Goal: Task Accomplishment & Management: Complete application form

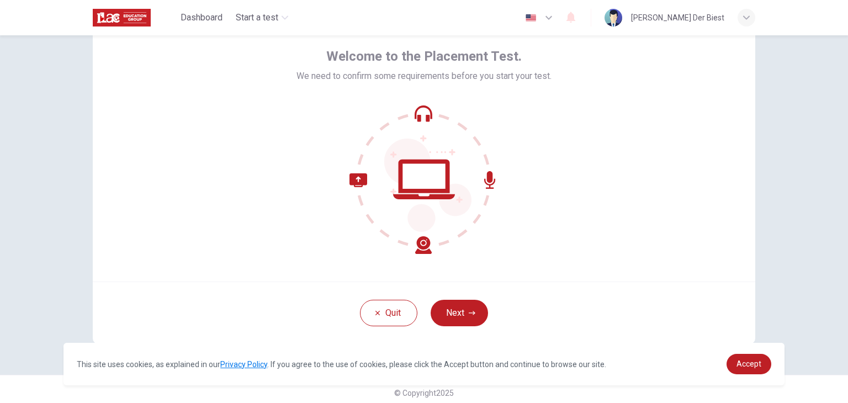
scroll to position [57, 0]
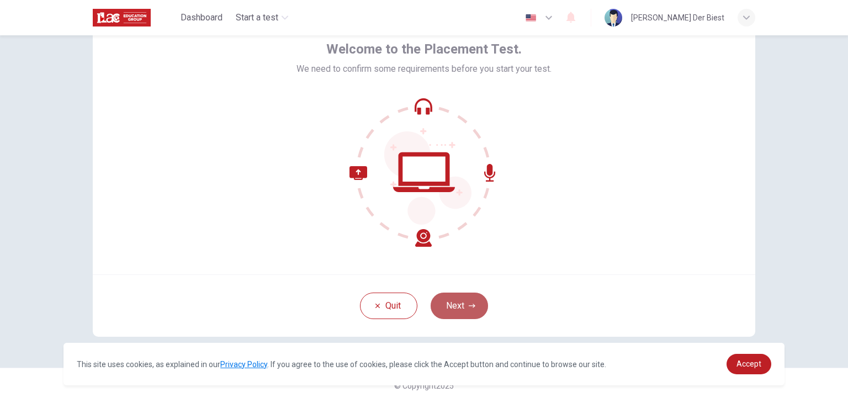
click at [461, 307] on button "Next" at bounding box center [459, 306] width 57 height 26
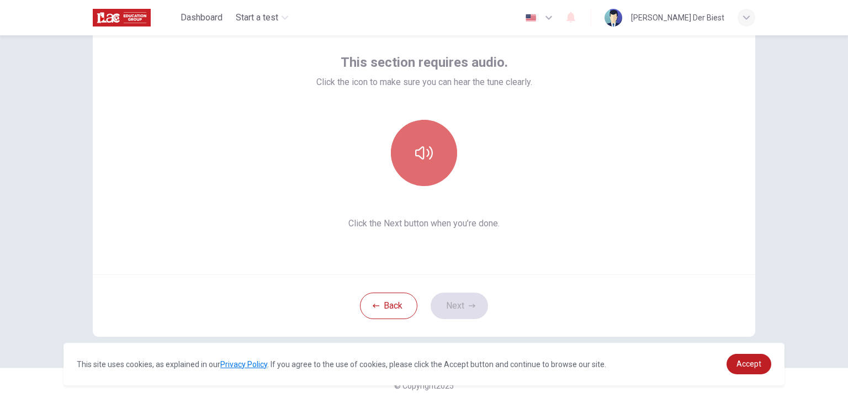
click at [434, 143] on button "button" at bounding box center [424, 153] width 66 height 66
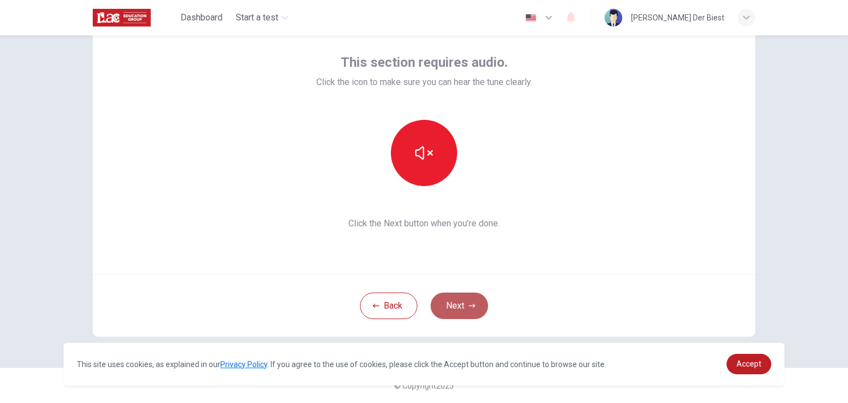
click at [470, 310] on button "Next" at bounding box center [459, 306] width 57 height 26
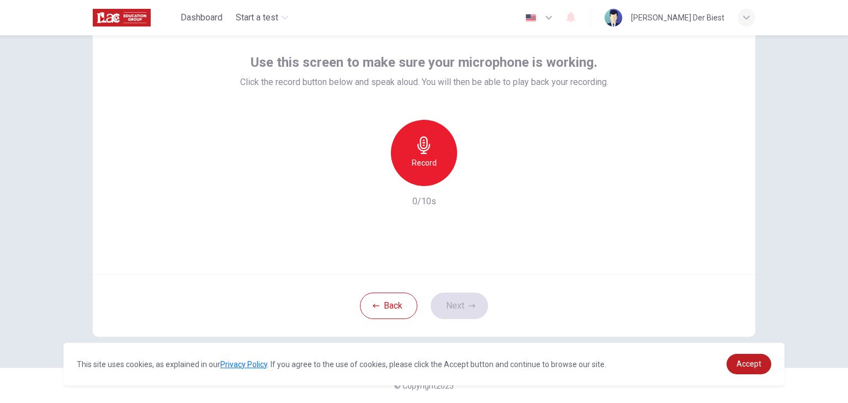
click at [441, 160] on div "Record" at bounding box center [424, 153] width 66 height 66
click at [427, 166] on h6 "Record" at bounding box center [424, 162] width 25 height 13
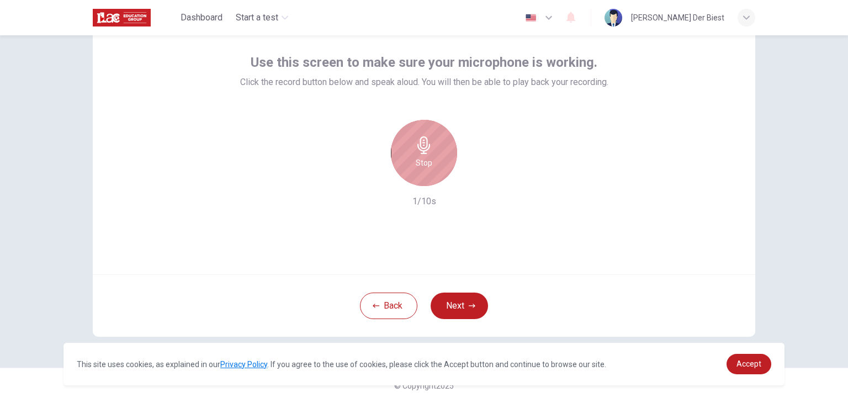
click at [427, 166] on h6 "Stop" at bounding box center [424, 162] width 17 height 13
click at [427, 166] on h6 "Record" at bounding box center [424, 162] width 25 height 13
click at [427, 166] on h6 "Stop" at bounding box center [424, 162] width 17 height 13
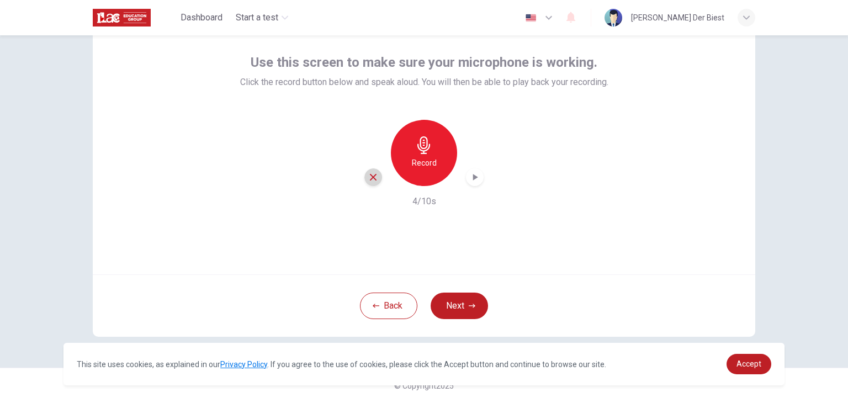
click at [370, 179] on icon "button" at bounding box center [373, 177] width 7 height 7
click at [433, 153] on div "Record" at bounding box center [424, 153] width 66 height 66
click at [473, 181] on icon "button" at bounding box center [474, 177] width 11 height 11
click at [463, 305] on button "Next" at bounding box center [459, 306] width 57 height 26
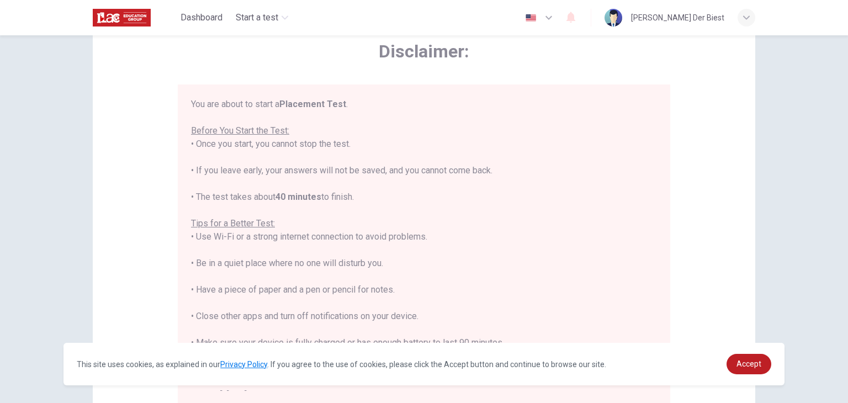
scroll to position [13, 0]
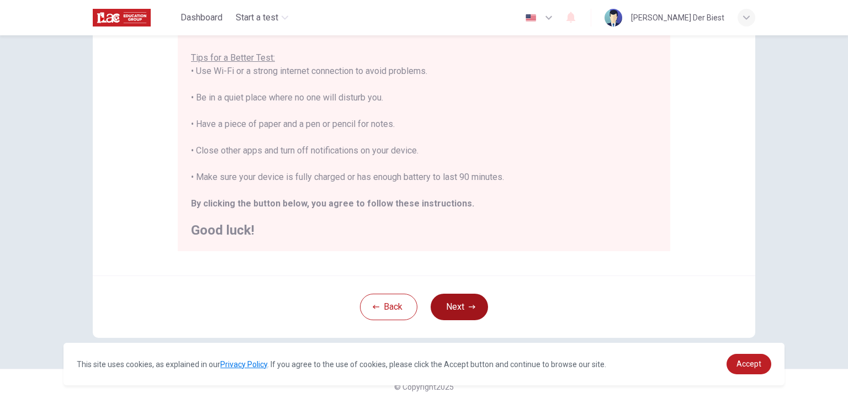
click at [463, 305] on button "Next" at bounding box center [459, 307] width 57 height 26
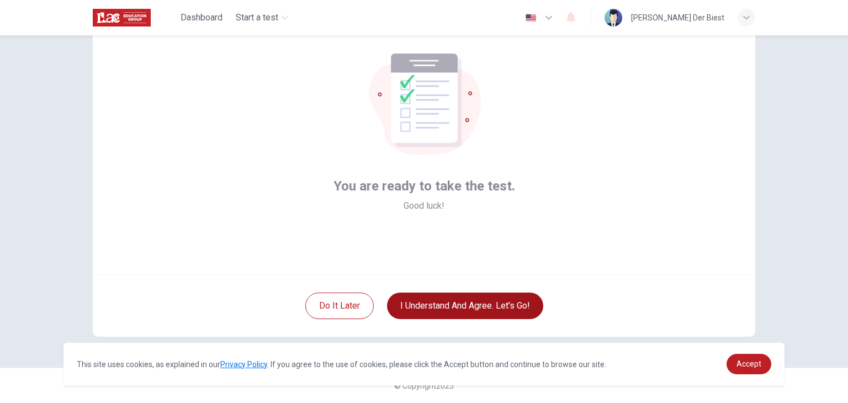
scroll to position [57, 0]
click at [463, 305] on button "I understand and agree. Let’s go!" at bounding box center [465, 306] width 156 height 26
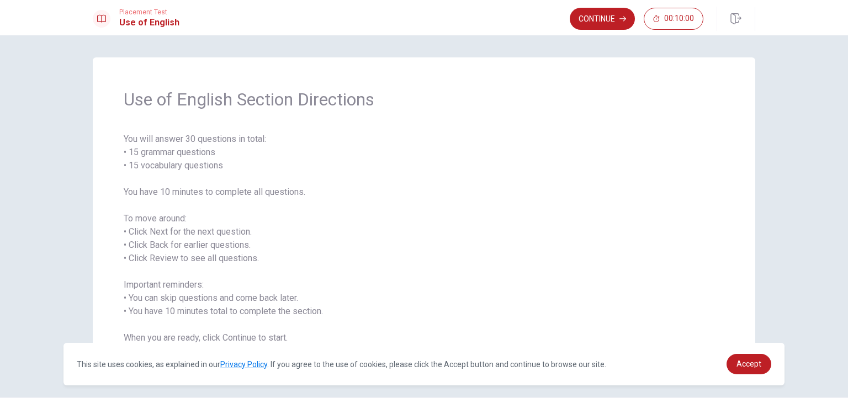
scroll to position [30, 0]
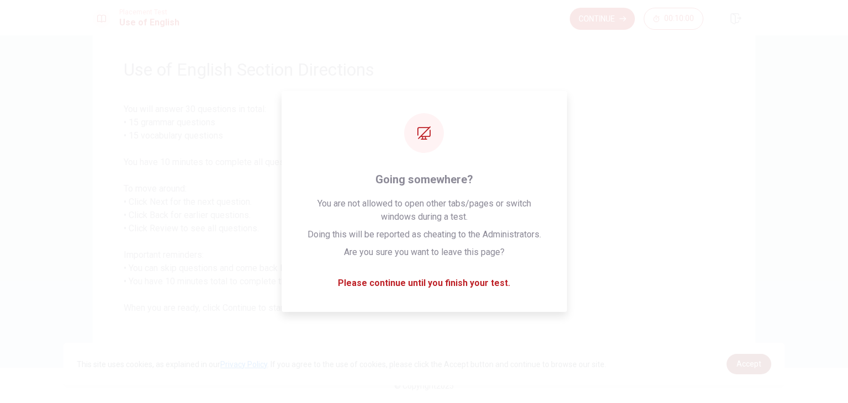
click at [748, 359] on span "Accept" at bounding box center [748, 363] width 25 height 9
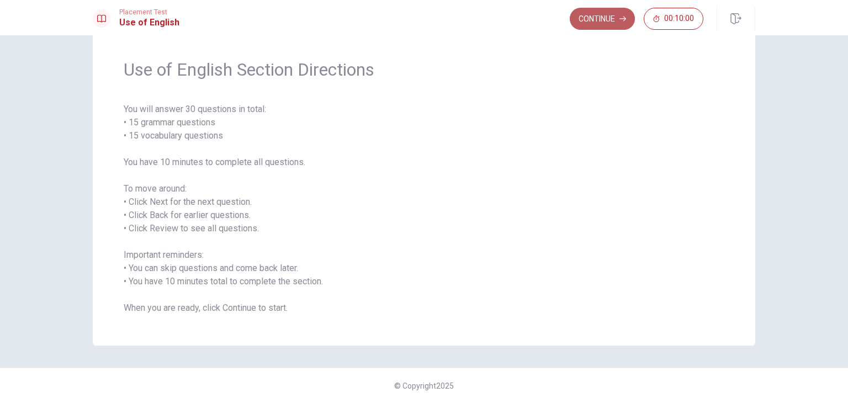
click at [598, 20] on button "Continue" at bounding box center [602, 19] width 65 height 22
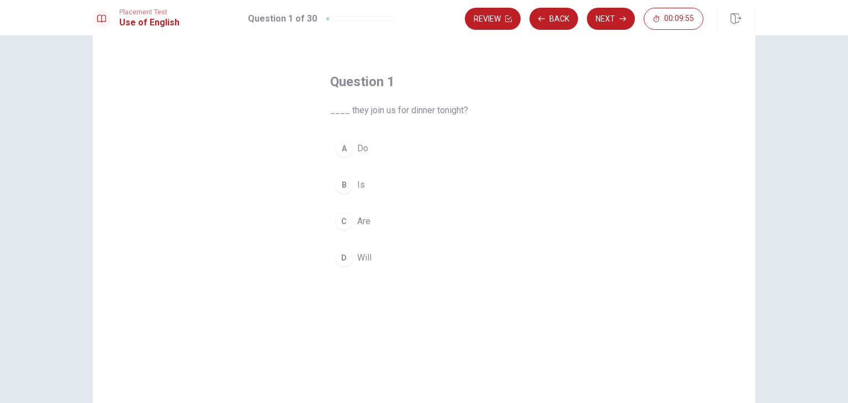
click at [357, 259] on span "Will" at bounding box center [364, 257] width 14 height 13
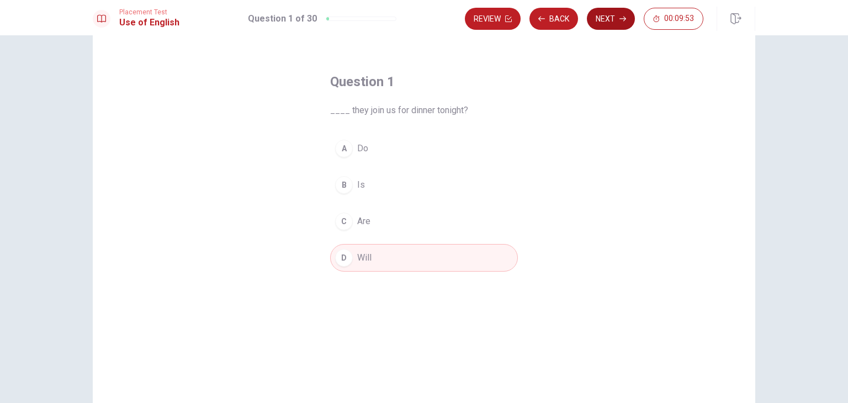
click at [601, 22] on button "Next" at bounding box center [611, 19] width 48 height 22
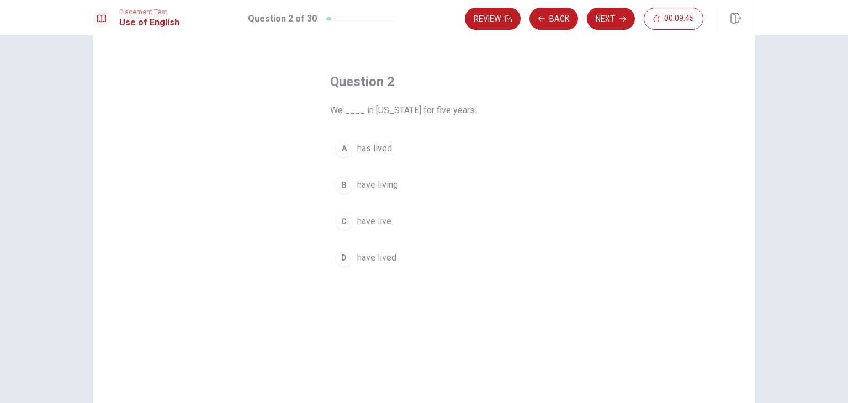
click at [387, 261] on span "have lived" at bounding box center [376, 257] width 39 height 13
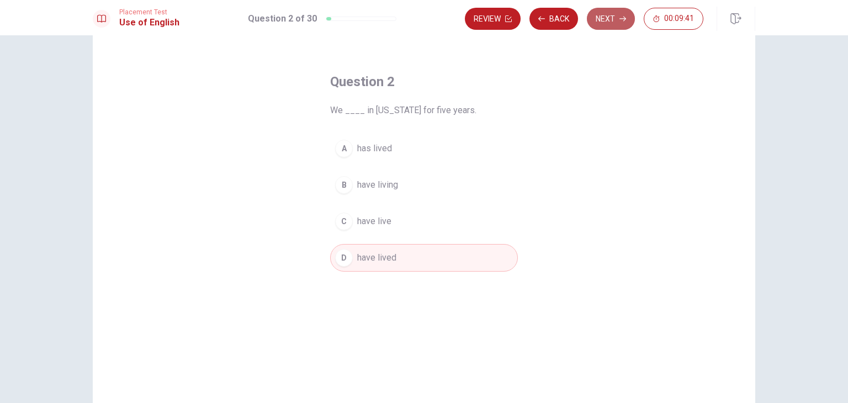
click at [608, 23] on button "Next" at bounding box center [611, 19] width 48 height 22
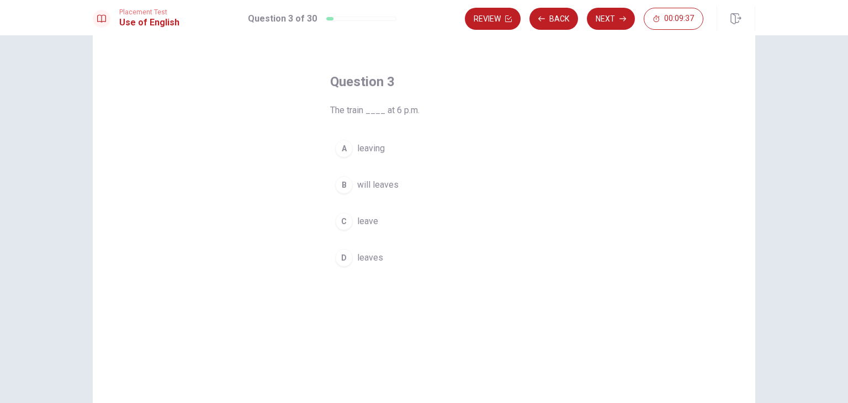
click at [370, 253] on span "leaves" at bounding box center [370, 257] width 26 height 13
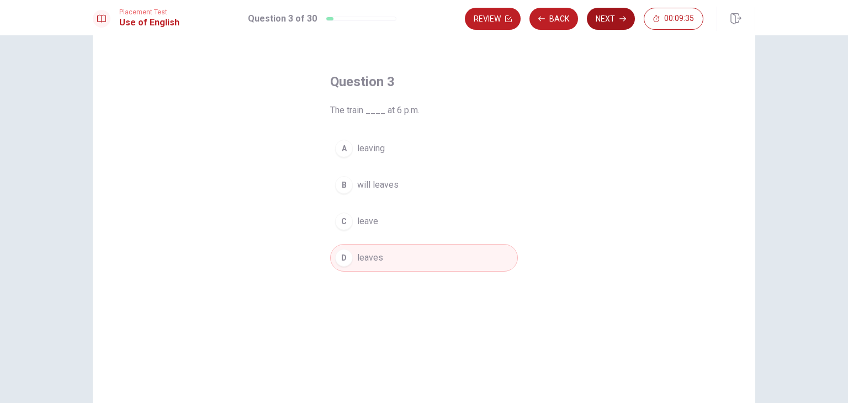
click at [603, 20] on button "Next" at bounding box center [611, 19] width 48 height 22
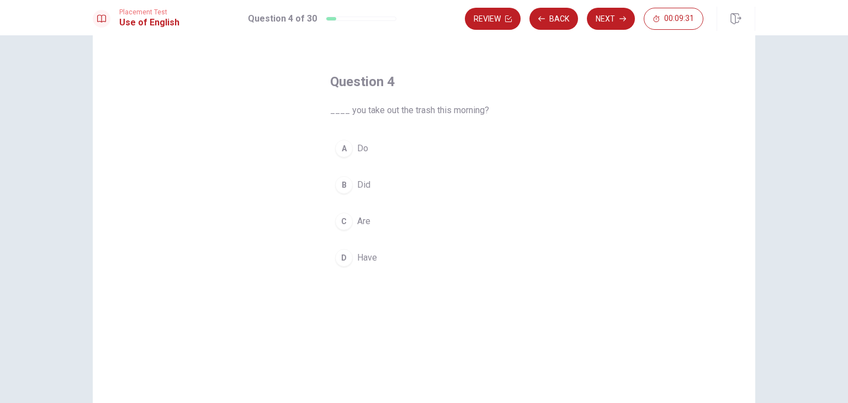
click at [346, 189] on div "B" at bounding box center [344, 185] width 18 height 18
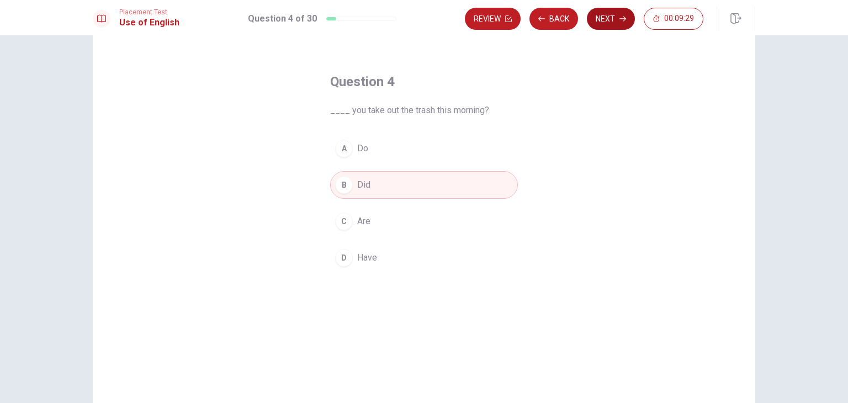
click at [620, 25] on button "Next" at bounding box center [611, 19] width 48 height 22
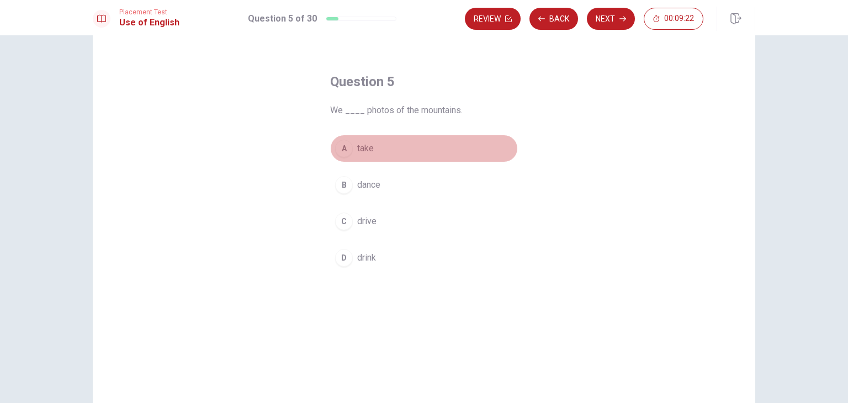
click at [352, 151] on button "A take" at bounding box center [424, 149] width 188 height 28
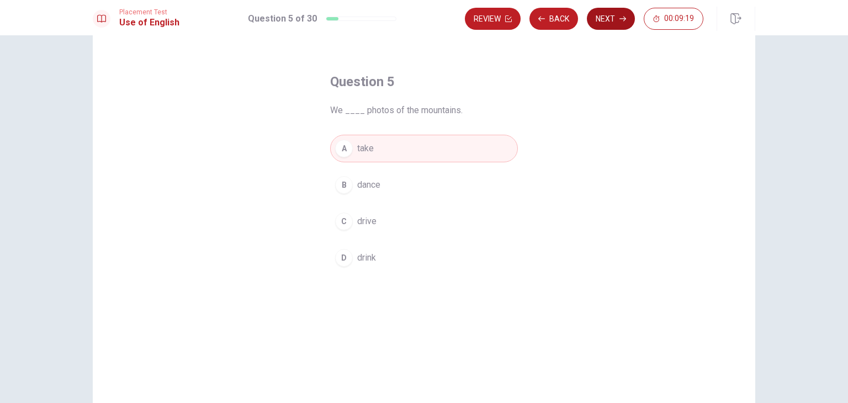
click at [609, 27] on button "Next" at bounding box center [611, 19] width 48 height 22
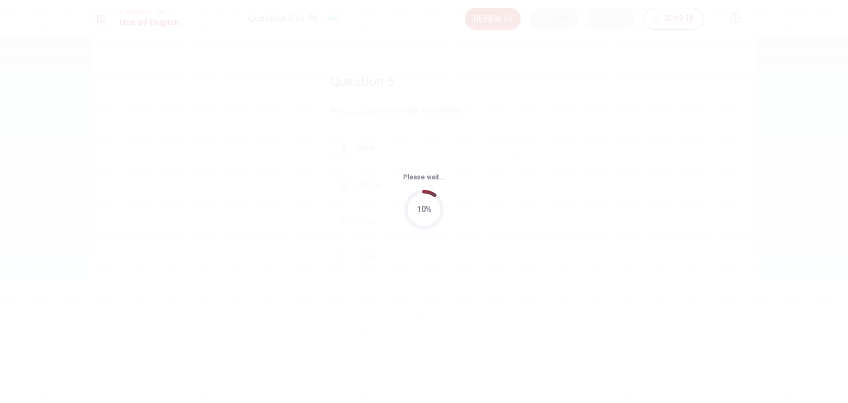
scroll to position [0, 0]
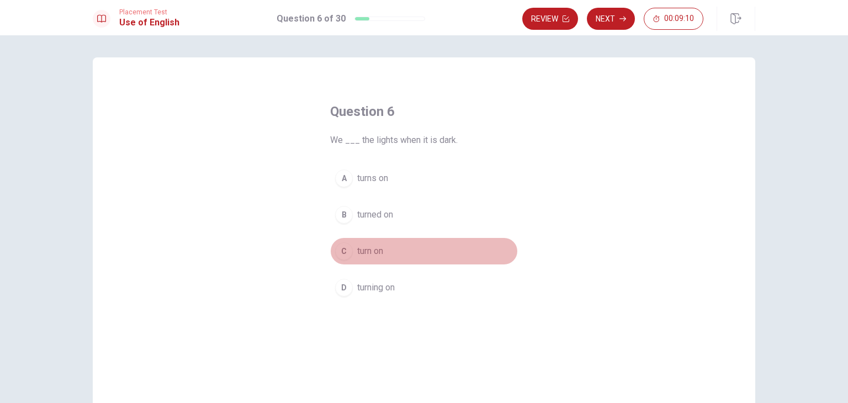
click at [373, 258] on button "C turn on" at bounding box center [424, 251] width 188 height 28
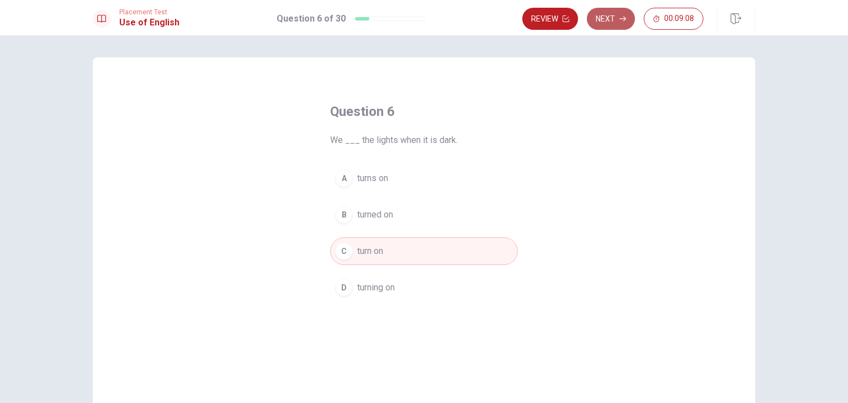
click at [603, 24] on button "Next" at bounding box center [611, 19] width 48 height 22
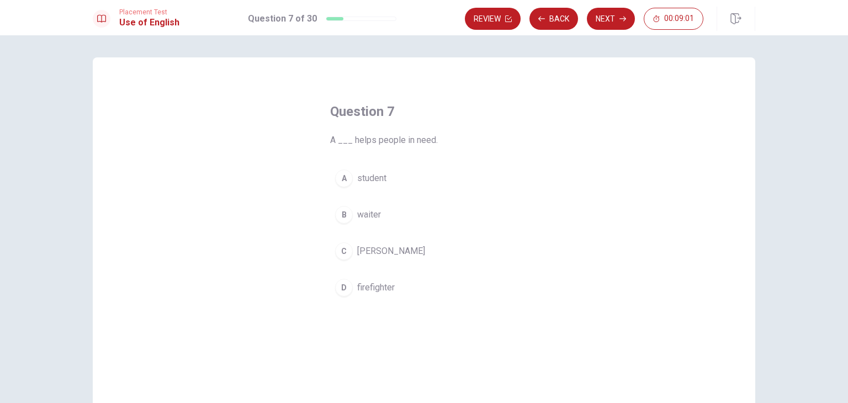
click at [380, 293] on span "firefighter" at bounding box center [376, 287] width 38 height 13
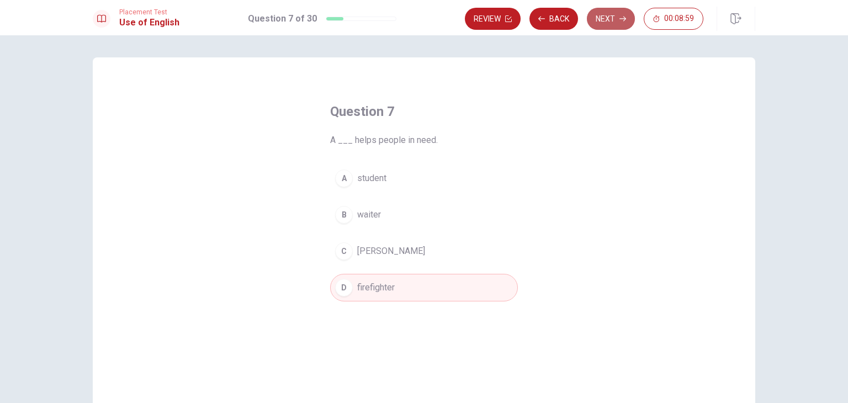
click at [607, 20] on button "Next" at bounding box center [611, 19] width 48 height 22
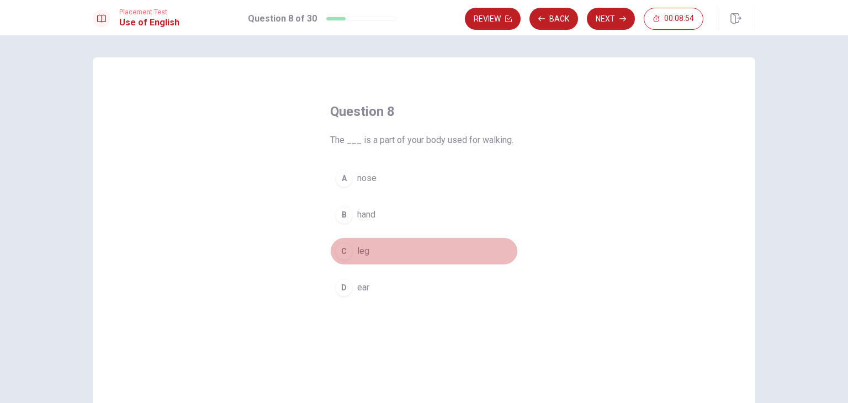
click at [366, 248] on button "C leg" at bounding box center [424, 251] width 188 height 28
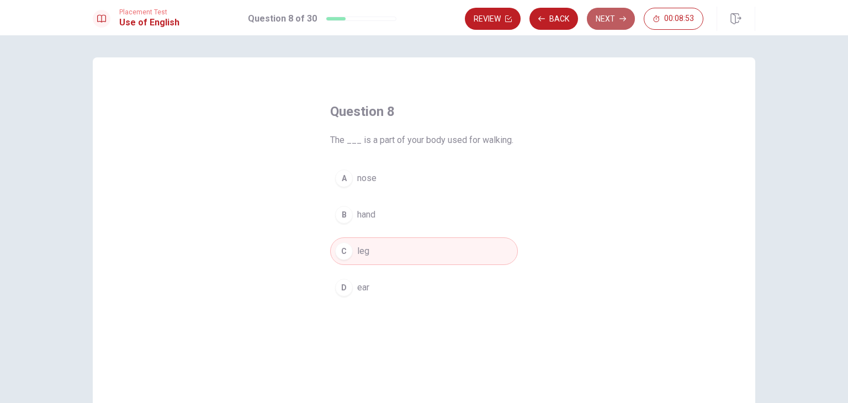
click at [606, 23] on button "Next" at bounding box center [611, 19] width 48 height 22
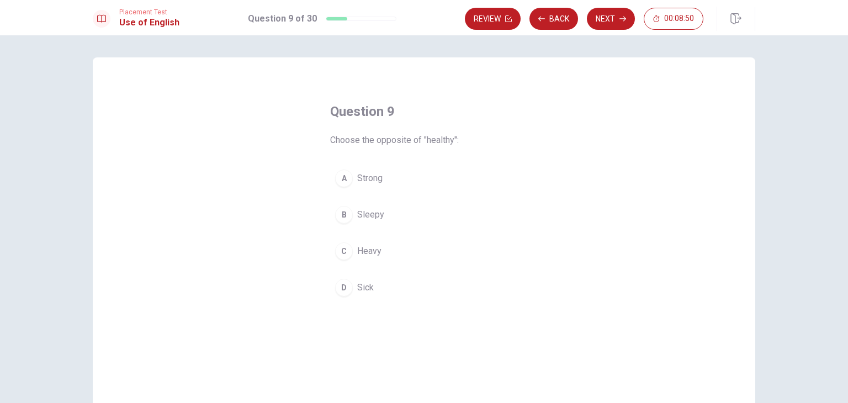
click at [362, 294] on button "D Sick" at bounding box center [424, 288] width 188 height 28
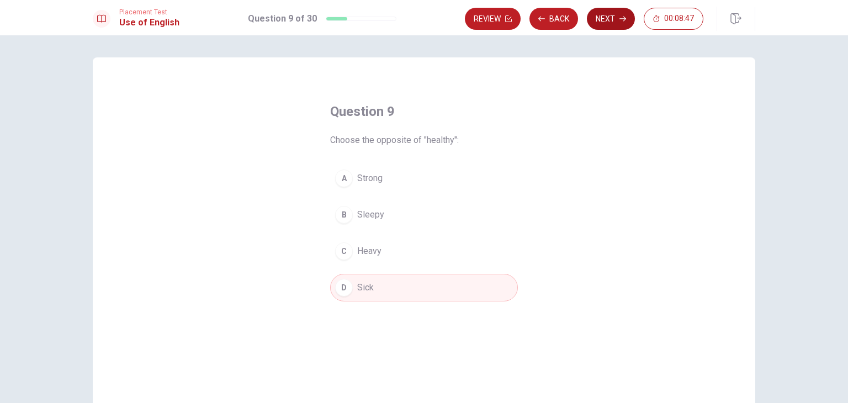
click at [618, 20] on button "Next" at bounding box center [611, 19] width 48 height 22
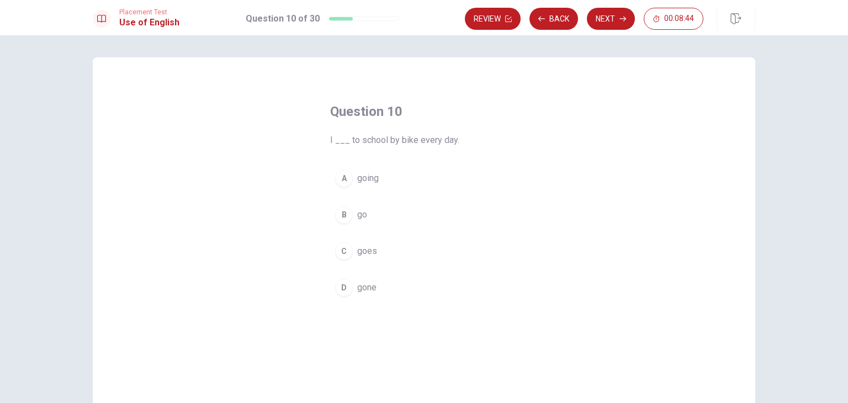
click at [366, 213] on button "B go" at bounding box center [424, 215] width 188 height 28
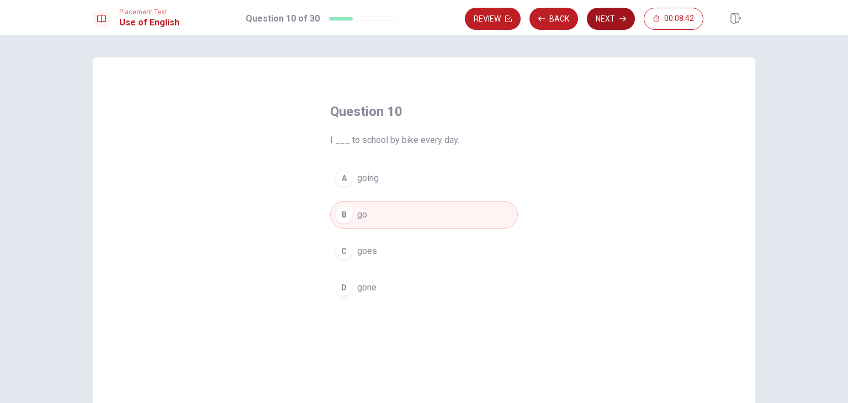
click at [609, 18] on button "Next" at bounding box center [611, 19] width 48 height 22
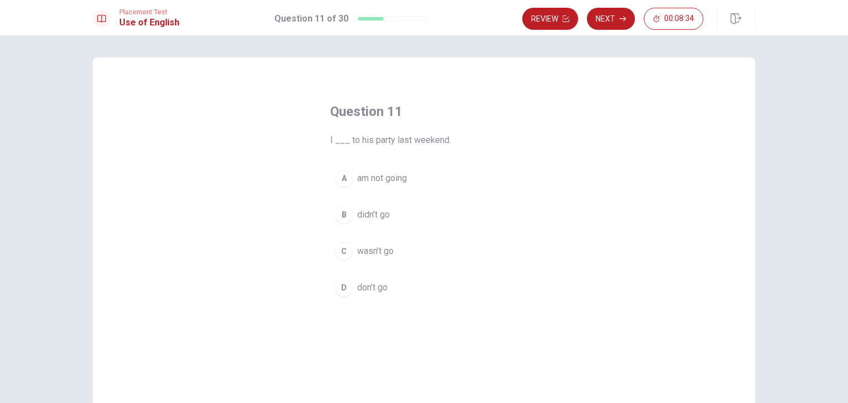
click at [370, 217] on span "didn’t go" at bounding box center [373, 214] width 33 height 13
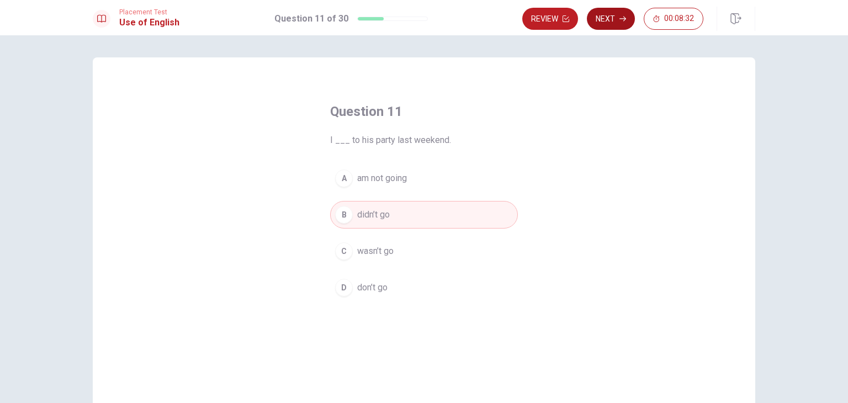
click at [613, 13] on button "Next" at bounding box center [611, 19] width 48 height 22
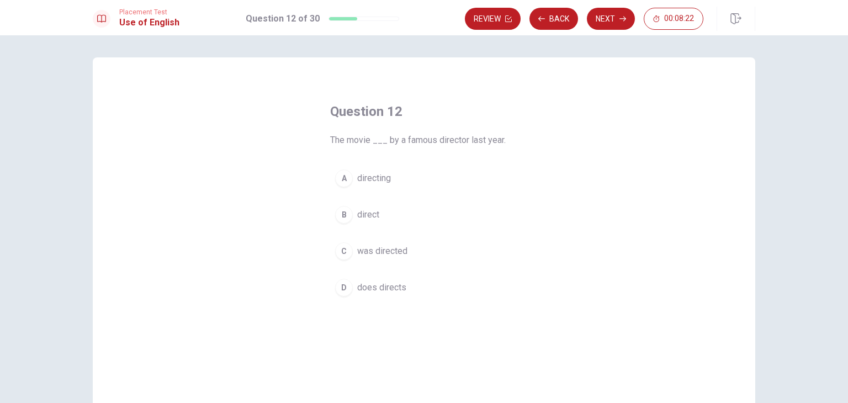
click at [408, 252] on button "C was directed" at bounding box center [424, 251] width 188 height 28
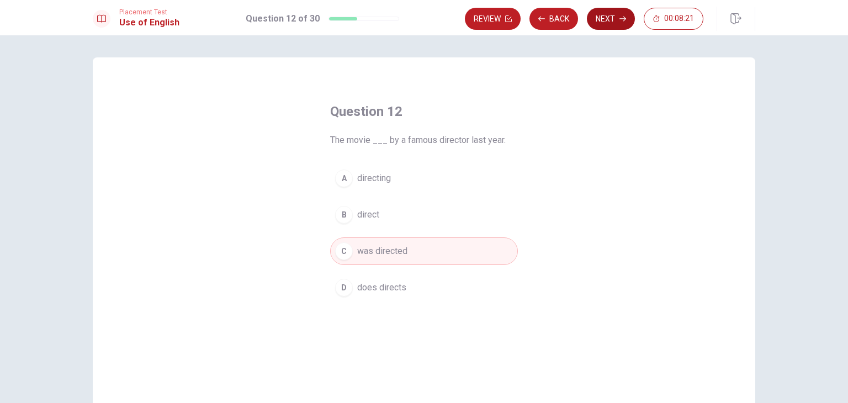
click at [601, 21] on button "Next" at bounding box center [611, 19] width 48 height 22
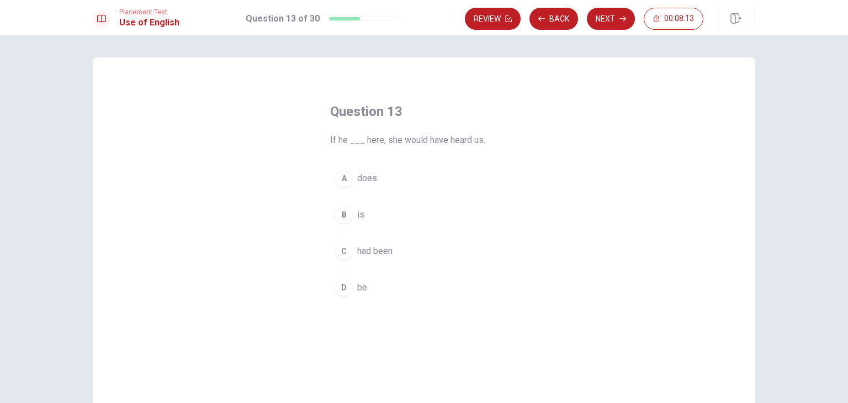
click at [389, 254] on span "had been" at bounding box center [374, 251] width 35 height 13
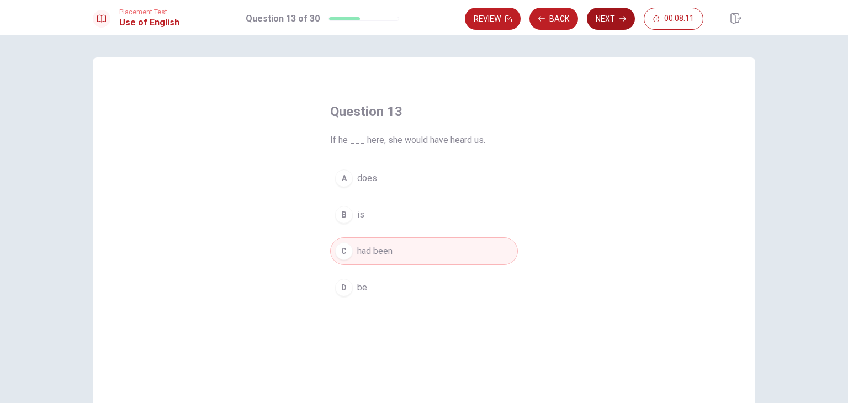
click at [612, 15] on button "Next" at bounding box center [611, 19] width 48 height 22
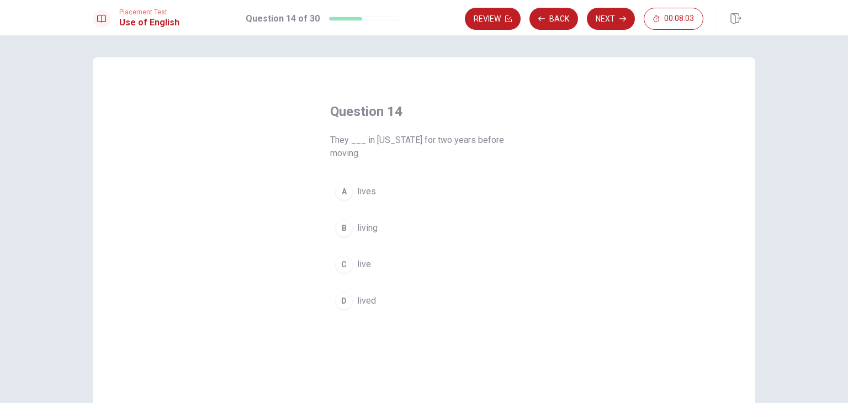
click at [371, 296] on span "lived" at bounding box center [366, 300] width 19 height 13
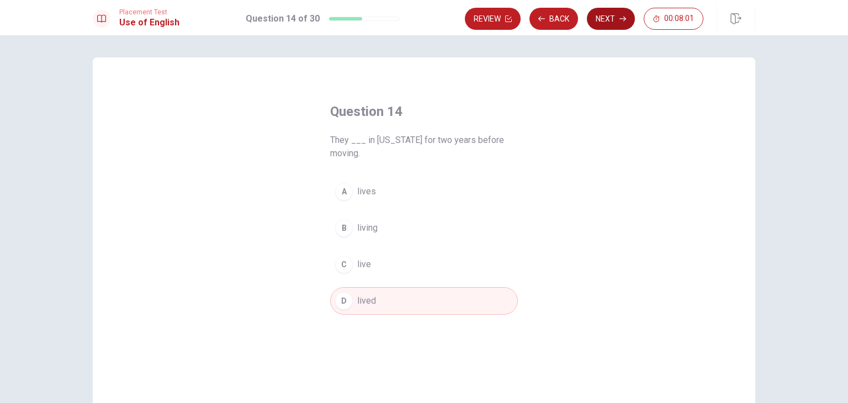
click at [611, 11] on button "Next" at bounding box center [611, 19] width 48 height 22
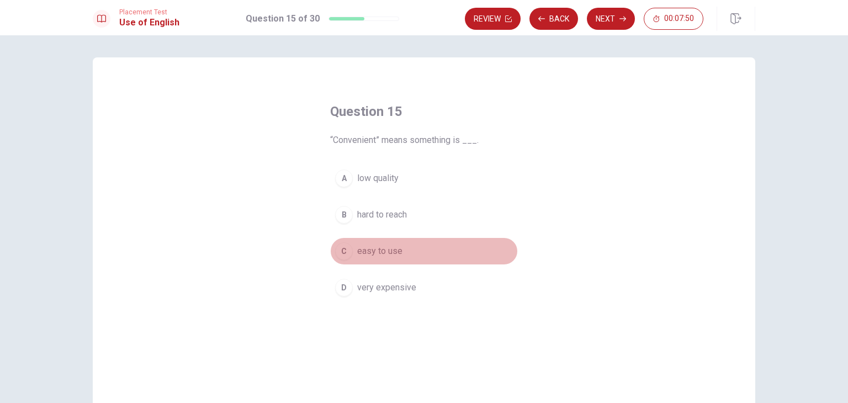
click at [386, 253] on span "easy to use" at bounding box center [379, 251] width 45 height 13
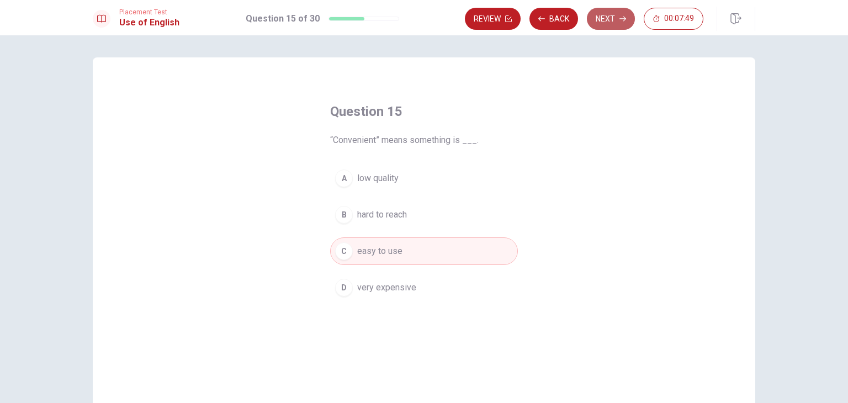
click at [604, 12] on button "Next" at bounding box center [611, 19] width 48 height 22
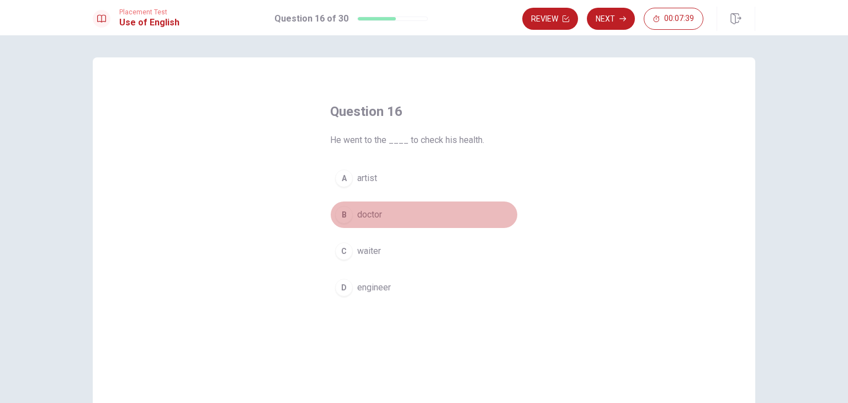
click at [375, 217] on span "doctor" at bounding box center [369, 214] width 25 height 13
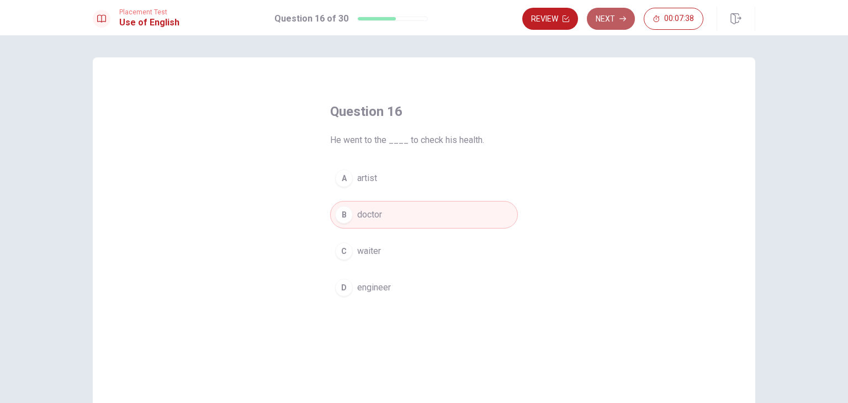
click at [608, 22] on button "Next" at bounding box center [611, 19] width 48 height 22
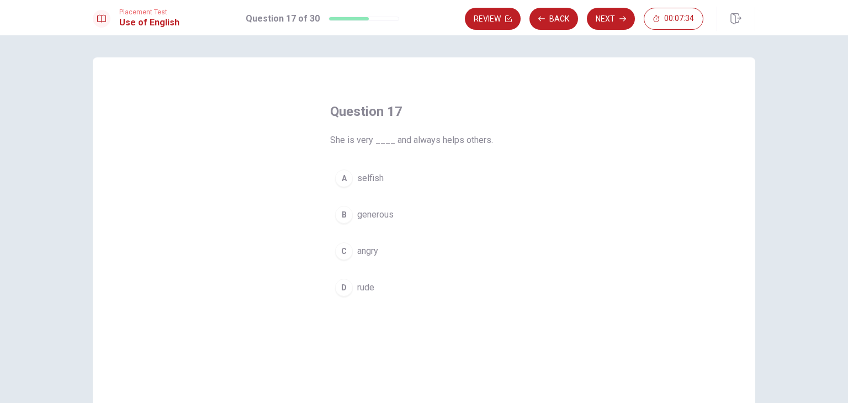
click at [388, 215] on span "generous" at bounding box center [375, 214] width 36 height 13
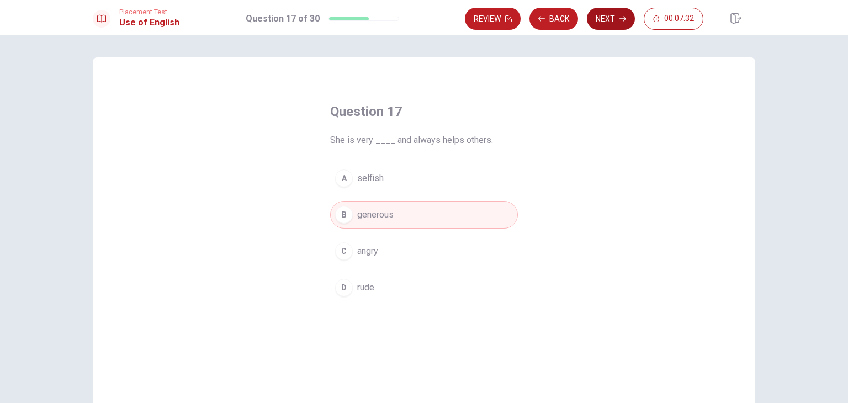
click at [612, 14] on button "Next" at bounding box center [611, 19] width 48 height 22
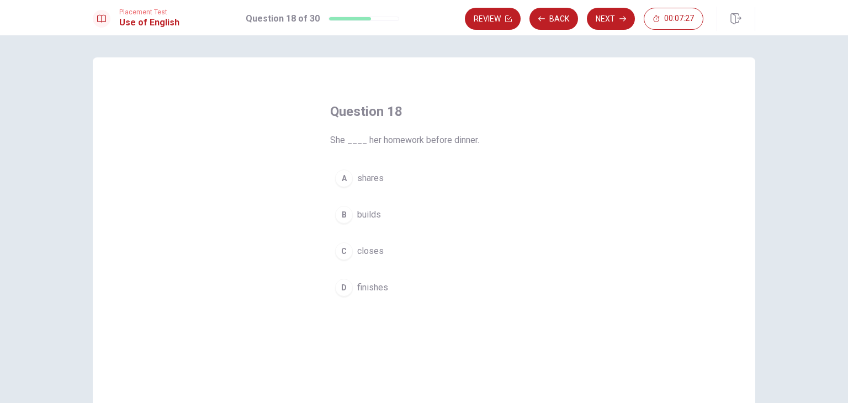
click at [376, 289] on span "finishes" at bounding box center [372, 287] width 31 height 13
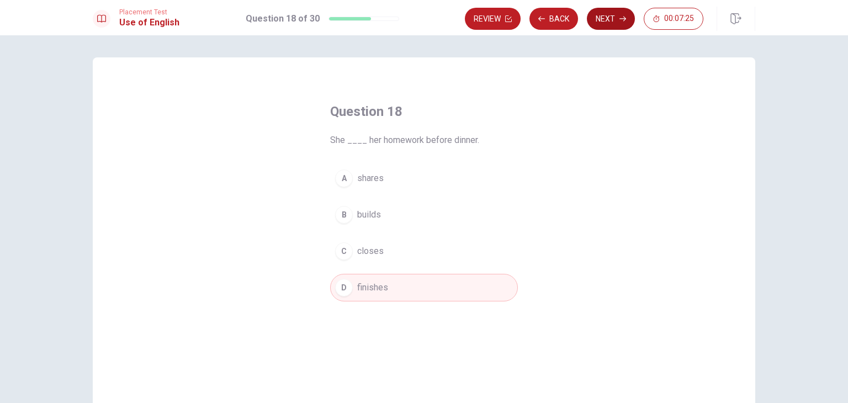
click at [618, 13] on button "Next" at bounding box center [611, 19] width 48 height 22
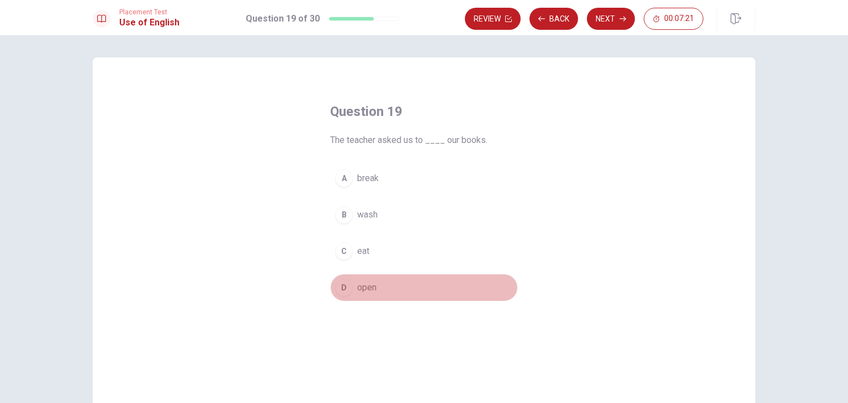
click at [371, 287] on span "open" at bounding box center [366, 287] width 19 height 13
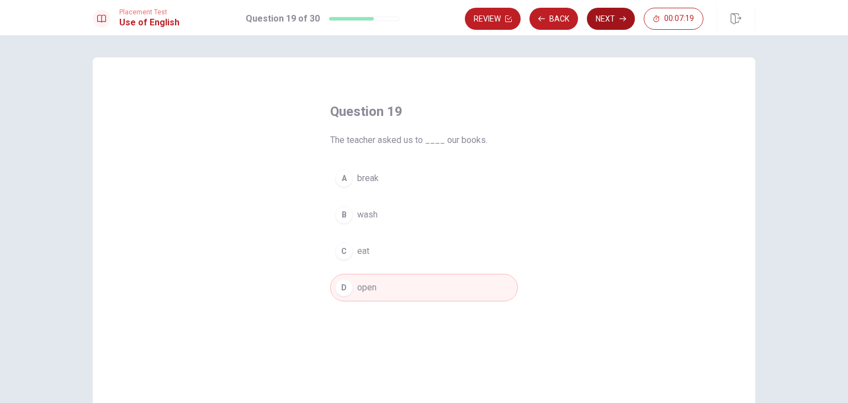
click at [609, 23] on button "Next" at bounding box center [611, 19] width 48 height 22
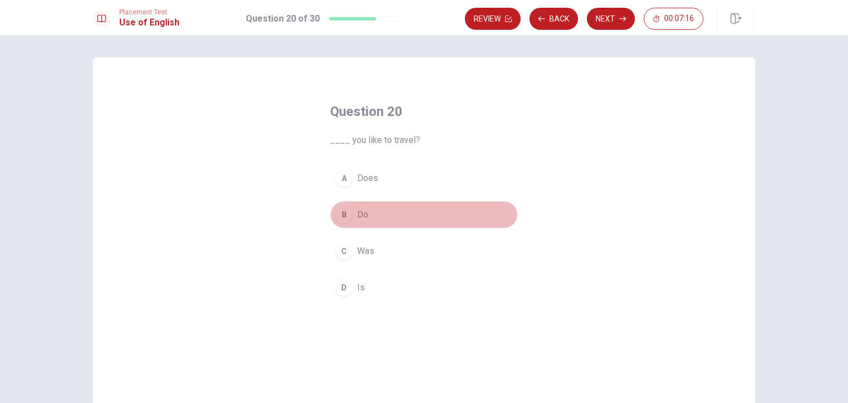
click at [362, 210] on span "Do" at bounding box center [362, 214] width 11 height 13
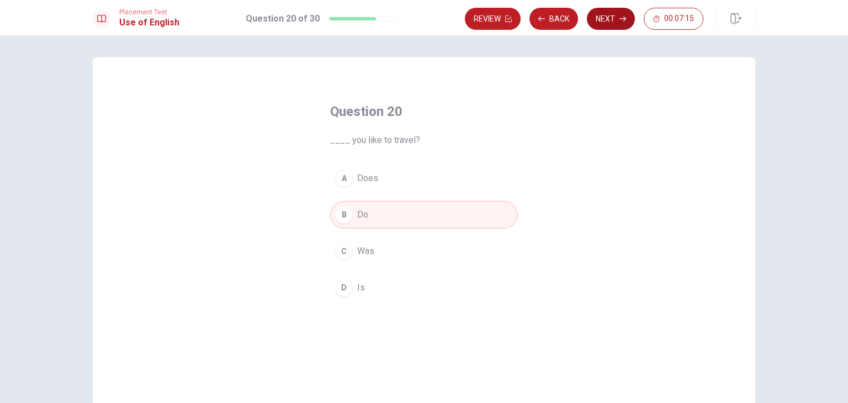
click at [609, 17] on button "Next" at bounding box center [611, 19] width 48 height 22
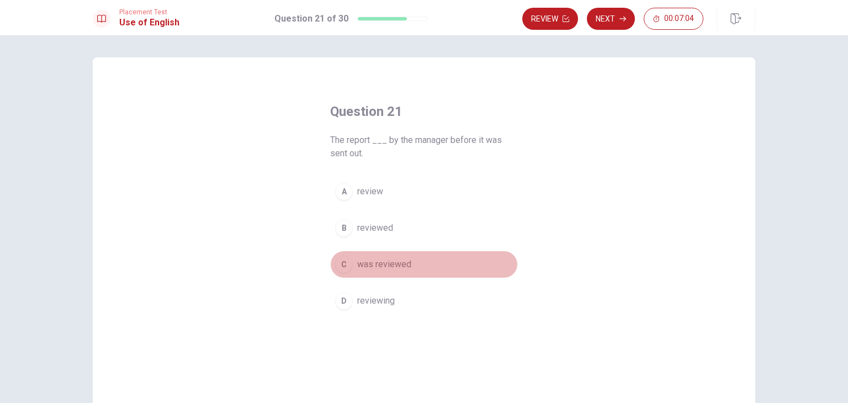
click at [405, 265] on span "was reviewed" at bounding box center [384, 264] width 54 height 13
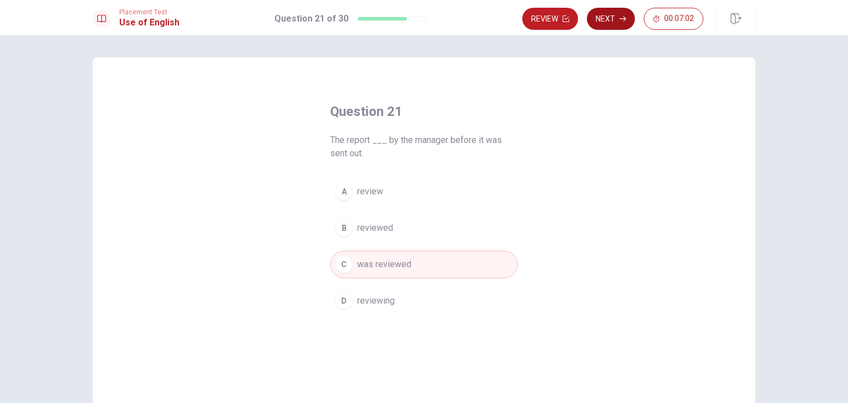
click at [603, 22] on button "Next" at bounding box center [611, 19] width 48 height 22
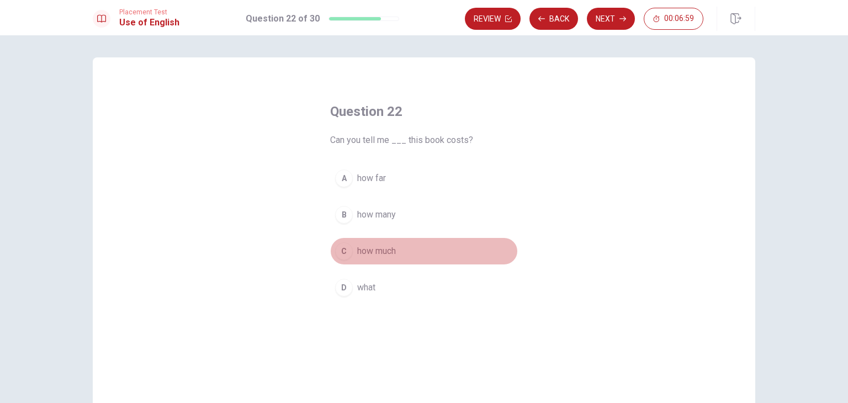
click at [380, 259] on button "C how much" at bounding box center [424, 251] width 188 height 28
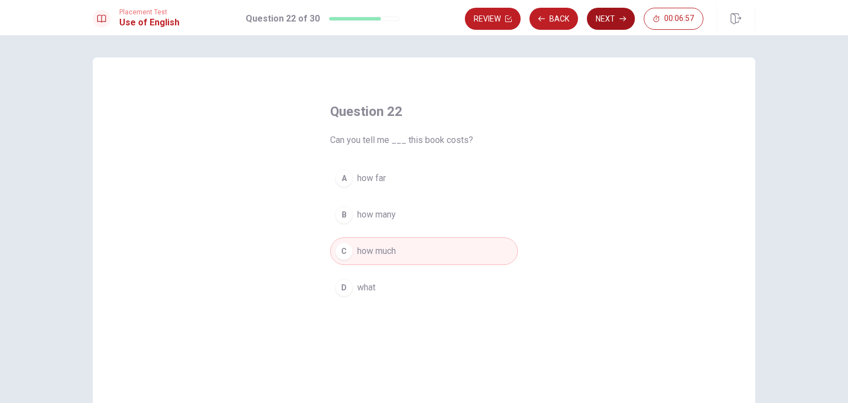
click at [621, 20] on icon "button" at bounding box center [622, 18] width 7 height 7
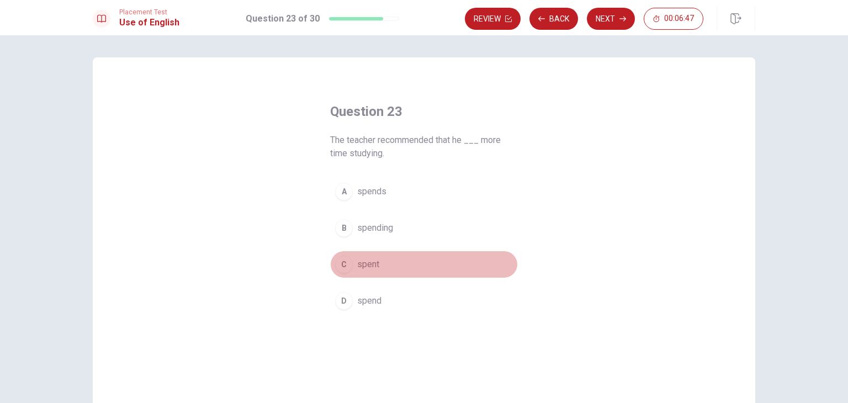
click at [375, 264] on span "spent" at bounding box center [368, 264] width 22 height 13
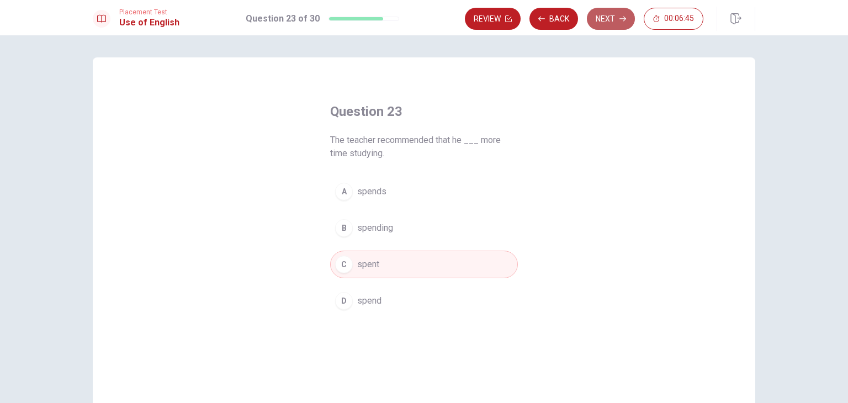
click at [616, 23] on button "Next" at bounding box center [611, 19] width 48 height 22
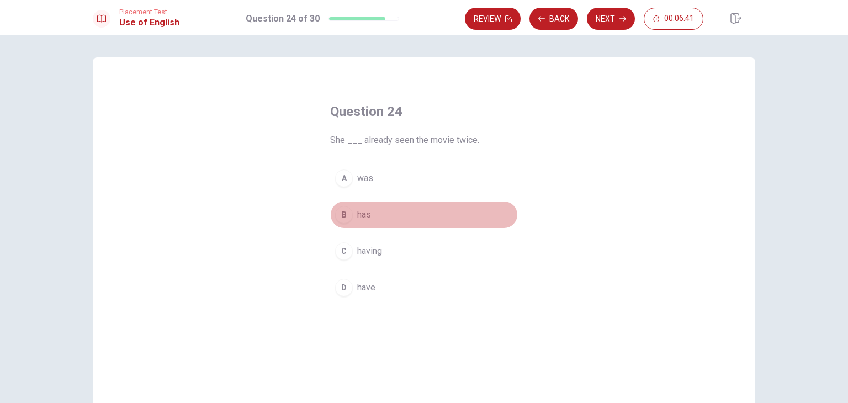
click at [368, 222] on button "B has" at bounding box center [424, 215] width 188 height 28
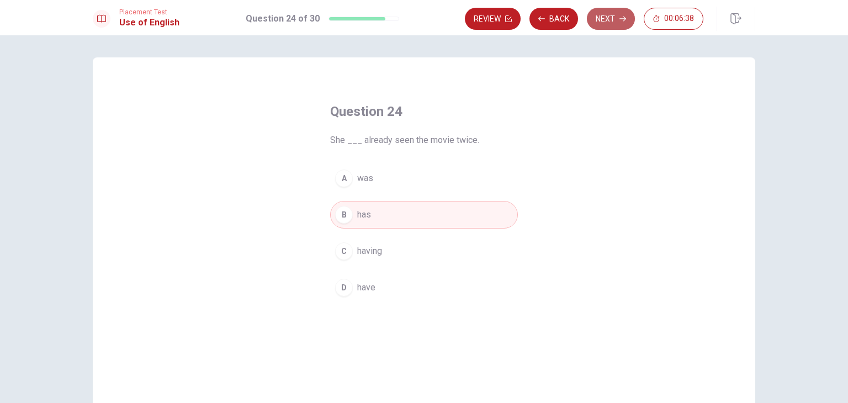
click at [609, 20] on button "Next" at bounding box center [611, 19] width 48 height 22
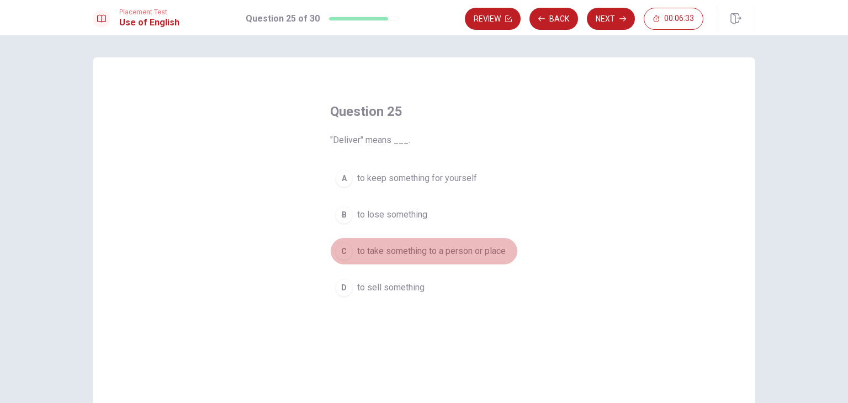
click at [494, 254] on span "to take something to a person or place" at bounding box center [431, 251] width 148 height 13
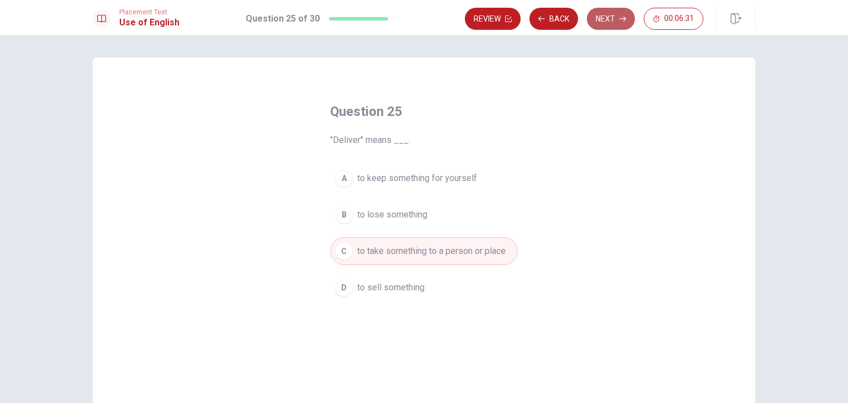
click at [625, 23] on button "Next" at bounding box center [611, 19] width 48 height 22
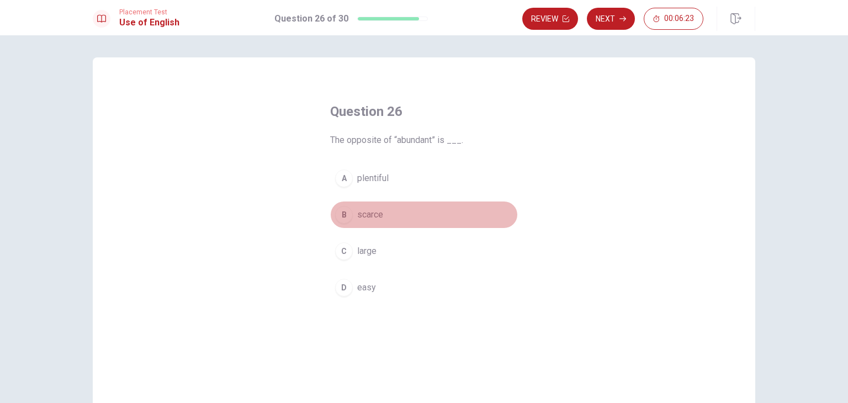
click at [366, 220] on span "scarce" at bounding box center [370, 214] width 26 height 13
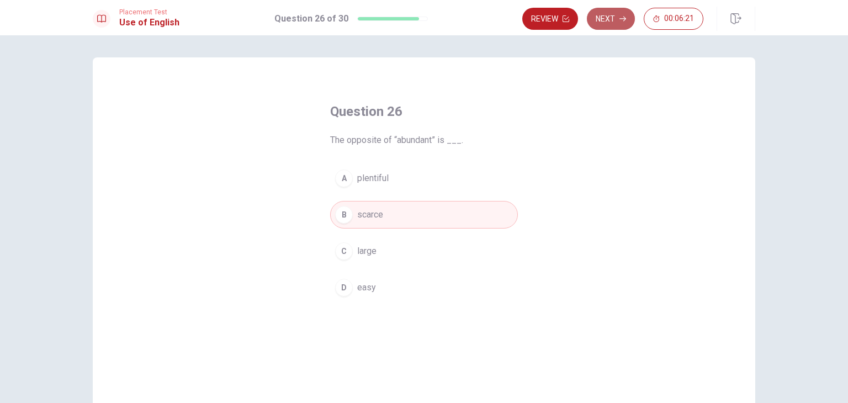
click at [613, 24] on button "Next" at bounding box center [611, 19] width 48 height 22
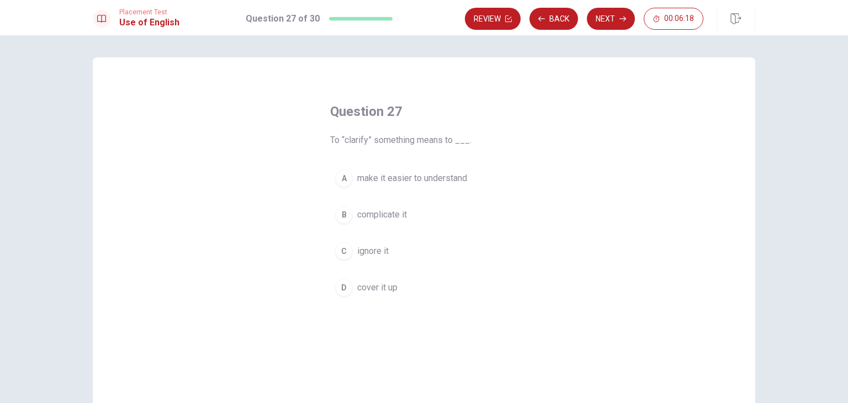
click at [458, 176] on span "make it easier to understand" at bounding box center [412, 178] width 110 height 13
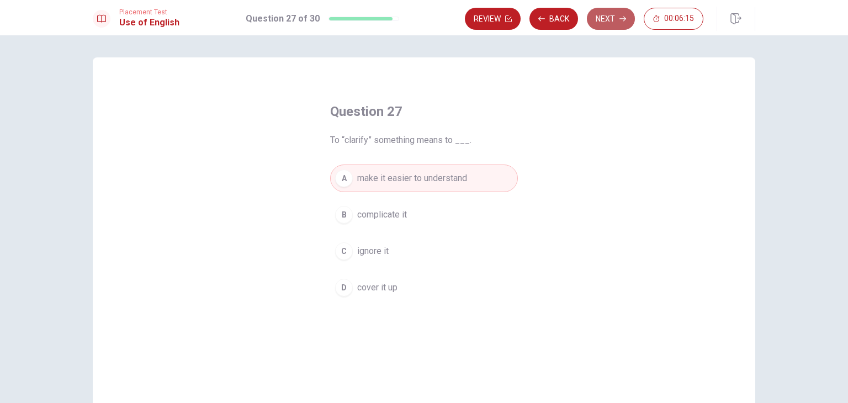
click at [609, 18] on button "Next" at bounding box center [611, 19] width 48 height 22
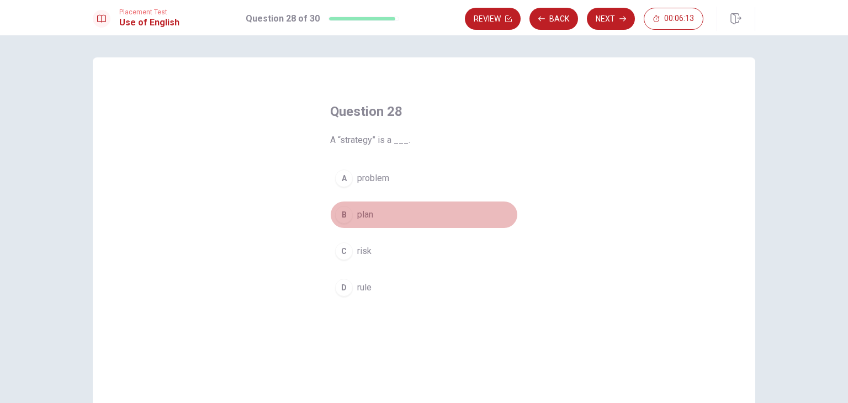
click at [371, 217] on span "plan" at bounding box center [365, 214] width 16 height 13
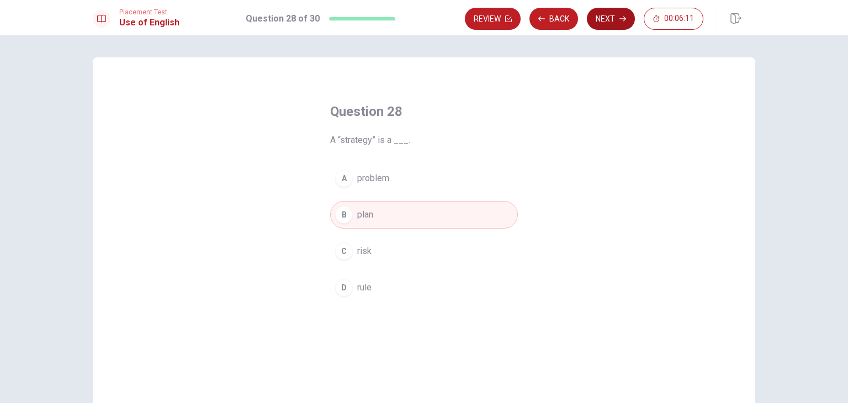
click at [607, 25] on button "Next" at bounding box center [611, 19] width 48 height 22
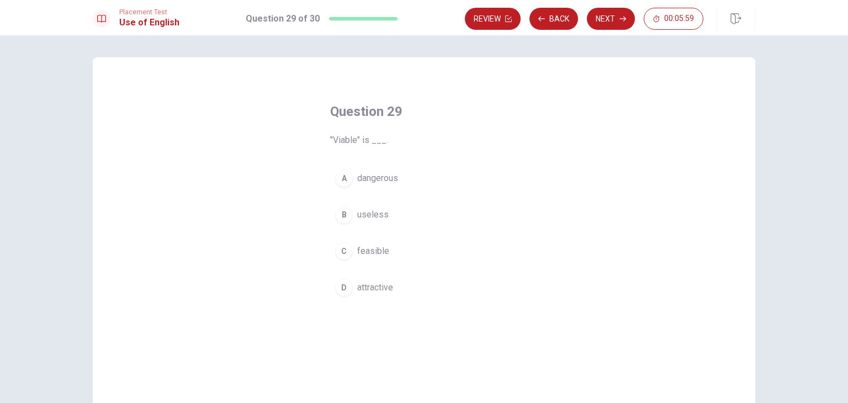
click at [381, 285] on span "attractive" at bounding box center [375, 287] width 36 height 13
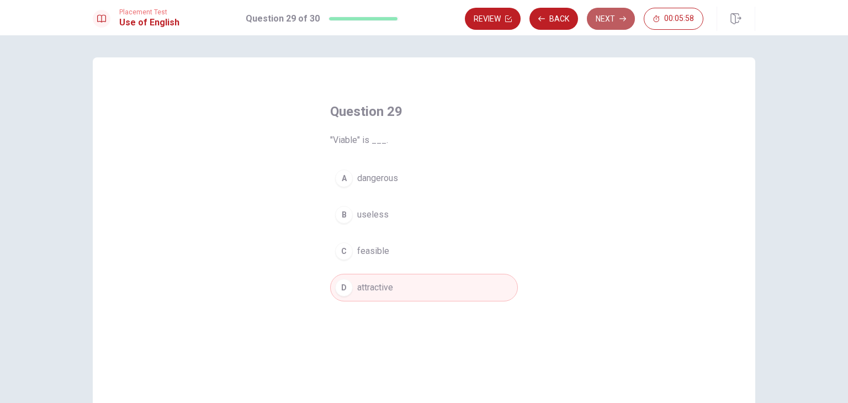
click at [606, 20] on button "Next" at bounding box center [611, 19] width 48 height 22
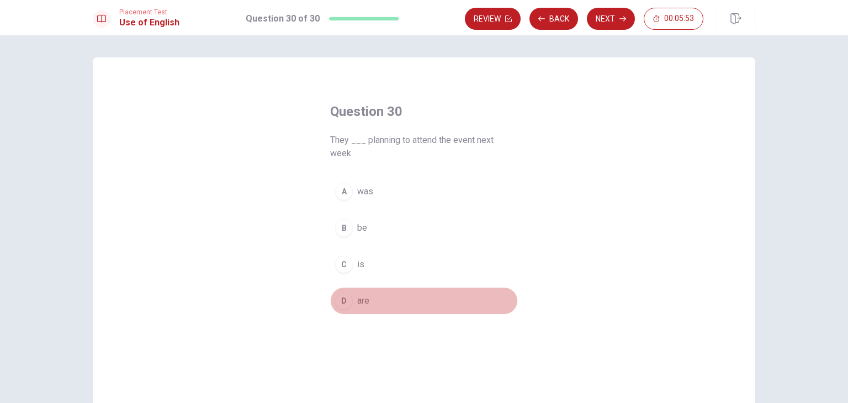
click at [361, 291] on button "D are" at bounding box center [424, 301] width 188 height 28
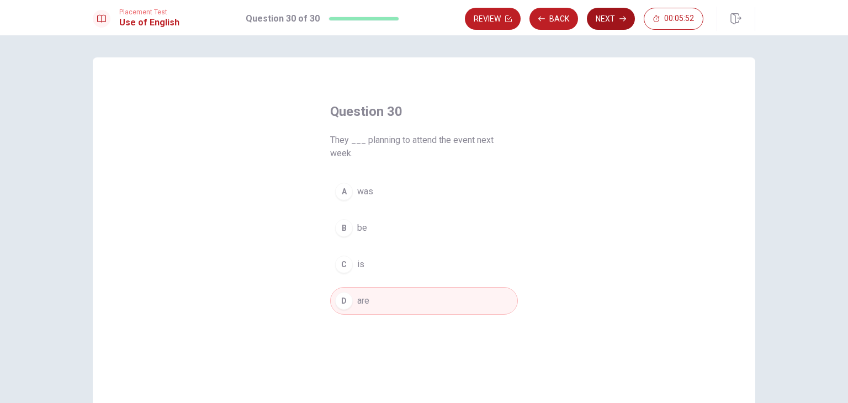
click at [613, 18] on button "Next" at bounding box center [611, 19] width 48 height 22
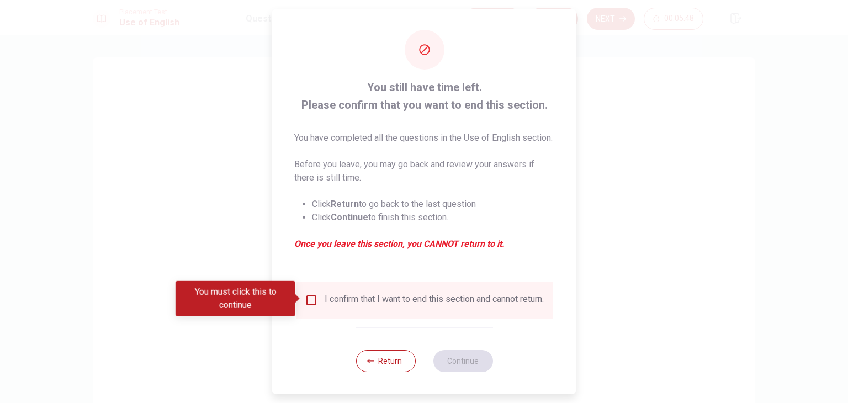
scroll to position [19, 0]
click at [316, 298] on div "I confirm that I want to end this section and cannot return." at bounding box center [424, 300] width 239 height 13
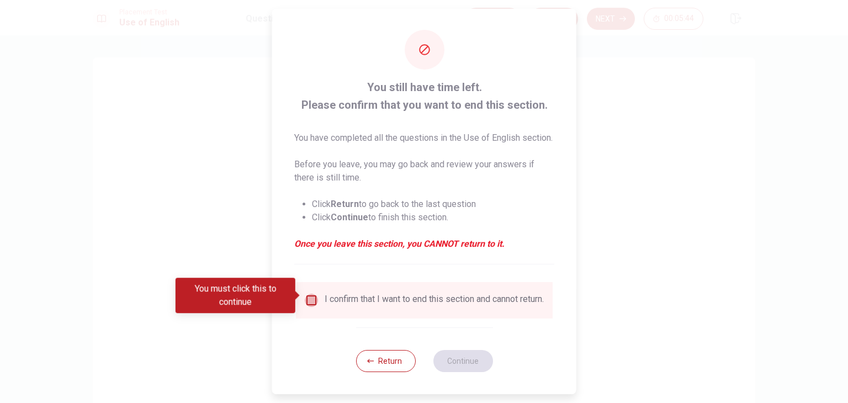
click at [307, 294] on input "You must click this to continue" at bounding box center [311, 300] width 13 height 13
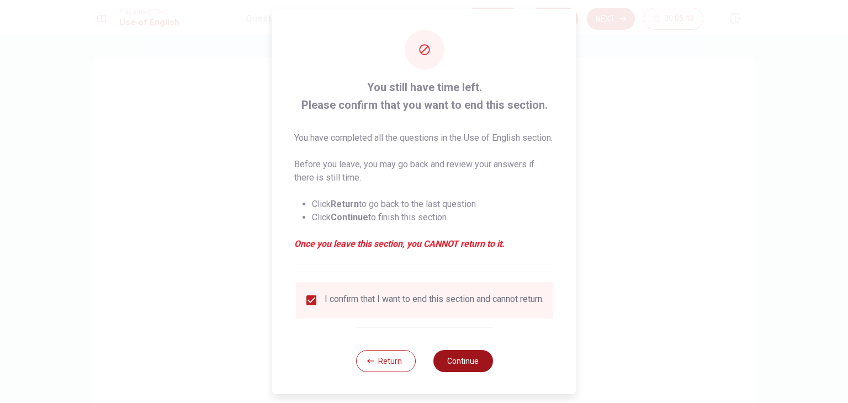
click at [469, 371] on button "Continue" at bounding box center [463, 361] width 60 height 22
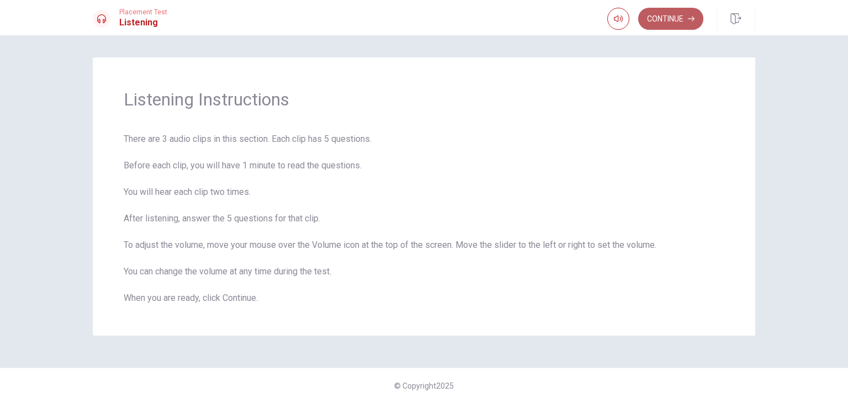
click at [675, 23] on button "Continue" at bounding box center [670, 19] width 65 height 22
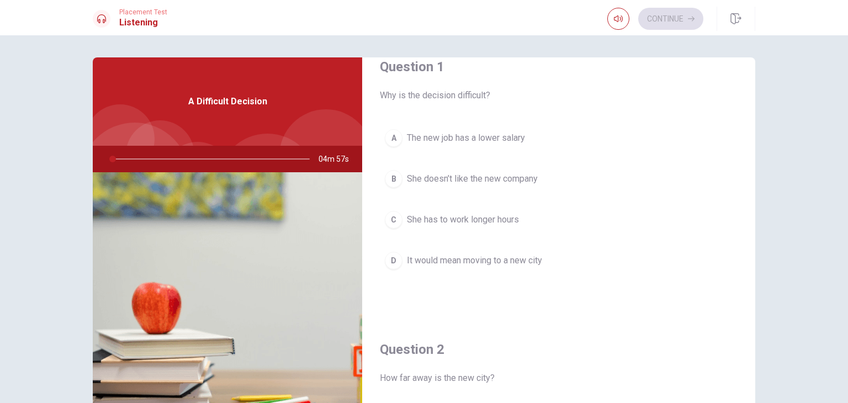
scroll to position [22, 0]
click at [478, 156] on div "A The new job has a lower salary B She doesn’t like the new company C She has t…" at bounding box center [559, 210] width 358 height 172
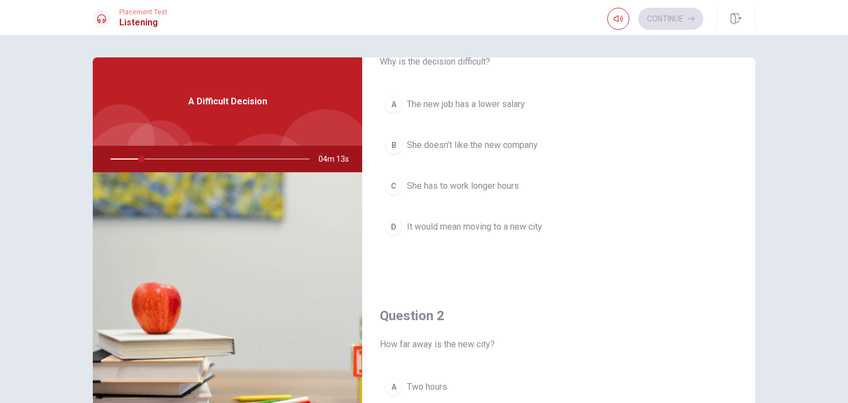
scroll to position [0, 0]
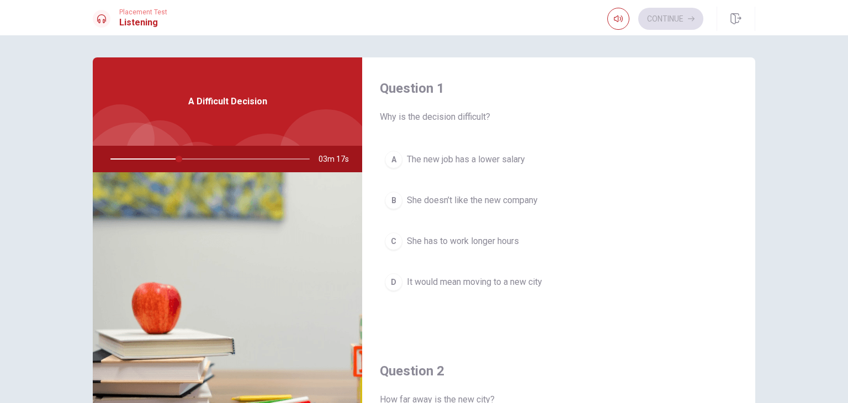
click at [399, 280] on div "D" at bounding box center [394, 282] width 18 height 18
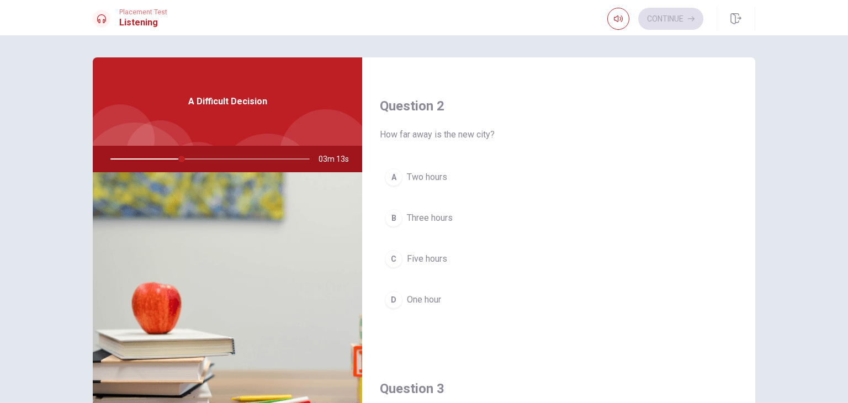
scroll to position [284, 0]
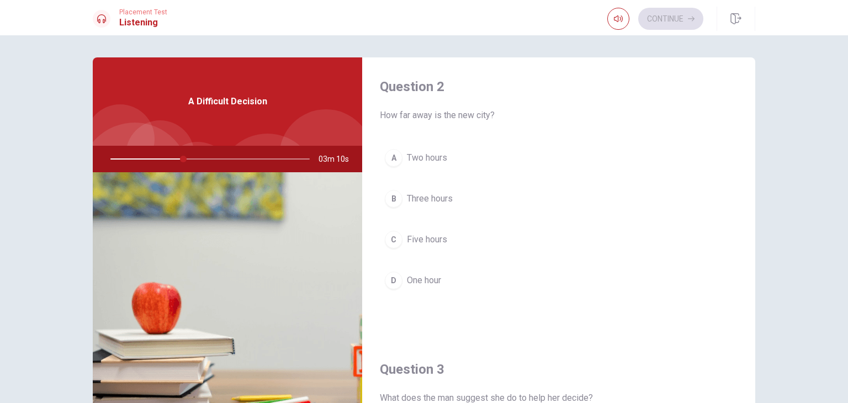
click at [396, 197] on div "B" at bounding box center [394, 199] width 18 height 18
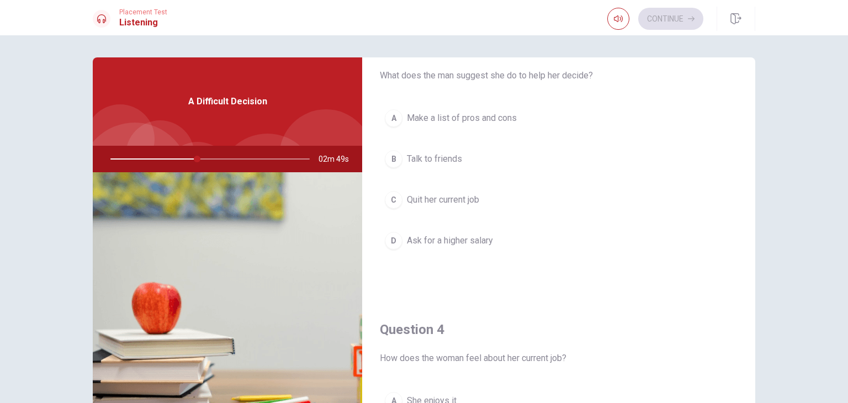
scroll to position [596, 0]
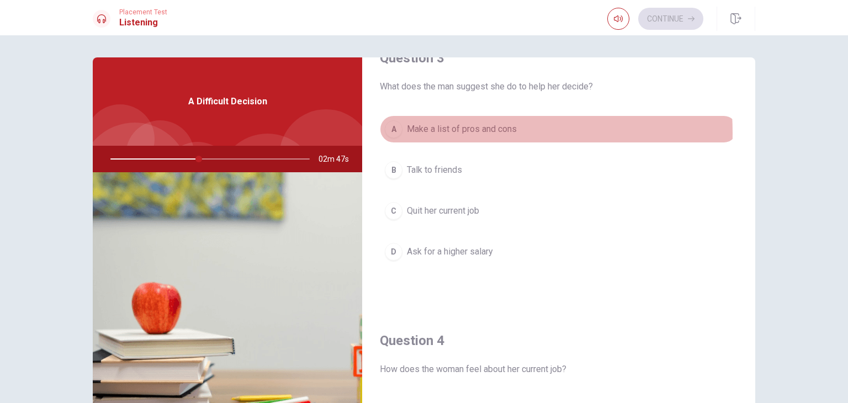
click at [432, 131] on span "Make a list of pros and cons" at bounding box center [462, 129] width 110 height 13
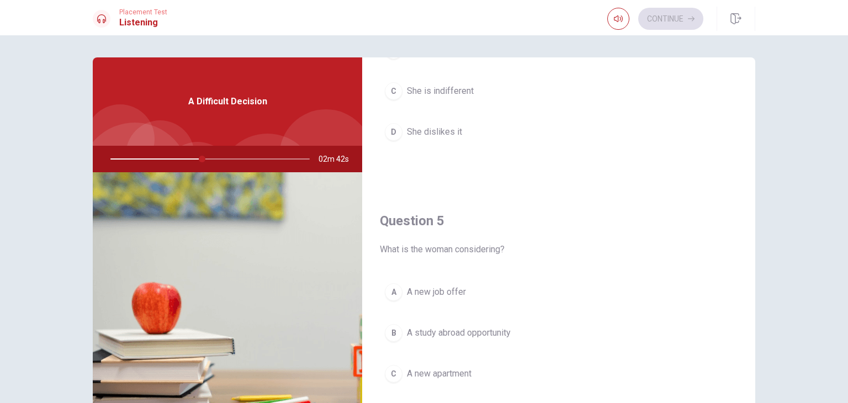
scroll to position [1024, 0]
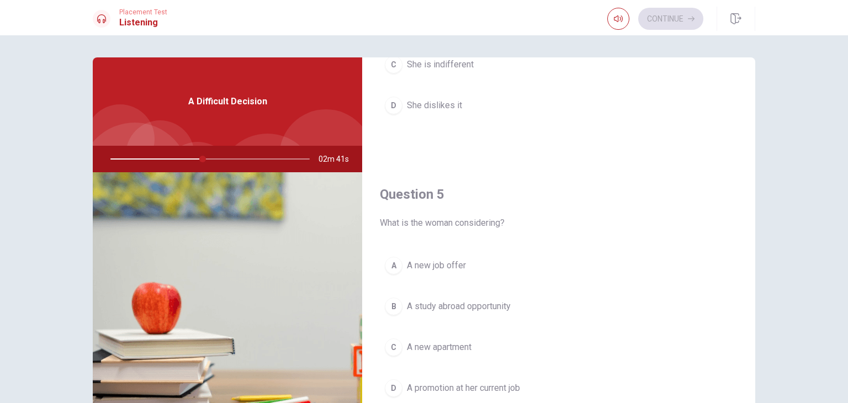
click at [402, 262] on button "A A new job offer" at bounding box center [559, 266] width 358 height 28
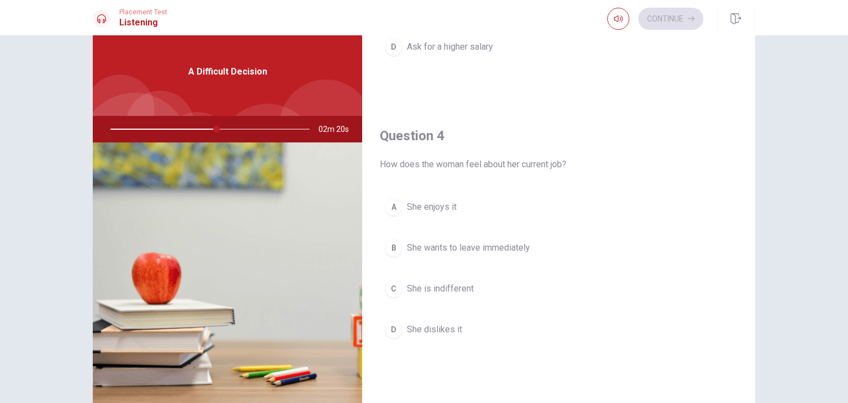
scroll to position [807, 0]
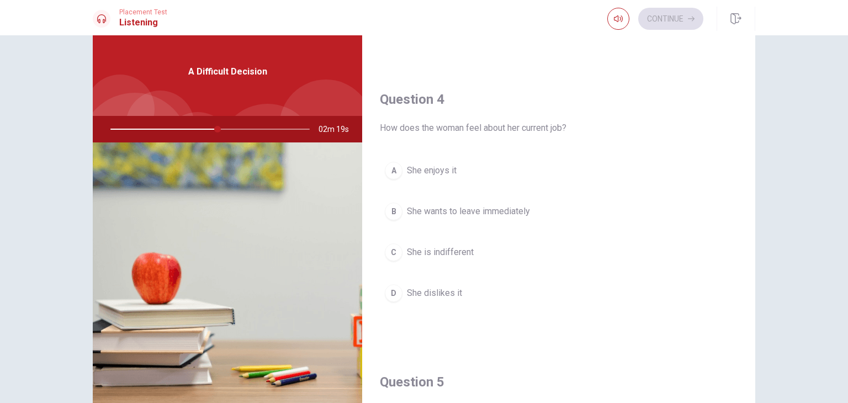
click at [428, 164] on span "She enjoys it" at bounding box center [432, 170] width 50 height 13
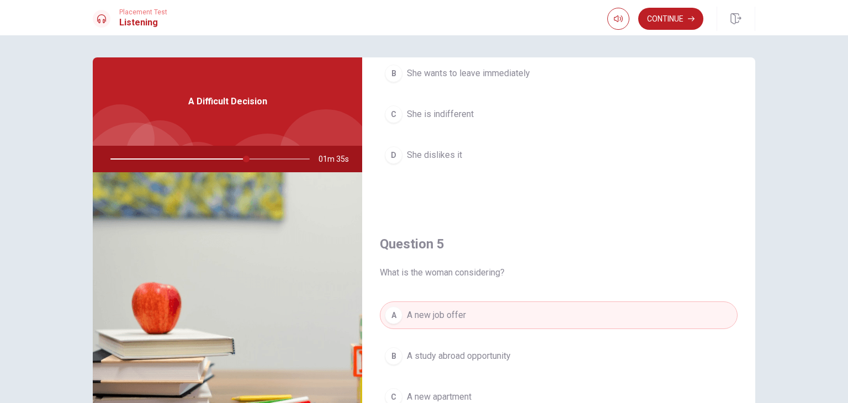
scroll to position [1024, 0]
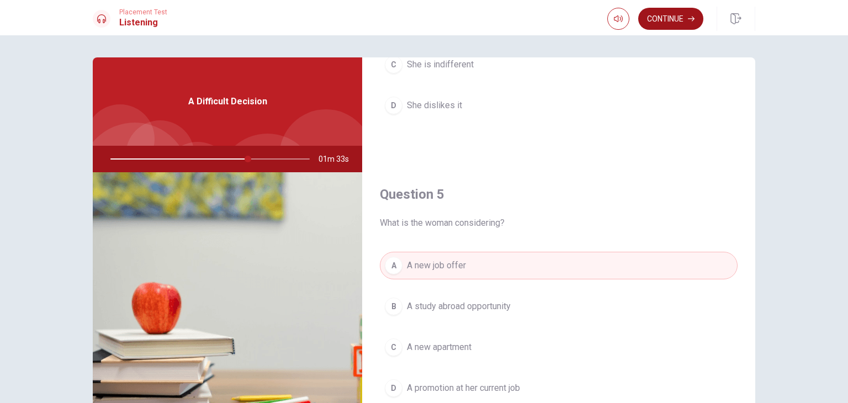
click at [680, 17] on button "Continue" at bounding box center [670, 19] width 65 height 22
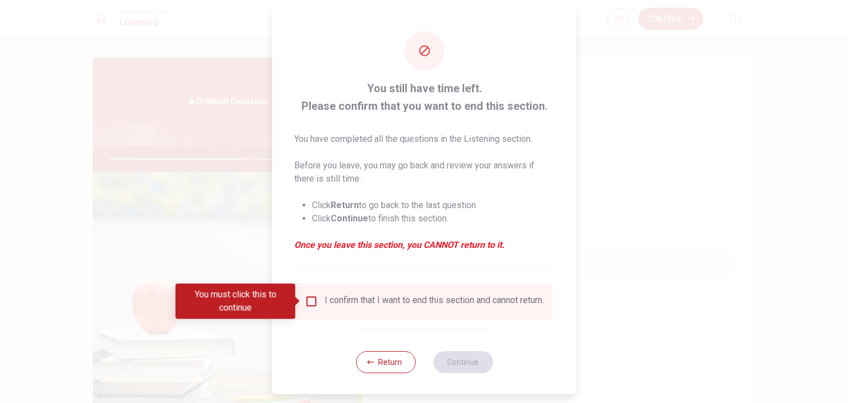
click at [325, 308] on div "I confirm that I want to end this section and cannot return." at bounding box center [434, 301] width 219 height 13
click at [311, 302] on input "You must click this to continue" at bounding box center [311, 301] width 13 height 13
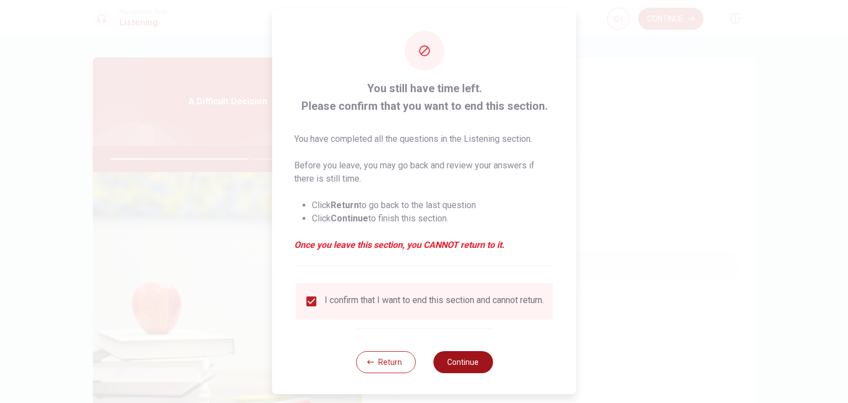
click at [460, 373] on button "Continue" at bounding box center [463, 362] width 60 height 22
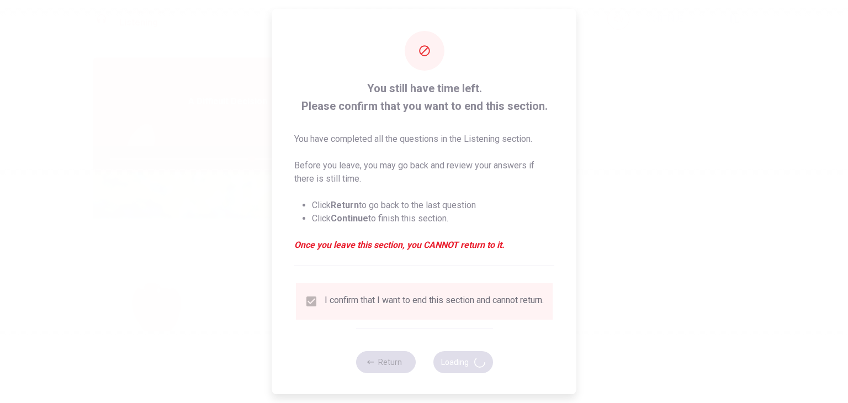
type input "71"
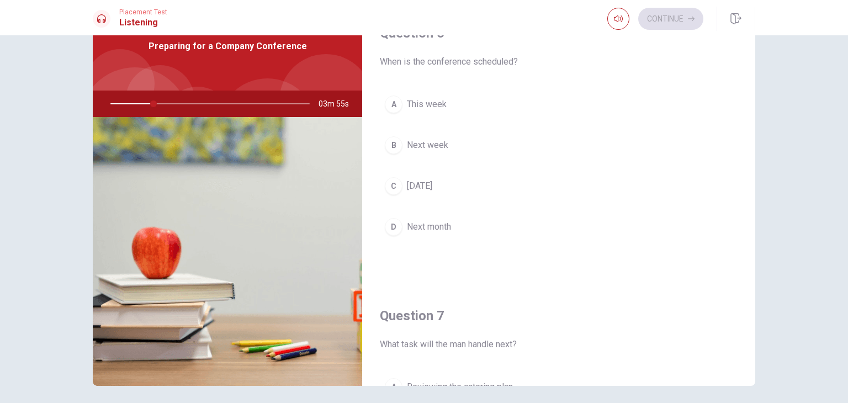
scroll to position [0, 0]
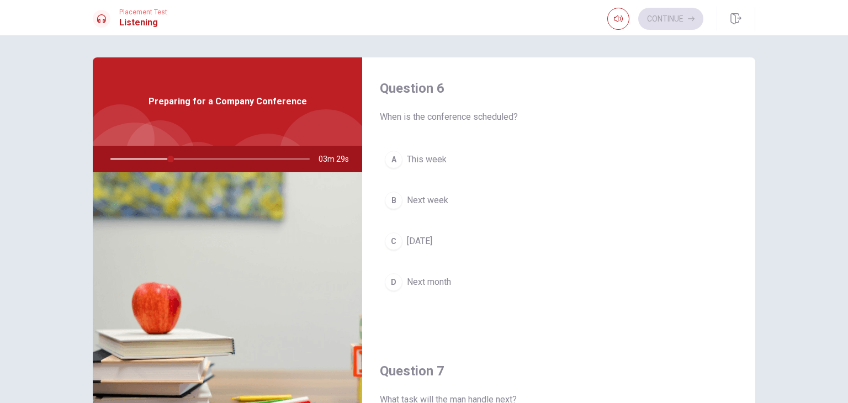
click at [437, 279] on span "Next month" at bounding box center [429, 281] width 44 height 13
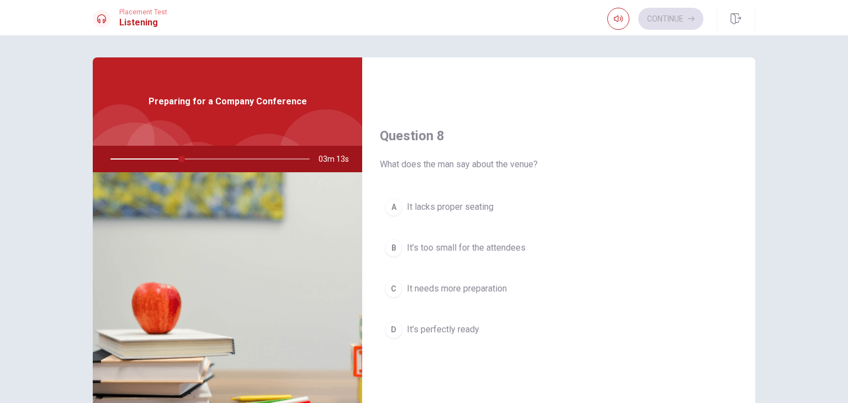
scroll to position [520, 0]
click at [464, 325] on span "It’s perfectly ready" at bounding box center [443, 327] width 72 height 13
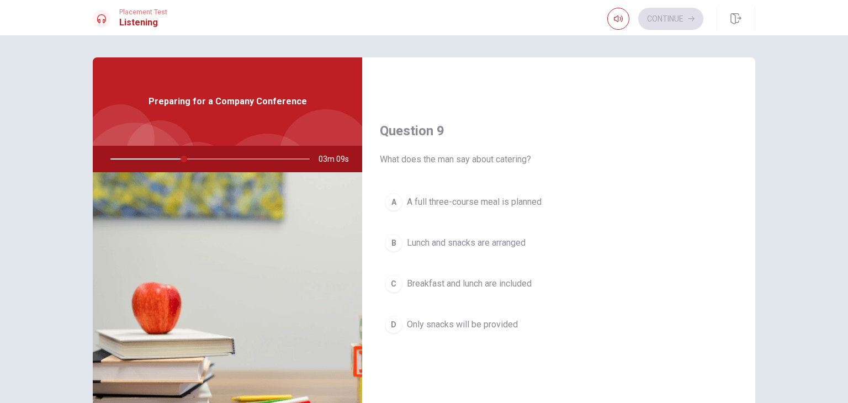
scroll to position [808, 0]
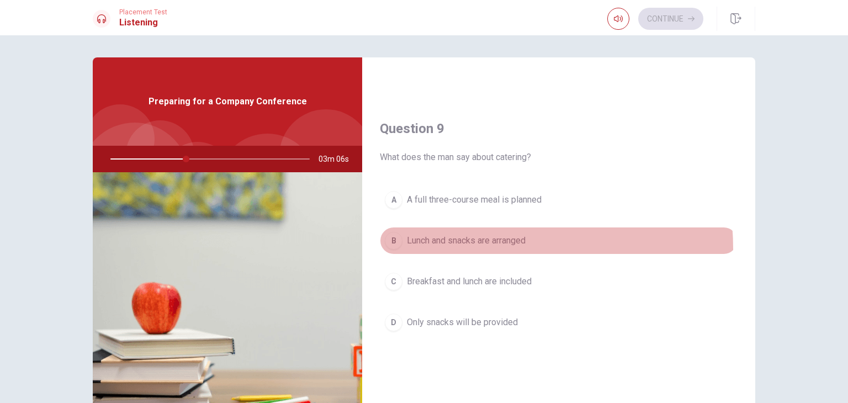
click at [461, 246] on button "B Lunch and snacks are arranged" at bounding box center [559, 241] width 358 height 28
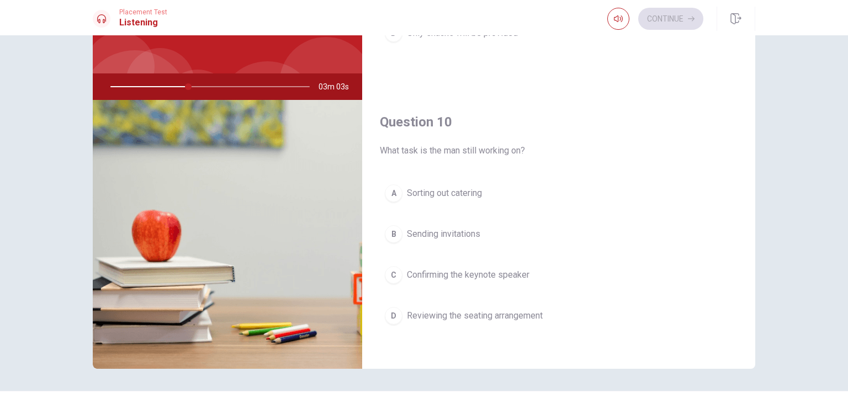
scroll to position [73, 0]
click at [495, 312] on span "Reviewing the seating arrangement" at bounding box center [475, 315] width 136 height 13
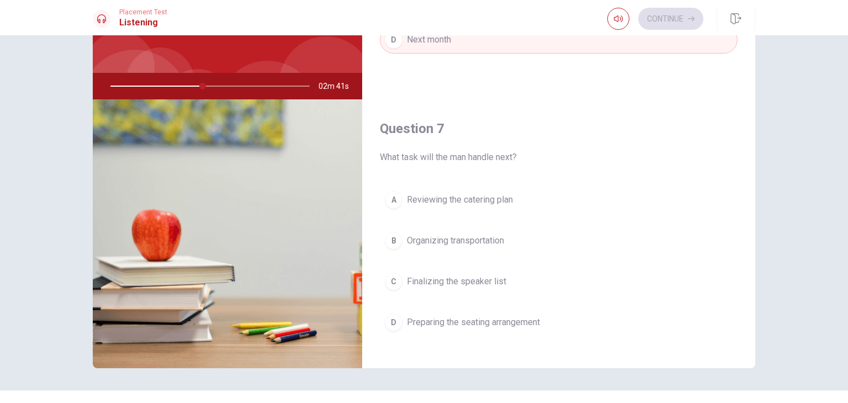
scroll to position [177, 0]
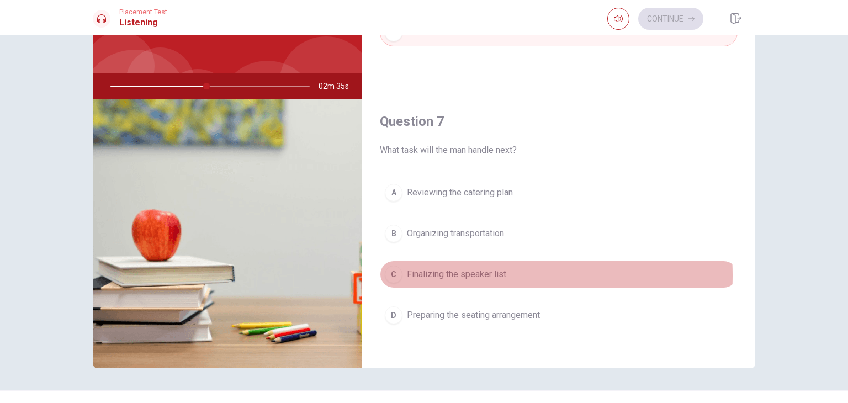
click at [470, 273] on span "Finalizing the speaker list" at bounding box center [456, 274] width 99 height 13
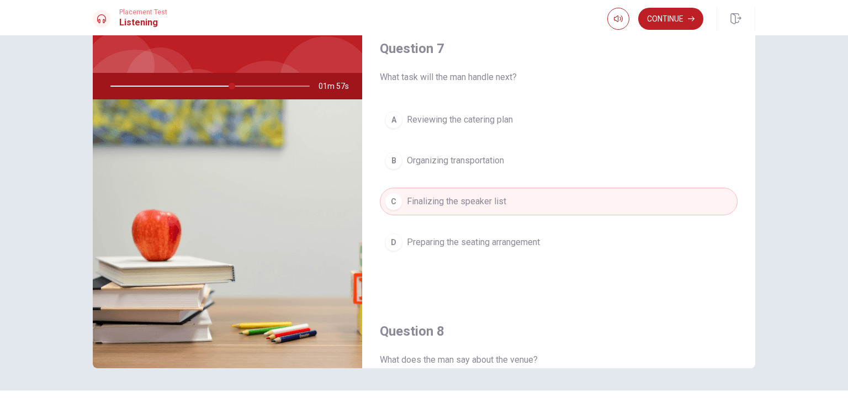
scroll to position [247, 0]
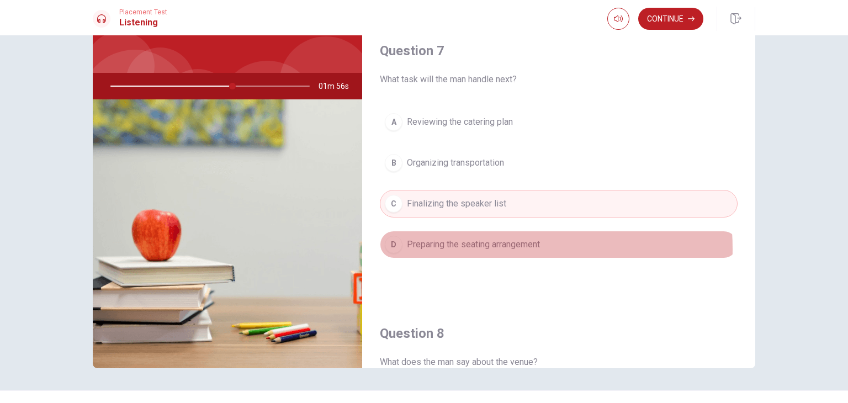
click at [462, 247] on span "Preparing the seating arrangement" at bounding box center [473, 244] width 133 height 13
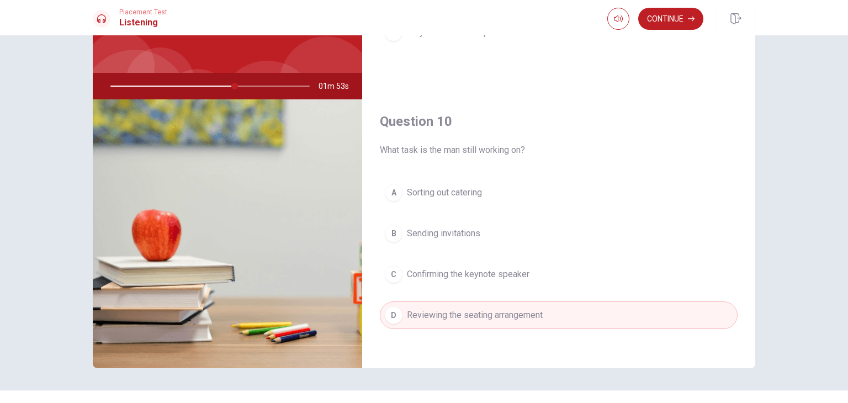
scroll to position [95, 0]
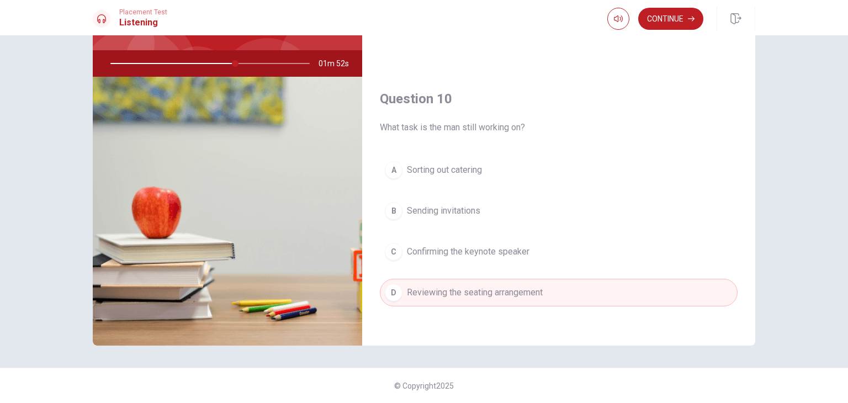
click at [462, 247] on span "Confirming the keynote speaker" at bounding box center [468, 251] width 123 height 13
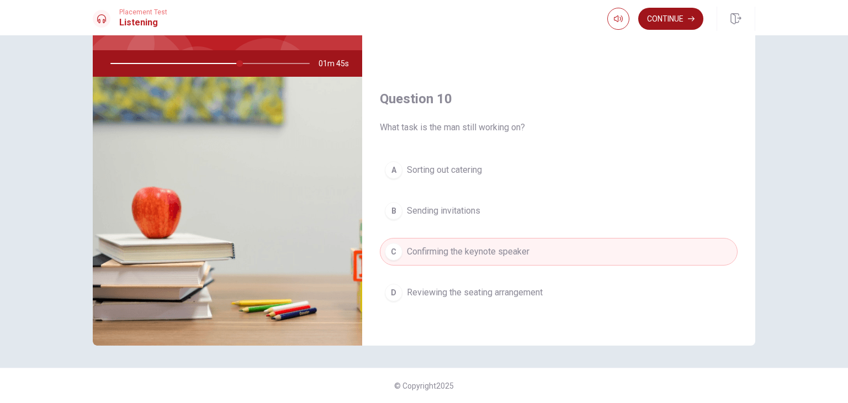
click at [661, 25] on button "Continue" at bounding box center [670, 19] width 65 height 22
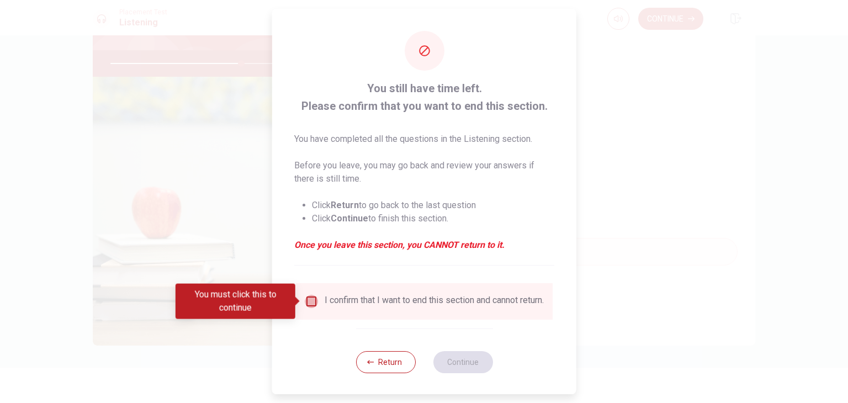
click at [309, 302] on input "You must click this to continue" at bounding box center [311, 301] width 13 height 13
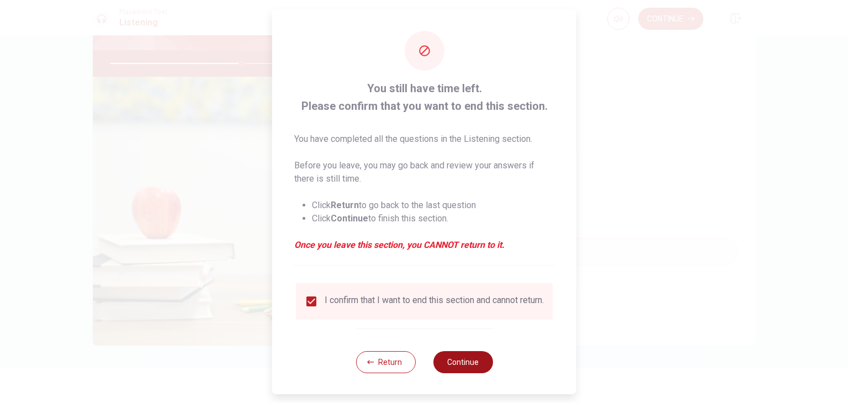
click at [457, 367] on button "Continue" at bounding box center [463, 362] width 60 height 22
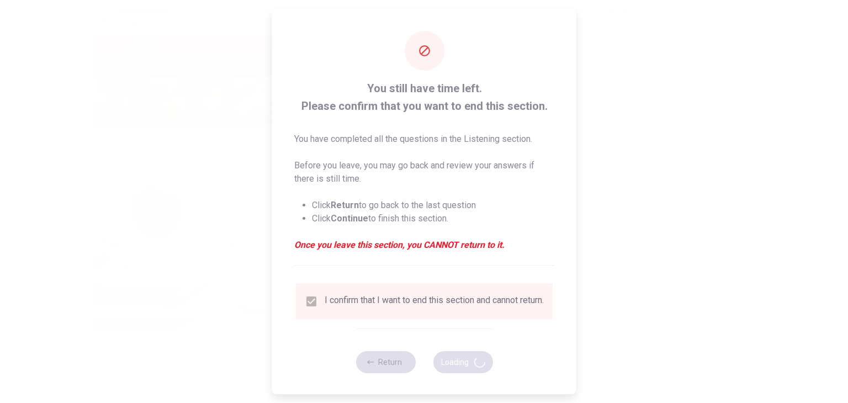
type input "67"
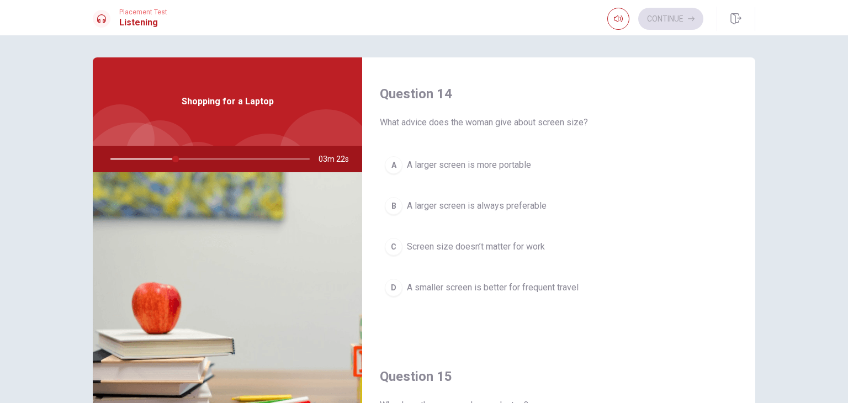
scroll to position [1024, 0]
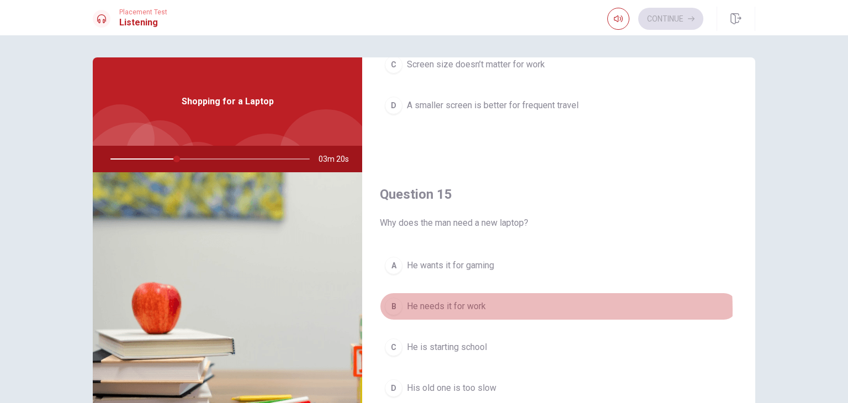
click at [450, 305] on span "He needs it for work" at bounding box center [446, 306] width 79 height 13
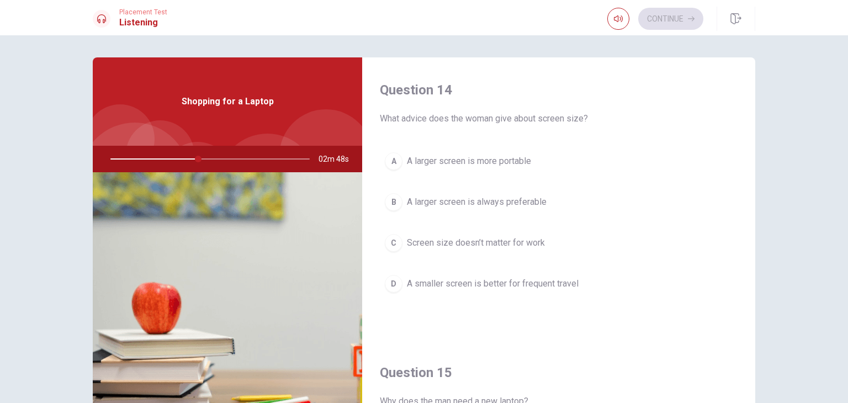
scroll to position [846, 0]
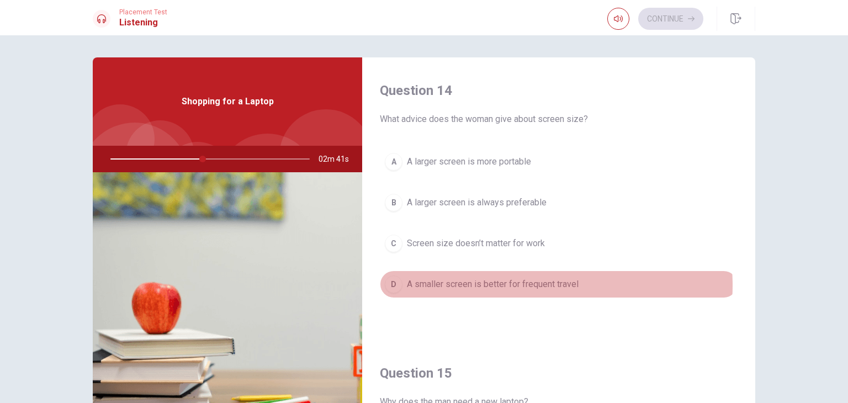
click at [527, 282] on span "A smaller screen is better for frequent travel" at bounding box center [493, 284] width 172 height 13
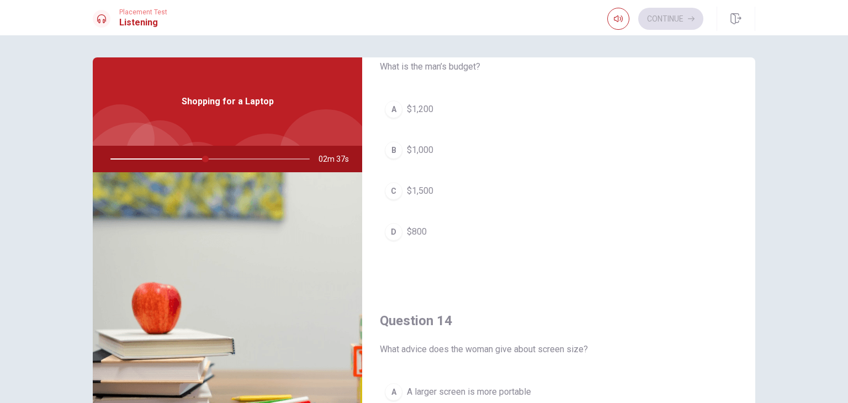
scroll to position [614, 0]
click at [402, 148] on button "B $1,000" at bounding box center [559, 152] width 358 height 28
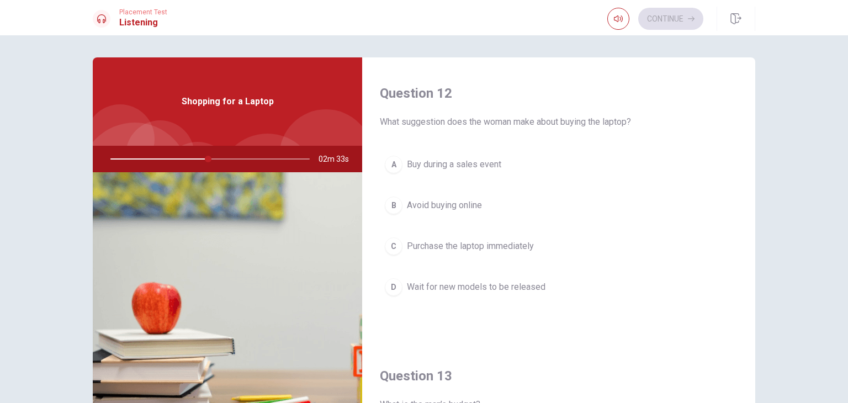
scroll to position [273, 0]
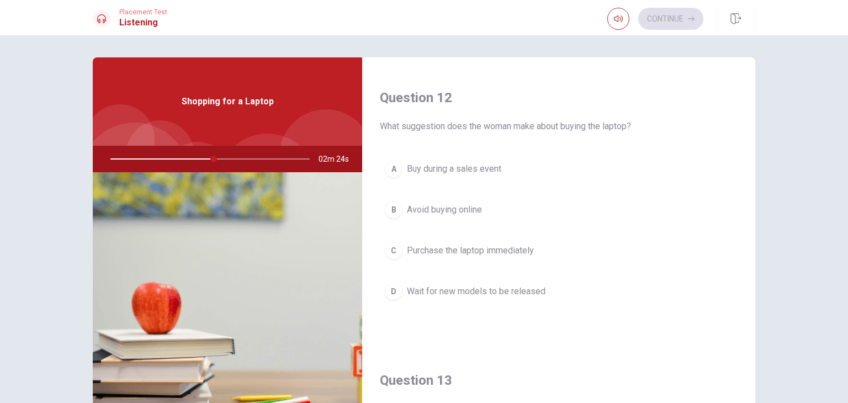
click at [415, 166] on span "Buy during a sales event" at bounding box center [454, 168] width 94 height 13
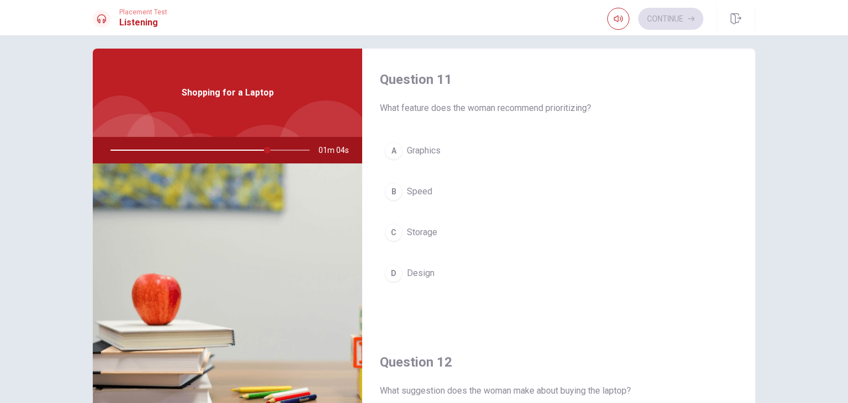
scroll to position [9, 0]
click at [389, 190] on div "B" at bounding box center [394, 192] width 18 height 18
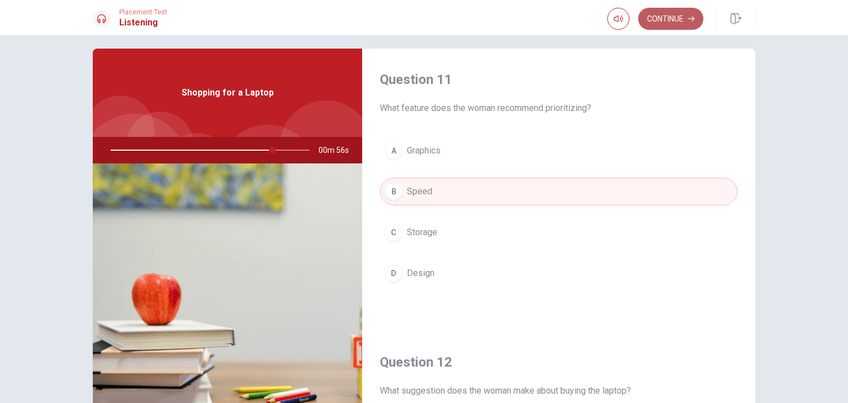
click at [671, 12] on button "Continue" at bounding box center [670, 19] width 65 height 22
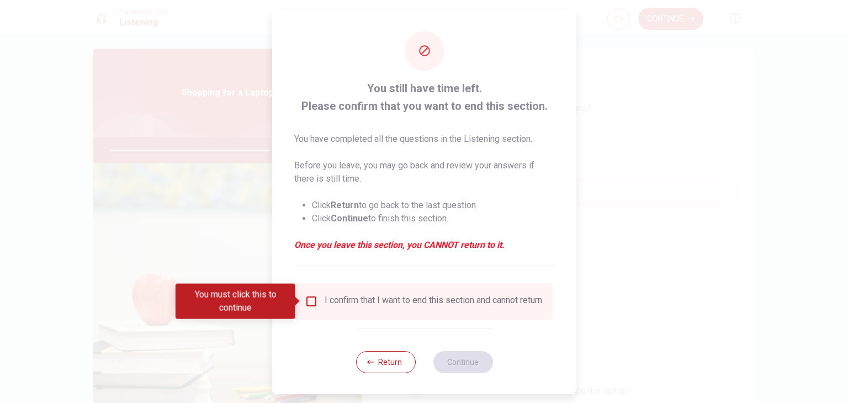
click at [316, 302] on div "I confirm that I want to end this section and cannot return." at bounding box center [424, 301] width 239 height 13
click at [313, 301] on input "You must click this to continue" at bounding box center [311, 301] width 13 height 13
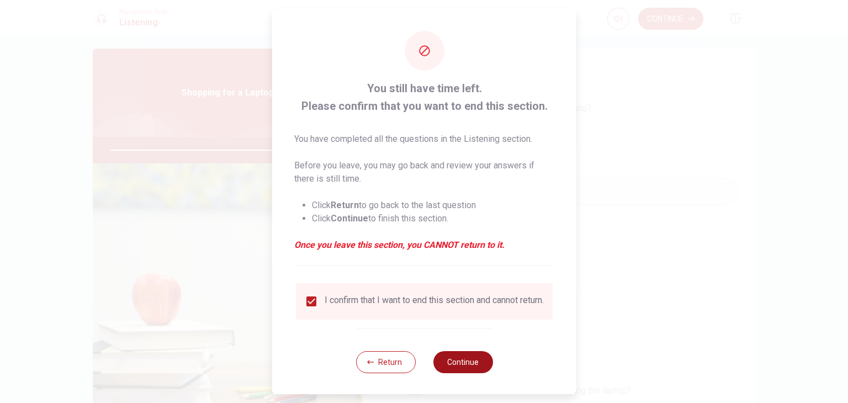
click at [458, 373] on button "Continue" at bounding box center [463, 362] width 60 height 22
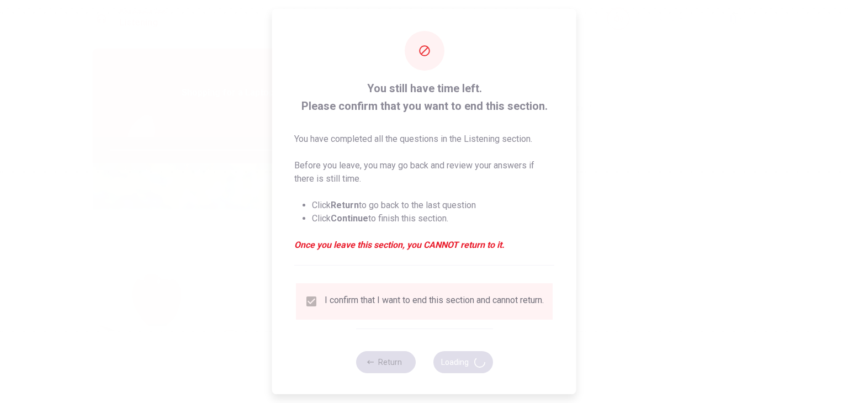
type input "84"
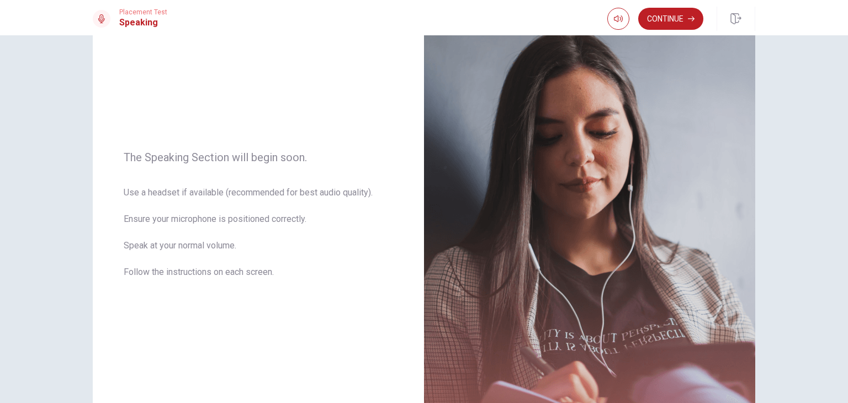
scroll to position [72, 0]
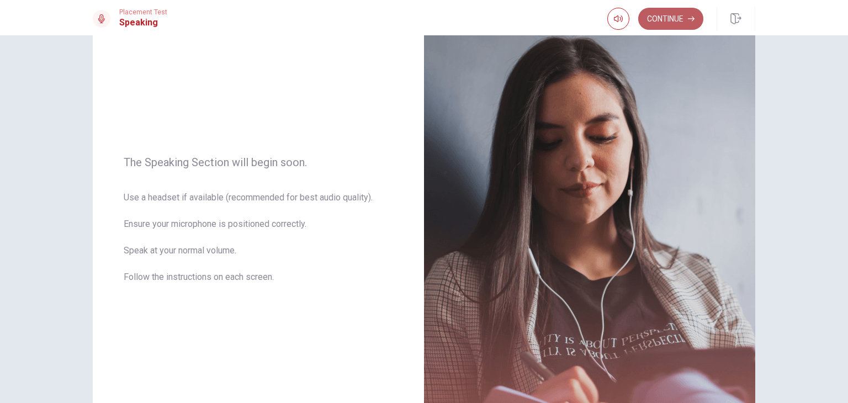
click at [669, 20] on button "Continue" at bounding box center [670, 19] width 65 height 22
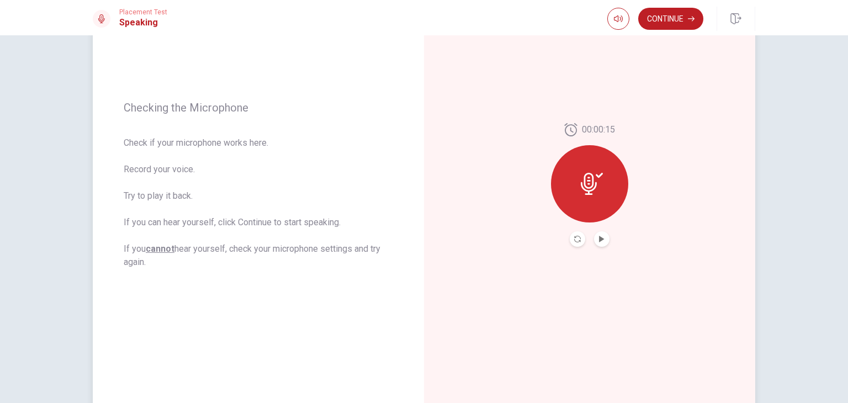
scroll to position [111, 0]
click at [599, 242] on icon "Play Audio" at bounding box center [601, 240] width 5 height 7
click at [574, 243] on icon "Record Again" at bounding box center [577, 240] width 7 height 7
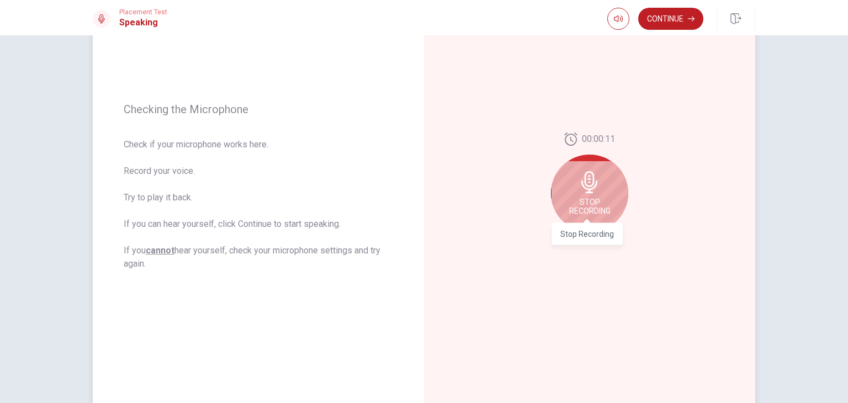
click at [602, 208] on span "Stop Recording" at bounding box center [589, 207] width 41 height 18
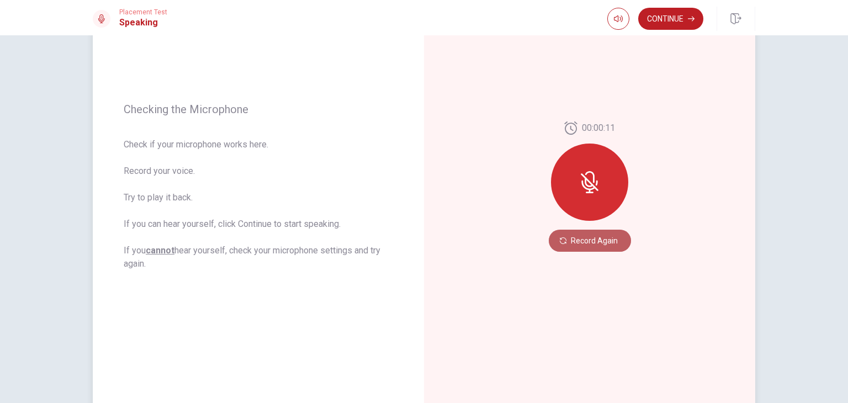
click at [601, 251] on button "Record Again" at bounding box center [590, 241] width 82 height 22
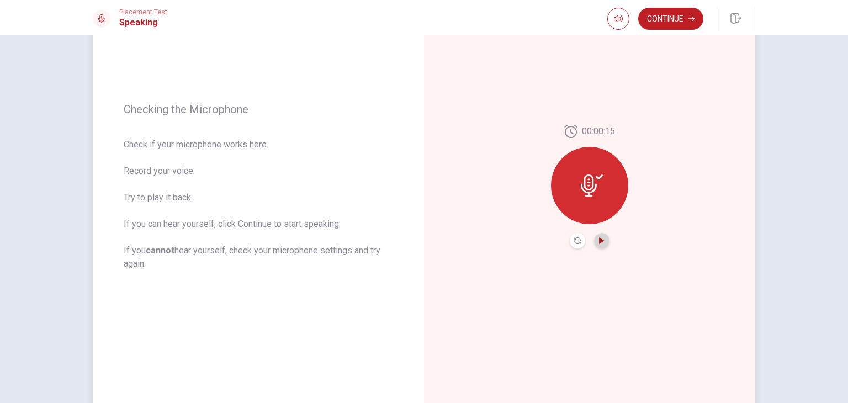
click at [602, 242] on icon "Play Audio" at bounding box center [601, 240] width 7 height 7
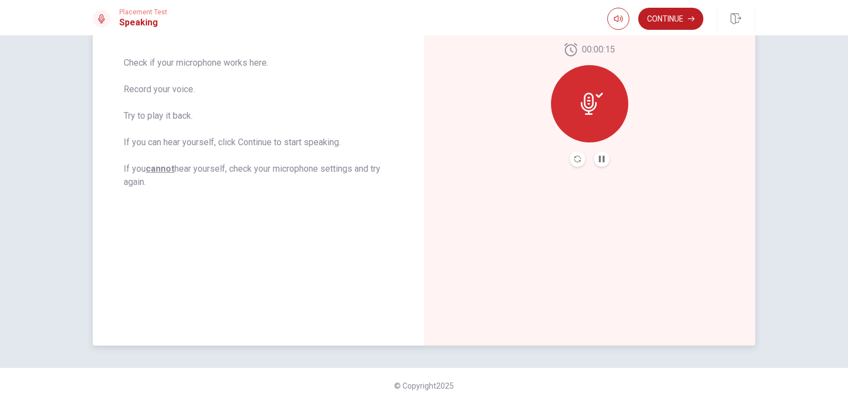
scroll to position [134, 0]
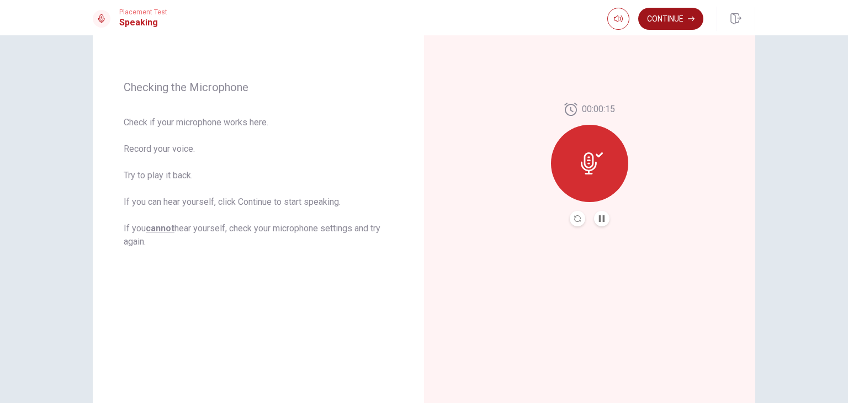
click at [669, 18] on button "Continue" at bounding box center [670, 19] width 65 height 22
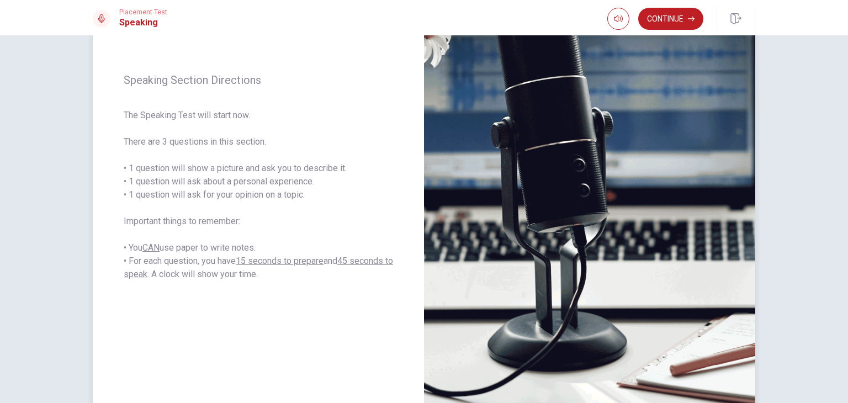
scroll to position [125, 0]
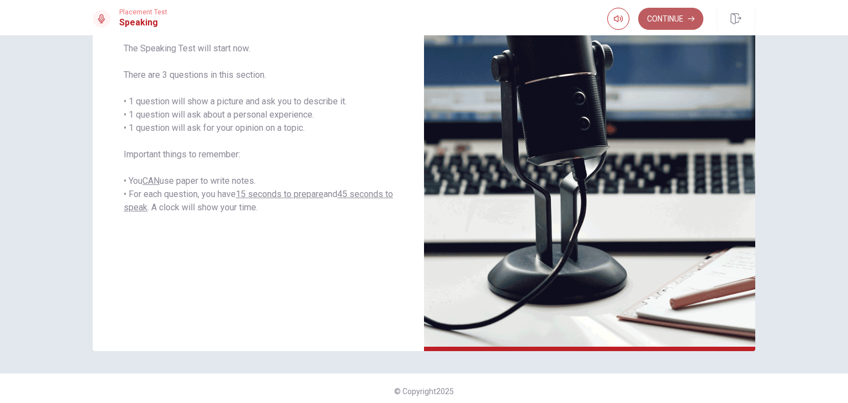
click at [666, 22] on button "Continue" at bounding box center [670, 19] width 65 height 22
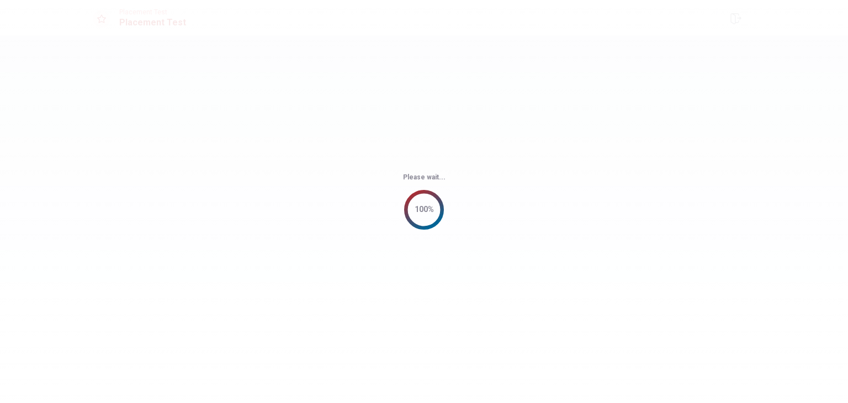
scroll to position [0, 0]
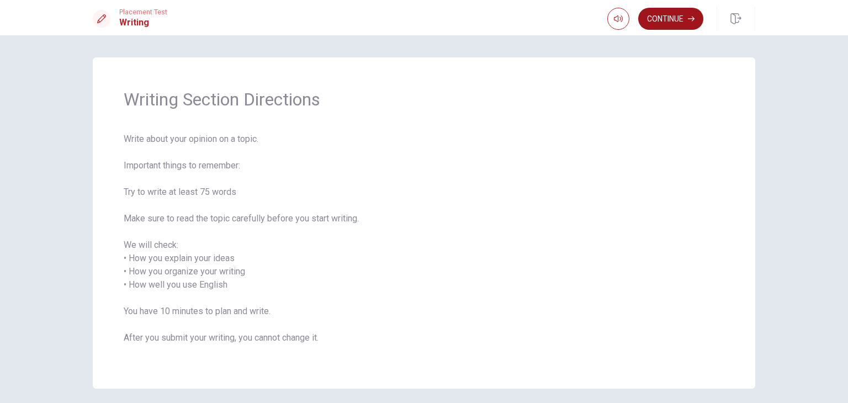
click at [681, 21] on button "Continue" at bounding box center [670, 19] width 65 height 22
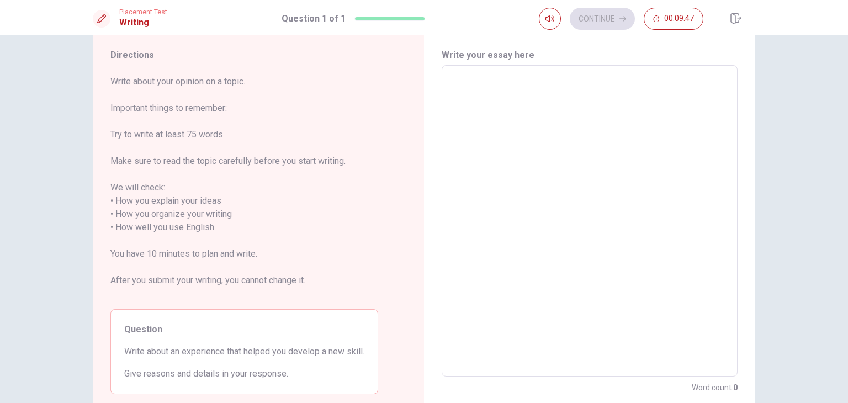
scroll to position [31, 0]
click at [494, 82] on textarea at bounding box center [589, 221] width 280 height 293
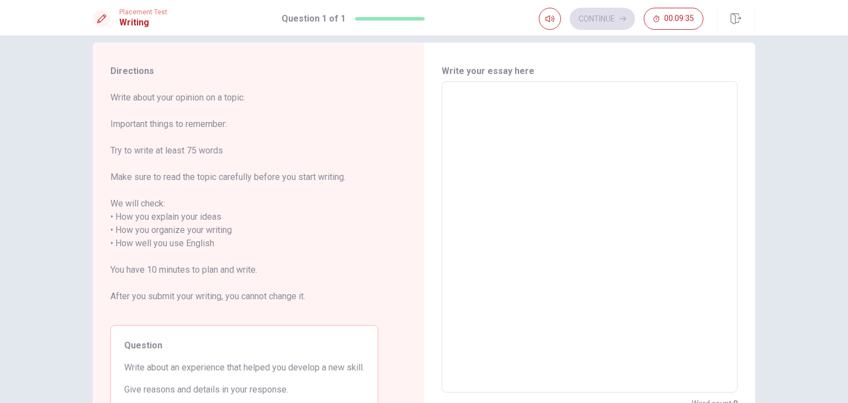
scroll to position [15, 0]
type textarea "L"
type textarea "x"
type textarea "La"
type textarea "x"
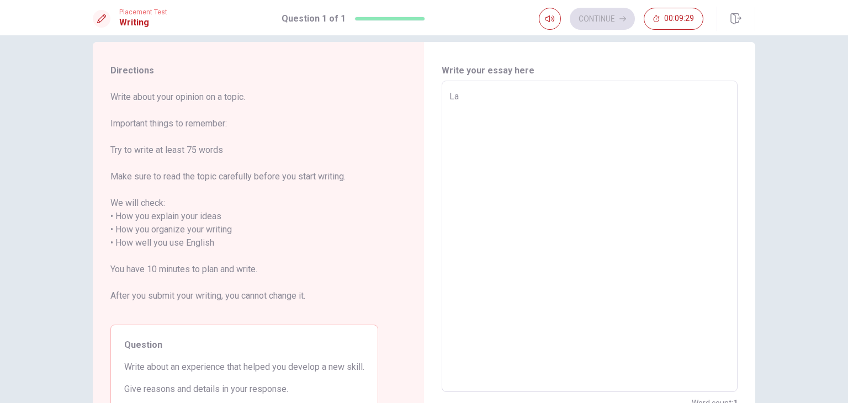
type textarea "Las"
type textarea "x"
type textarea "Last"
type textarea "x"
type textarea "Last"
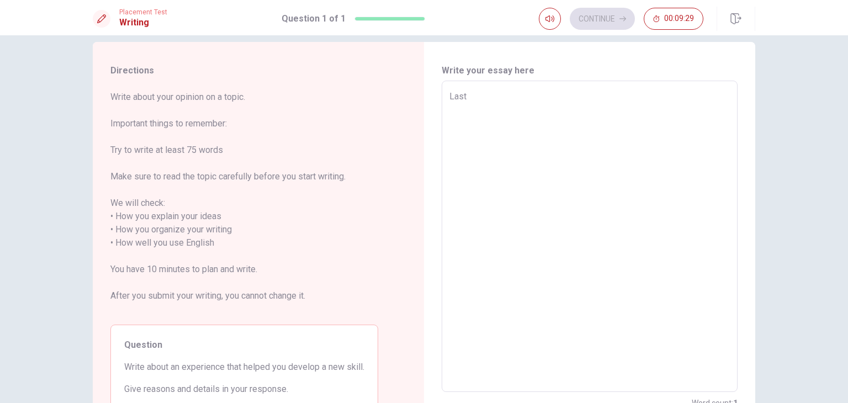
type textarea "x"
type textarea "Last h"
type textarea "x"
type textarea "Last ho"
type textarea "x"
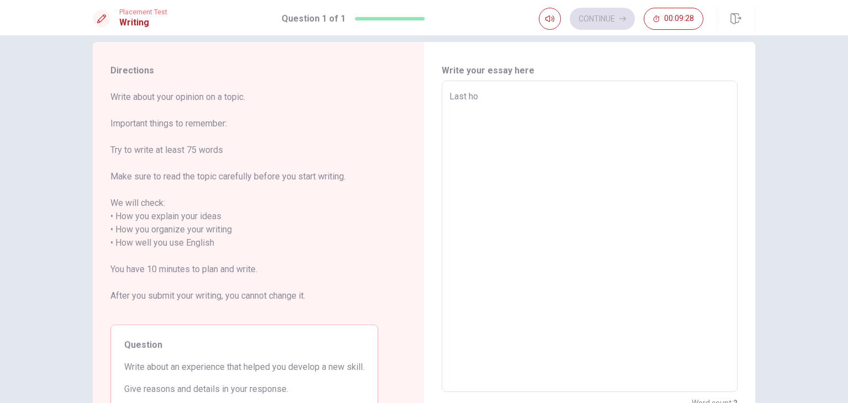
type textarea "Last hol"
type textarea "x"
type textarea "Last [DATE]"
type textarea "x"
type textarea "Last holid"
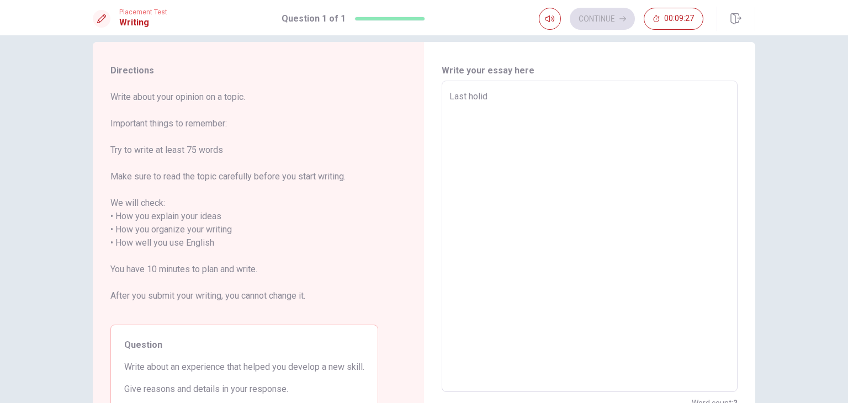
type textarea "x"
type textarea "Last holida"
type textarea "x"
type textarea "Last holiday"
type textarea "x"
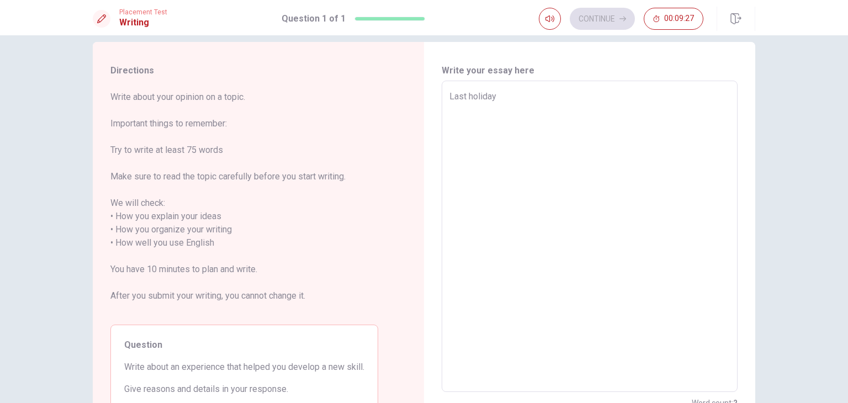
type textarea "Last holidays"
type textarea "x"
type textarea "Last holidays,"
type textarea "x"
type textarea "Last holidays,"
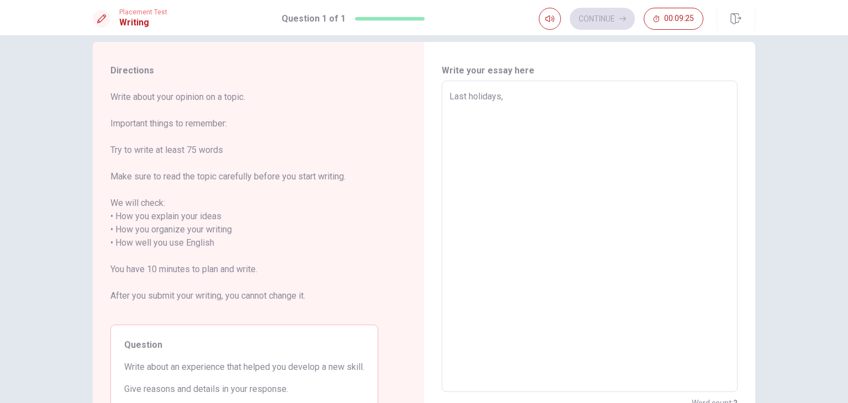
type textarea "x"
type textarea "Last holidays, i"
type textarea "x"
type textarea "Last holidays,"
type textarea "x"
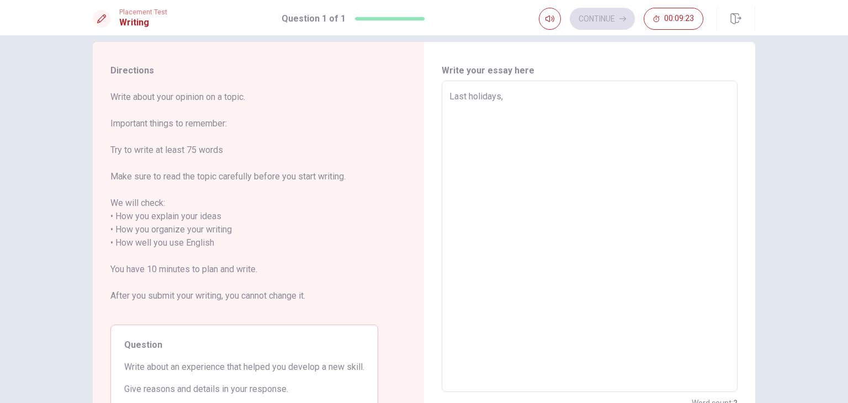
type textarea "Last holidays, I"
type textarea "x"
type textarea "Last holidays,"
type textarea "x"
type textarea "Last holidays,"
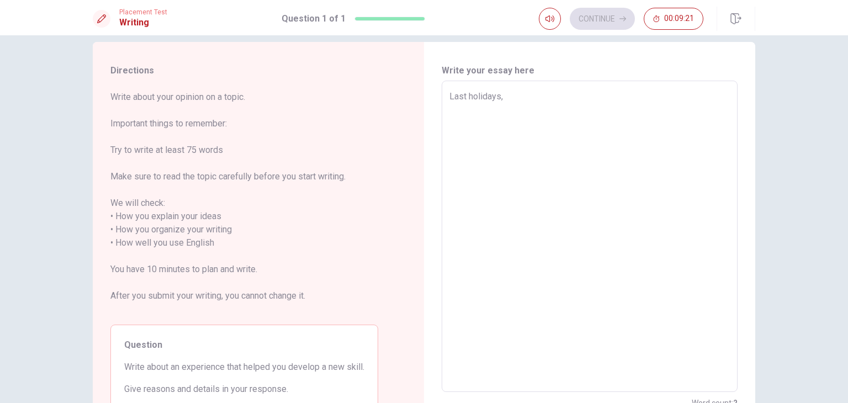
type textarea "x"
type textarea "Last holidays,"
type textarea "x"
type textarea "Last holidays, I"
type textarea "x"
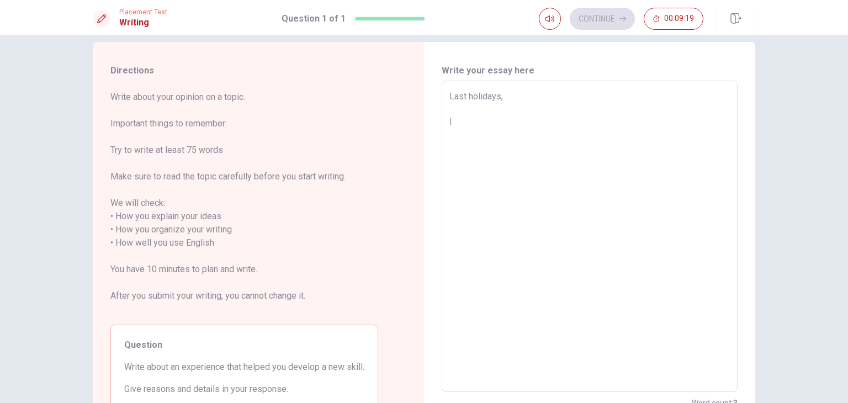
type textarea "Last holidays, I"
type textarea "x"
type textarea "Last holidays, I w"
type textarea "x"
type textarea "Last holidays, I we"
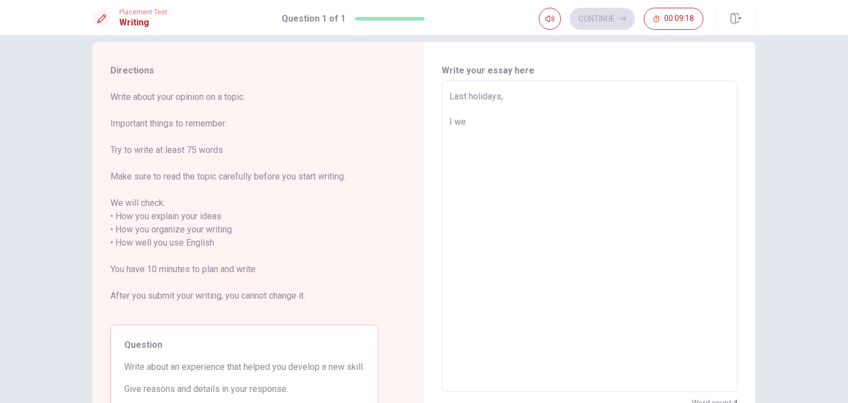
type textarea "x"
type textarea "Last holidays, I wen"
type textarea "x"
type textarea "Last holidays, I went"
type textarea "x"
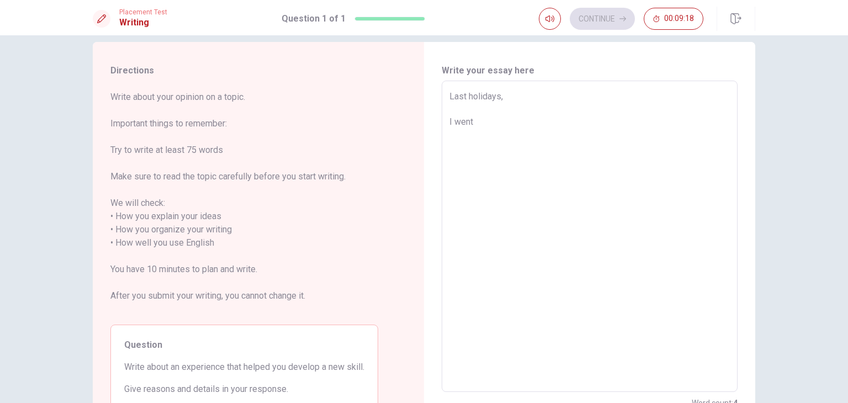
type textarea "Last holidays, I went"
type textarea "x"
type textarea "Last holidays, I went t"
type textarea "x"
type textarea "Last holidays, I went to"
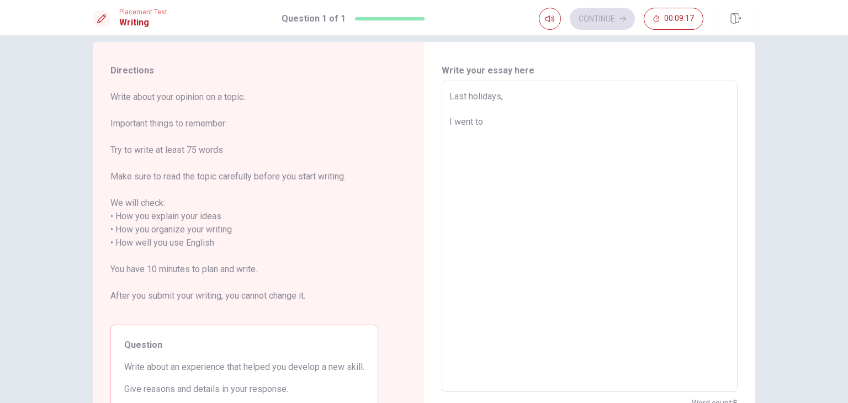
type textarea "x"
type textarea "Last holidays, I went to"
type textarea "x"
type textarea "Last holidays, I went to l"
type textarea "x"
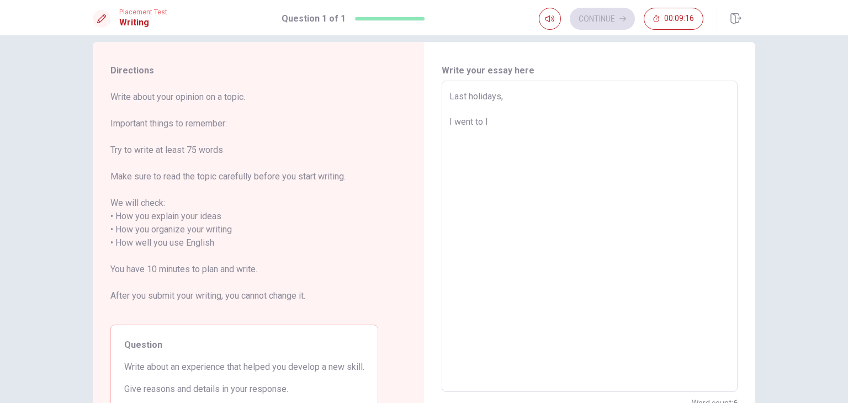
type textarea "Last holidays, I went to li"
type textarea "x"
type textarea "Last holidays, I went to l"
type textarea "x"
type textarea "Last holidays, I went to"
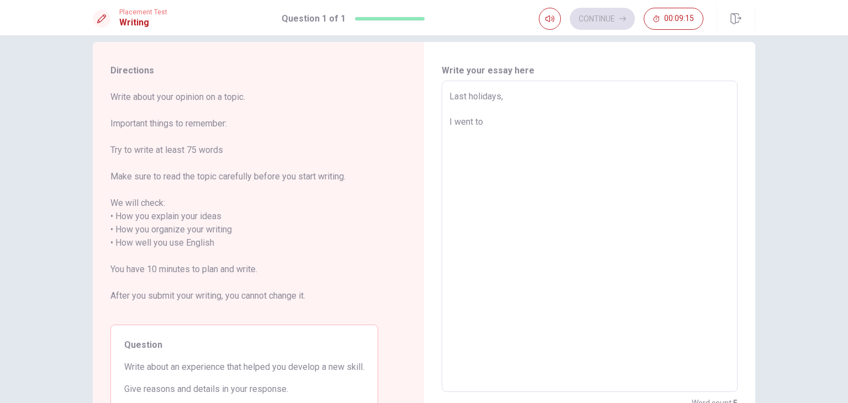
type textarea "x"
type textarea "Last holidays, I went to L"
type textarea "x"
type textarea "Last holidays, I went to [GEOGRAPHIC_DATA]"
type textarea "x"
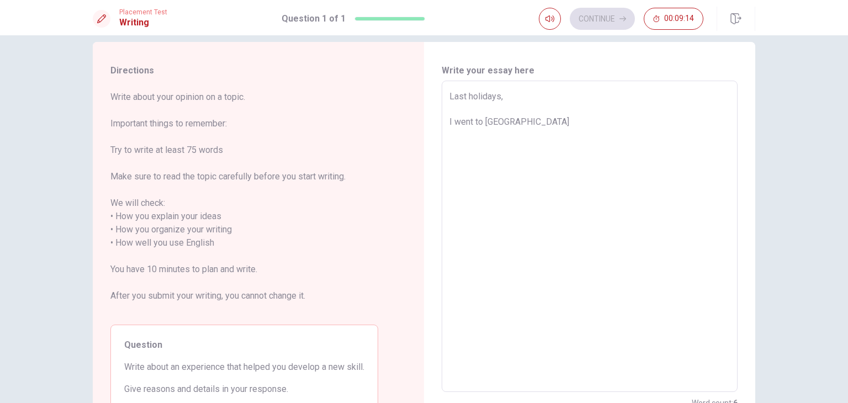
type textarea "Last holidays, I went to [GEOGRAPHIC_DATA]"
type textarea "x"
type textarea "Last holidays, I went to [GEOGRAPHIC_DATA]"
type textarea "x"
type textarea "Last holidays, I went to [GEOGRAPHIC_DATA]"
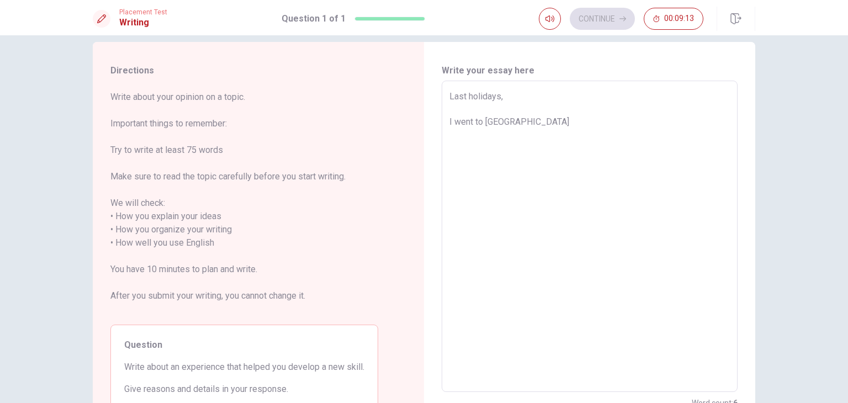
type textarea "x"
type textarea "Last holidays, I went to [GEOGRAPHIC_DATA]"
type textarea "x"
type textarea "Last holidays, I went to [GEOGRAPHIC_DATA]"
type textarea "x"
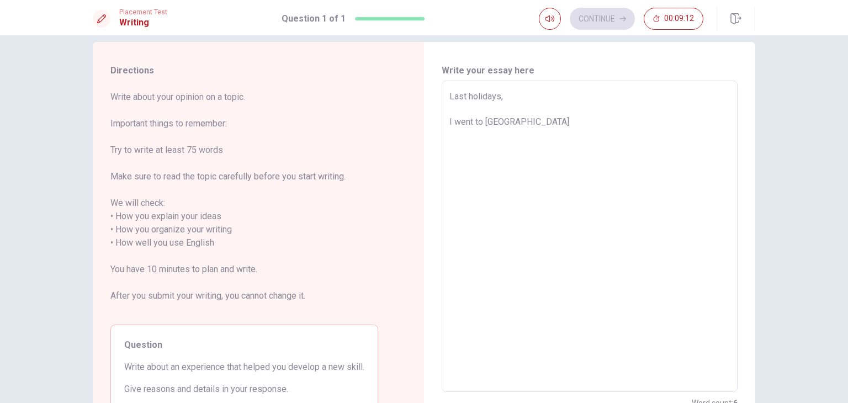
type textarea "Last holidays, I went to [GEOGRAPHIC_DATA] w"
type textarea "x"
type textarea "Last holidays, I went to [GEOGRAPHIC_DATA] wi"
type textarea "x"
type textarea "Last holidays, I went to [GEOGRAPHIC_DATA] wit"
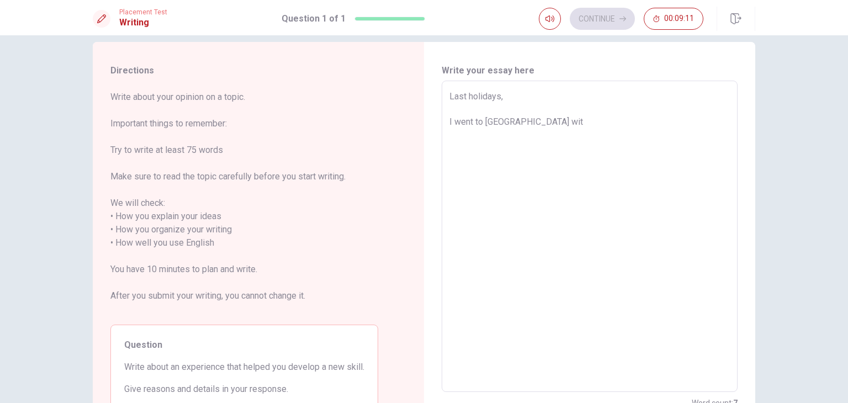
type textarea "x"
type textarea "Last holidays, I went to [GEOGRAPHIC_DATA] with"
type textarea "x"
type textarea "Last holidays, I went to [GEOGRAPHIC_DATA] with"
type textarea "x"
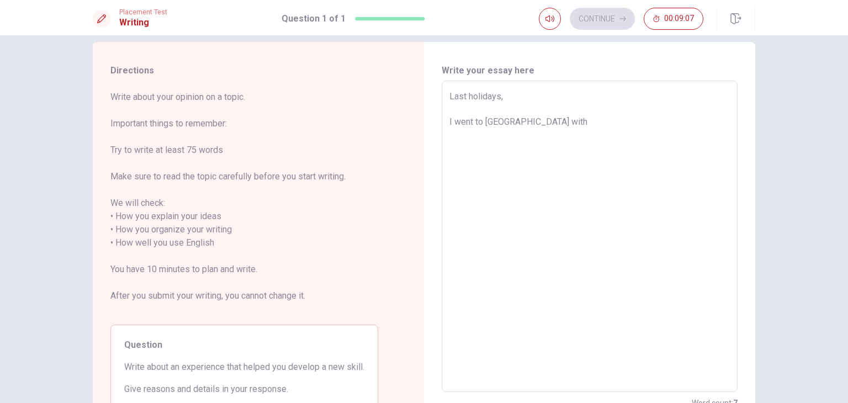
type textarea "Last holidays, I went to [GEOGRAPHIC_DATA] with s"
type textarea "x"
type textarea "Last holidays, I went to [GEOGRAPHIC_DATA] with so"
type textarea "x"
type textarea "Last holidays, I went to [GEOGRAPHIC_DATA] with som"
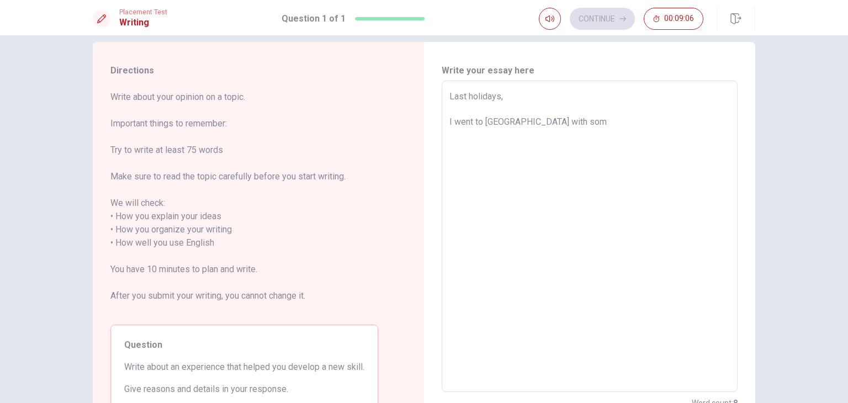
type textarea "x"
type textarea "Last holidays, I went to [GEOGRAPHIC_DATA] with some"
type textarea "x"
type textarea "Last holidays, I went to [GEOGRAPHIC_DATA] with some"
type textarea "x"
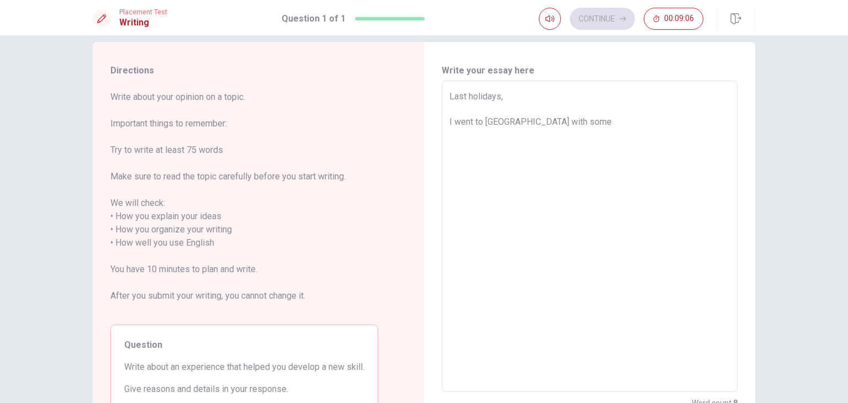
type textarea "Last holidays, I went to [GEOGRAPHIC_DATA] with some f"
type textarea "x"
type textarea "Last holidays, I went to [GEOGRAPHIC_DATA] with some fr"
type textarea "x"
type textarea "Last holidays, I went to [GEOGRAPHIC_DATA] with some fri"
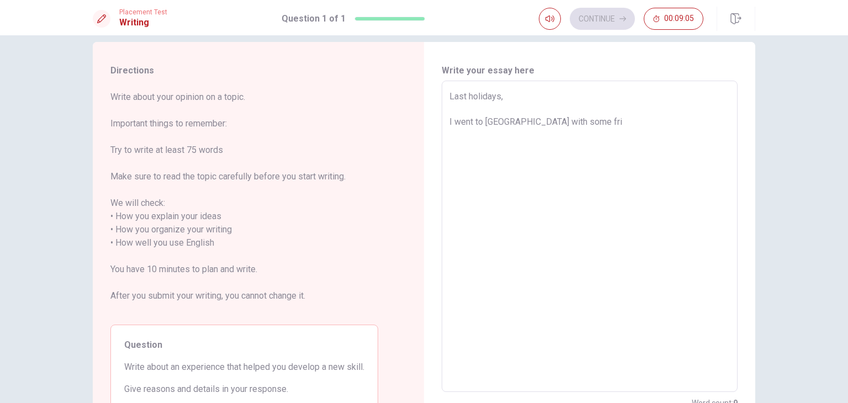
type textarea "x"
type textarea "Last holidays, I went to [GEOGRAPHIC_DATA] with some frie"
type textarea "x"
type textarea "Last holidays, I went to [GEOGRAPHIC_DATA] with some frien"
type textarea "x"
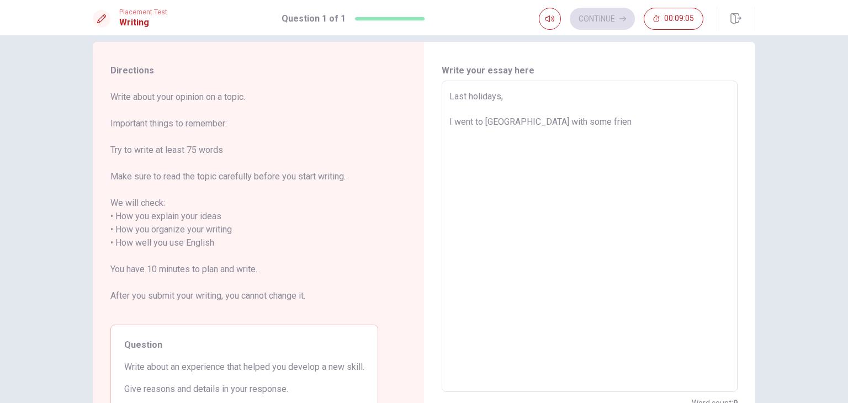
type textarea "Last holidays, I went to [GEOGRAPHIC_DATA] with some friend"
type textarea "x"
type textarea "Last holidays, I went to [GEOGRAPHIC_DATA] with some friends"
type textarea "x"
type textarea "Last holidays, I went to [GEOGRAPHIC_DATA] with some friends."
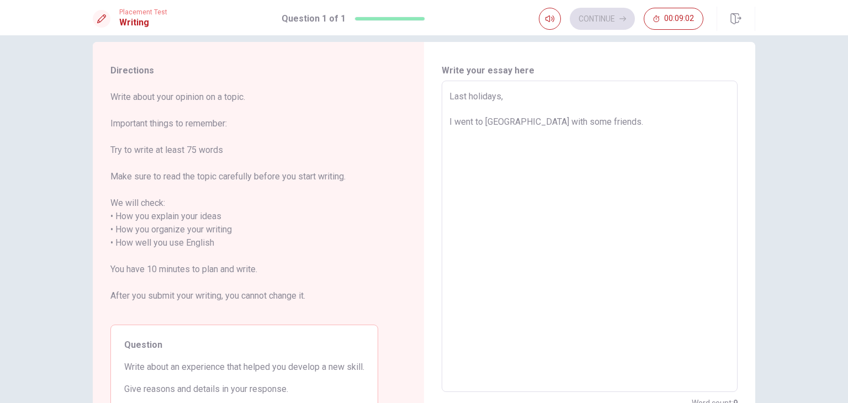
type textarea "x"
type textarea "Last holidays, I went to [GEOGRAPHIC_DATA] with some friends."
type textarea "x"
type textarea "Last holidays, I went to [GEOGRAPHIC_DATA] with some friends. I"
type textarea "x"
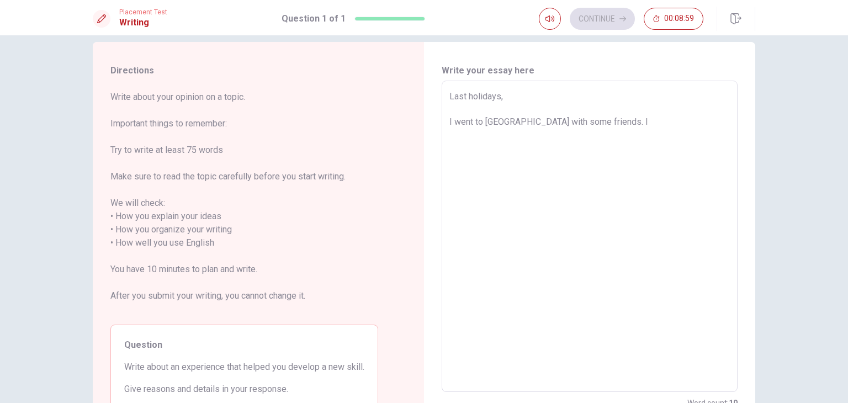
type textarea "Last holidays, I went to [GEOGRAPHIC_DATA] with some friends. It"
type textarea "x"
type textarea "Last holidays, I went to [GEOGRAPHIC_DATA] with some friends. It"
type textarea "x"
type textarea "Last holidays, I went to [GEOGRAPHIC_DATA] with some friends. It w"
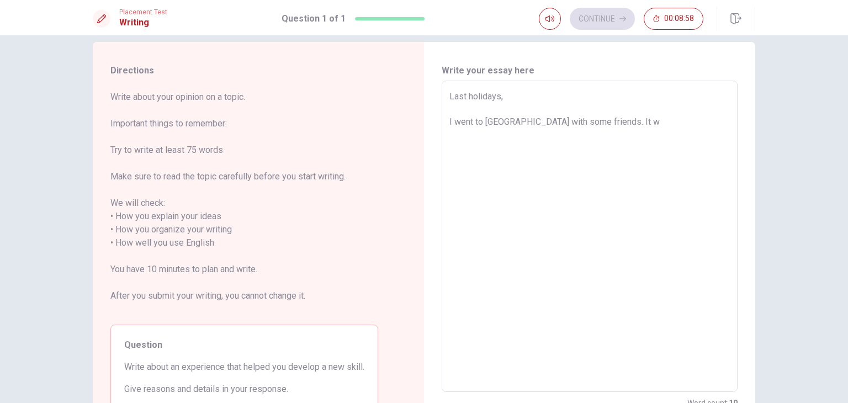
type textarea "x"
type textarea "Last holidays, I went to [GEOGRAPHIC_DATA] with some friends. It wa"
type textarea "x"
type textarea "Last holidays, I went to [GEOGRAPHIC_DATA] with some friends. It was"
type textarea "x"
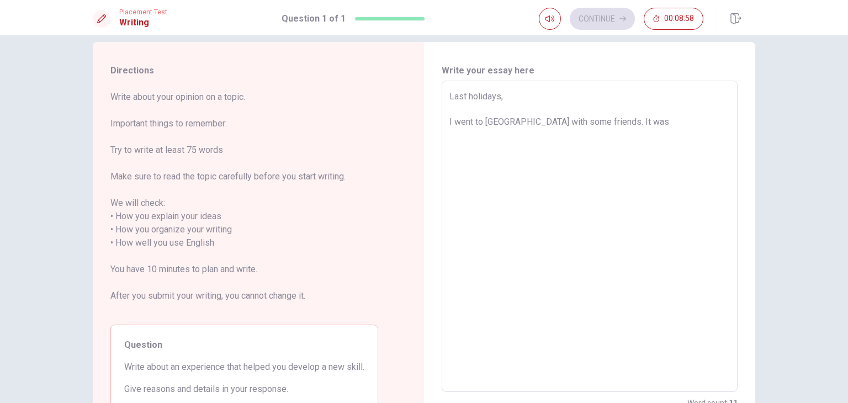
type textarea "Last holidays, I went to [GEOGRAPHIC_DATA] with some friends. It was"
type textarea "x"
type textarea "Last holidays, I went to [GEOGRAPHIC_DATA] with some friends. It was a"
type textarea "x"
type textarea "Last holidays, I went to [GEOGRAPHIC_DATA] with some friends. It was an"
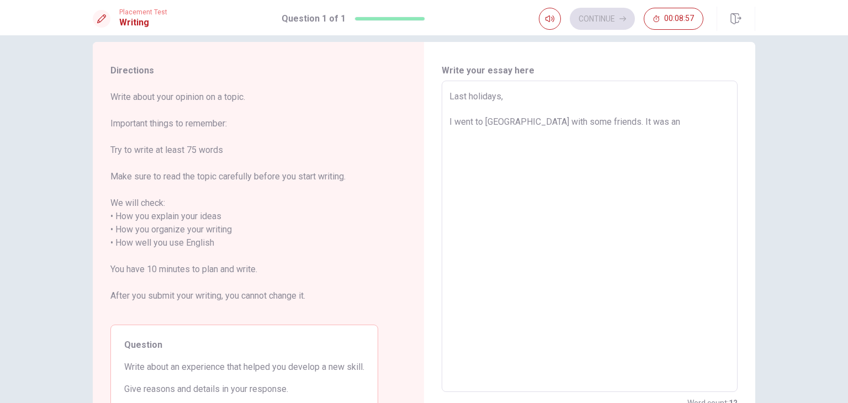
type textarea "x"
type textarea "Last holidays, I went to [GEOGRAPHIC_DATA] with some friends. It was an"
type textarea "x"
type textarea "Last holidays, I went to [GEOGRAPHIC_DATA] with some friends. It was an a"
type textarea "x"
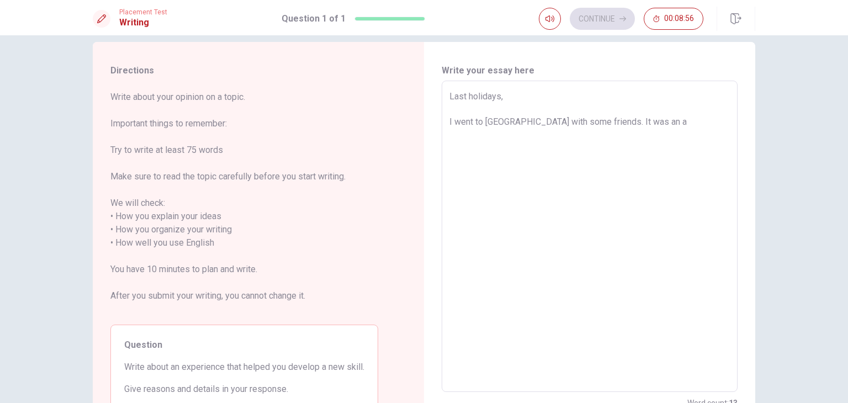
type textarea "Last holidays, I went to [GEOGRAPHIC_DATA] with some friends. It was an am"
type textarea "x"
type textarea "Last holidays, I went to [GEOGRAPHIC_DATA] with some friends. It was an ama"
type textarea "x"
type textarea "Last holidays, I went to [GEOGRAPHIC_DATA] with some friends. It was an amaz"
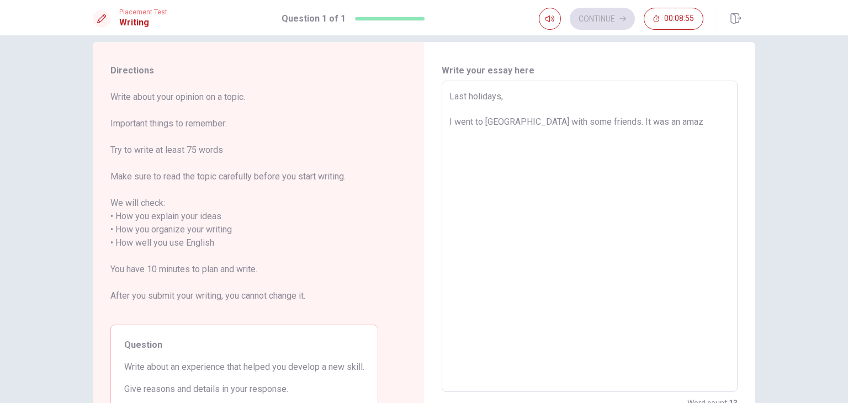
type textarea "x"
type textarea "Last holidays, I went to [GEOGRAPHIC_DATA] with some friends. It was an amazi"
type textarea "x"
type textarea "Last holidays, I went to [GEOGRAPHIC_DATA] with some friends. It was an amazin"
type textarea "x"
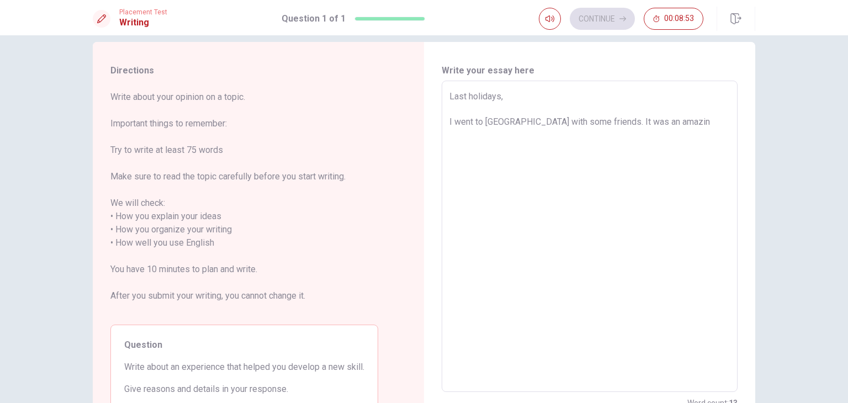
type textarea "Last holidays, I went to [GEOGRAPHIC_DATA] with some friends. It was an amazing"
type textarea "x"
type textarea "Last holidays, I went to [GEOGRAPHIC_DATA] with some friends. It was an amazing"
type textarea "x"
type textarea "Last holidays, I went to [GEOGRAPHIC_DATA] with some friends. It was an amazing…"
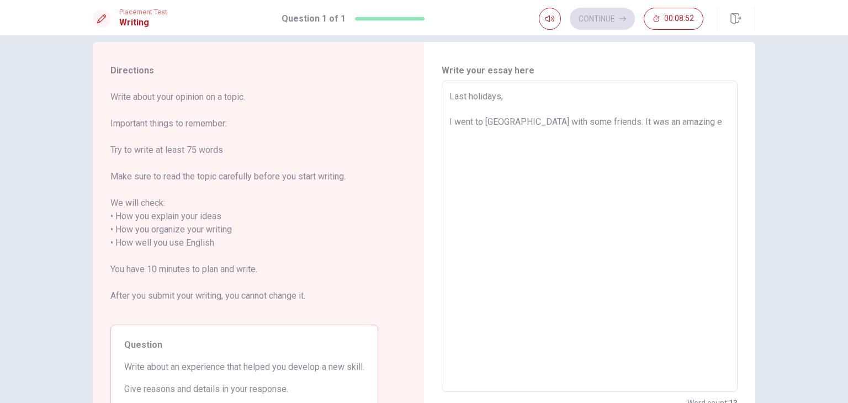
type textarea "x"
type textarea "Last holidays, I went to [GEOGRAPHIC_DATA] with some friends. It was an amazing…"
type textarea "x"
type textarea "Last holidays, I went to [GEOGRAPHIC_DATA] with some friends. It was an amazing…"
type textarea "x"
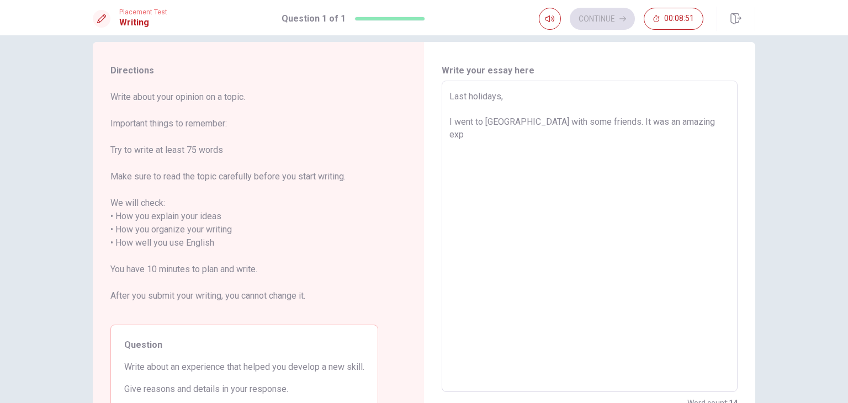
type textarea "Last holidays, I went to [GEOGRAPHIC_DATA] with some friends. It was an amazing…"
type textarea "x"
type textarea "Last holidays, I went to [GEOGRAPHIC_DATA] with some friends. It was an amazing…"
type textarea "x"
type textarea "Last holidays, I went to [GEOGRAPHIC_DATA] with some friends. It was an amazing…"
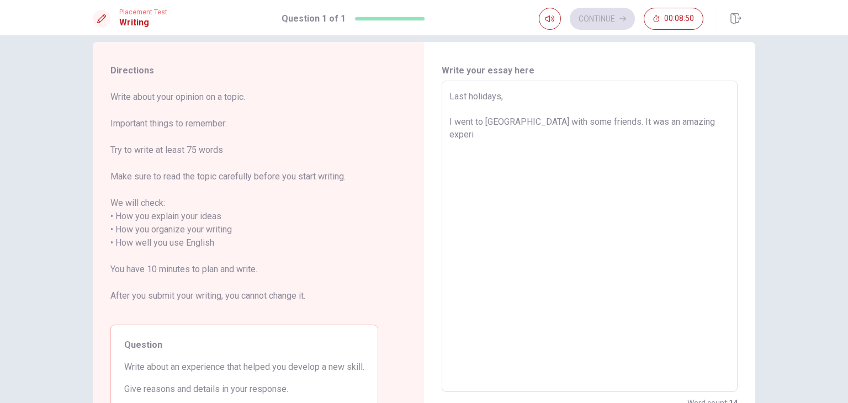
type textarea "x"
type textarea "Last holidays, I went to [GEOGRAPHIC_DATA] with some friends. It was an amazing…"
type textarea "x"
type textarea "Last holidays, I went to [GEOGRAPHIC_DATA] with some friends. It was an amazing…"
type textarea "x"
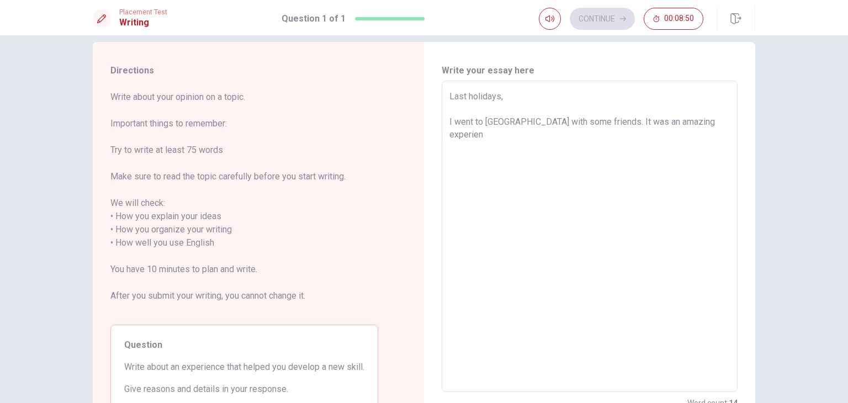
type textarea "Last holidays, I went to [GEOGRAPHIC_DATA] with some friends. It was an amazing…"
type textarea "x"
type textarea "Last holidays, I went to [GEOGRAPHIC_DATA] with some friends. It was an amazing…"
type textarea "x"
type textarea "Last holidays, I went to [GEOGRAPHIC_DATA] with some friends. It was an amazing…"
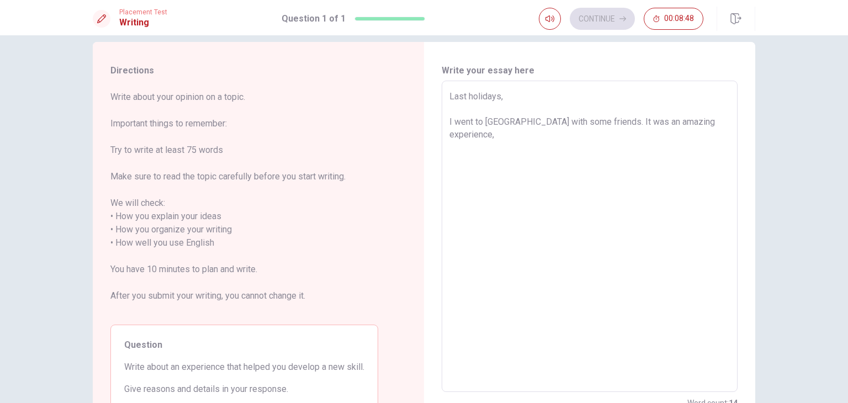
type textarea "x"
type textarea "Last holidays, I went to [GEOGRAPHIC_DATA] with some friends. It was an amazing…"
type textarea "x"
type textarea "Last holidays, I went to [GEOGRAPHIC_DATA] with some friends. It was an amazing…"
type textarea "x"
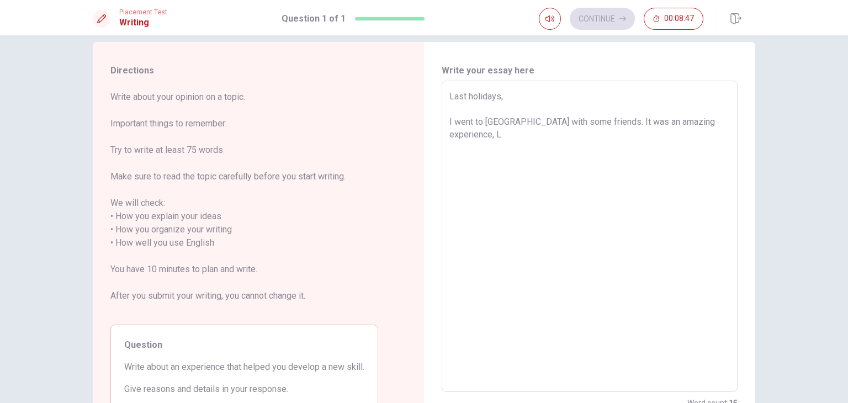
type textarea "Last holidays, I went to [GEOGRAPHIC_DATA] with some friends. It was an amazing…"
type textarea "x"
type textarea "Last holidays, I went to [GEOGRAPHIC_DATA] with some friends. It was an amazing…"
type textarea "x"
type textarea "Last holidays, I went to [GEOGRAPHIC_DATA] with some friends. It was an amazing…"
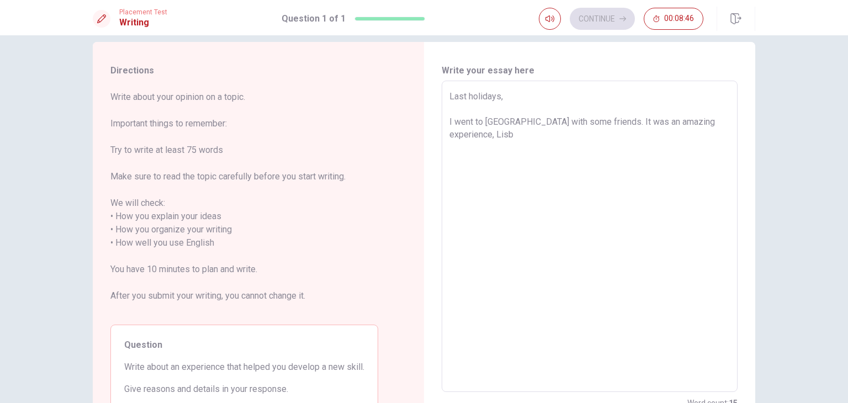
type textarea "x"
type textarea "Last holidays, I went to [GEOGRAPHIC_DATA] with some friends. It was an amazing…"
type textarea "x"
type textarea "Last holidays, I went to [GEOGRAPHIC_DATA] with some friends. It was an amazing…"
type textarea "x"
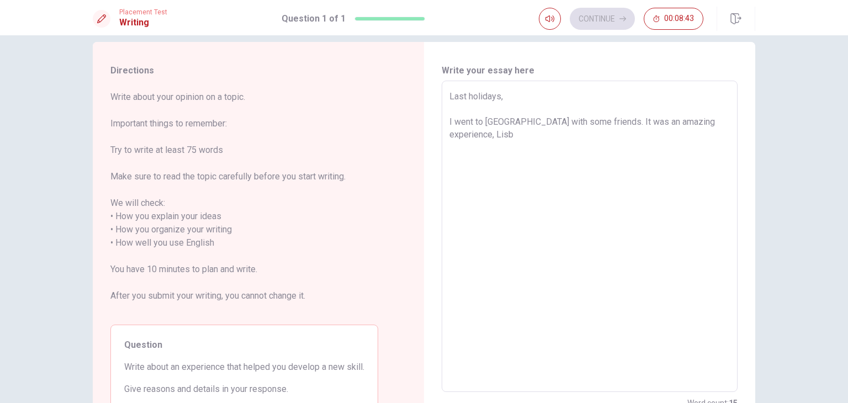
type textarea "Last holidays, I went to [GEOGRAPHIC_DATA] with some friends. It was an amazing…"
type textarea "x"
type textarea "Last holidays, I went to [GEOGRAPHIC_DATA] with some friends. It was an amazing…"
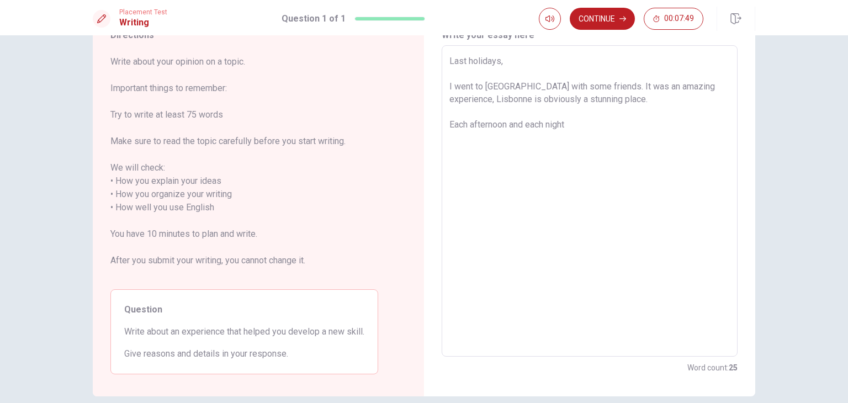
scroll to position [46, 0]
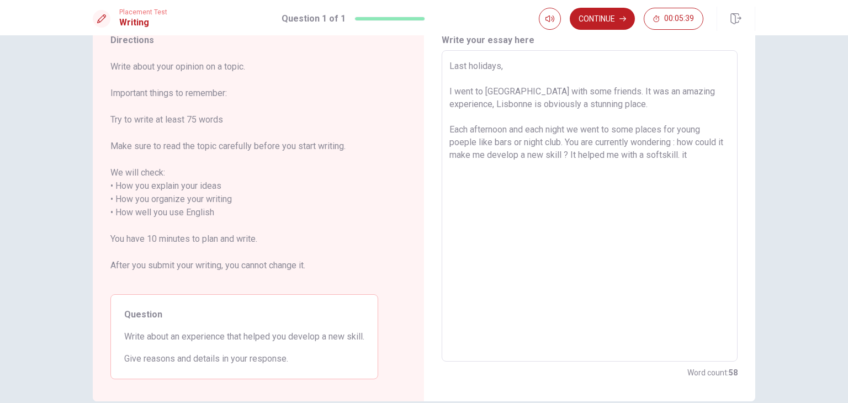
click at [648, 155] on textarea "Last holidays, I went to [GEOGRAPHIC_DATA] with some friends. It was an amazing…" at bounding box center [589, 206] width 280 height 293
click at [688, 155] on textarea "Last holidays, I went to [GEOGRAPHIC_DATA] with some friends. It was an amazing…" at bounding box center [589, 206] width 280 height 293
click at [713, 160] on textarea "Last holidays, I went to [GEOGRAPHIC_DATA] with some friends. It was an amazing…" at bounding box center [589, 206] width 280 height 293
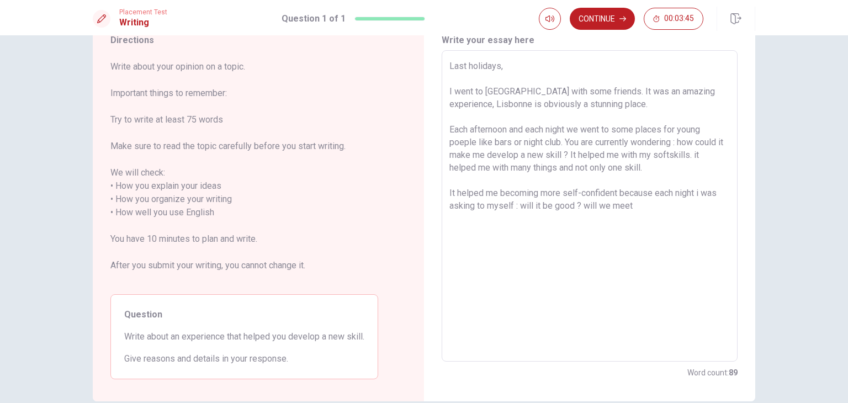
click at [510, 207] on textarea "Last holidays, I went to [GEOGRAPHIC_DATA] with some friends. It was an amazing…" at bounding box center [589, 206] width 280 height 293
click at [602, 205] on textarea "Last holidays, I went to [GEOGRAPHIC_DATA] with some friends. It was an amazing…" at bounding box center [589, 206] width 280 height 293
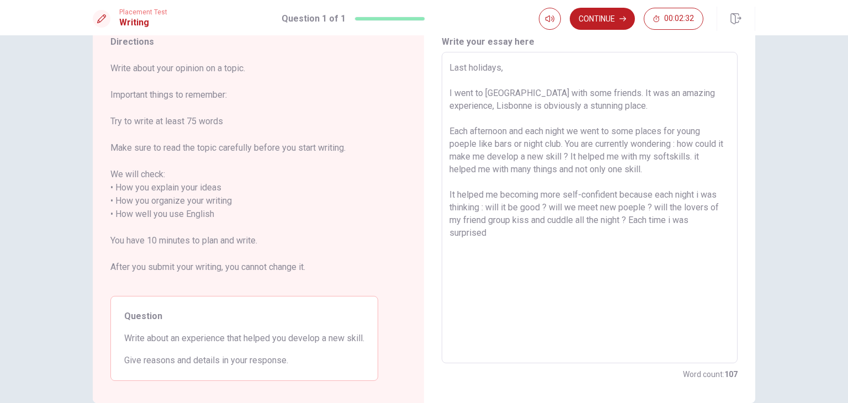
scroll to position [45, 0]
click at [532, 105] on textarea "Last holidays, I went to [GEOGRAPHIC_DATA] with some friends. It was an amazing…" at bounding box center [589, 206] width 280 height 293
click at [521, 237] on textarea "Last holidays, I went to [GEOGRAPHIC_DATA] with some friends. It was an amazing…" at bounding box center [589, 206] width 280 height 293
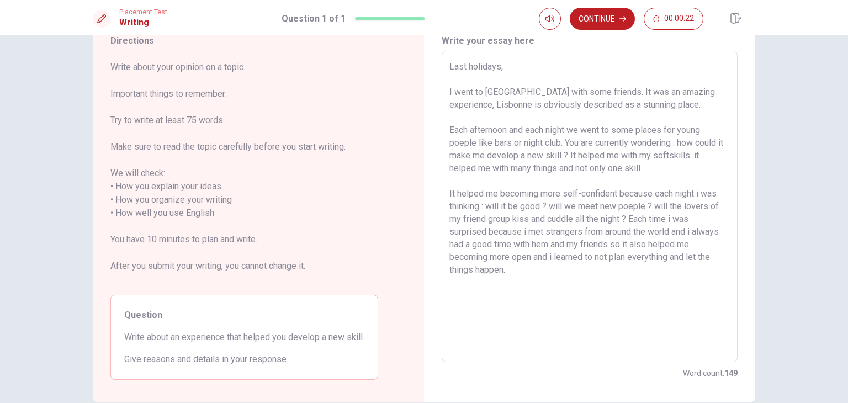
scroll to position [38, 0]
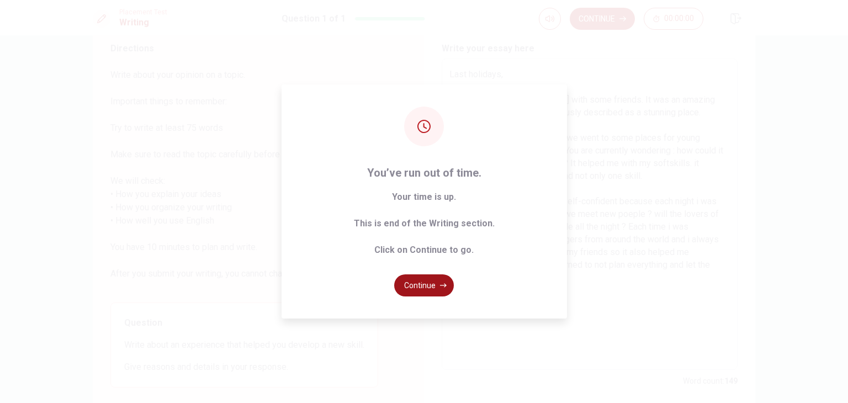
click at [437, 285] on button "Continue" at bounding box center [424, 285] width 60 height 22
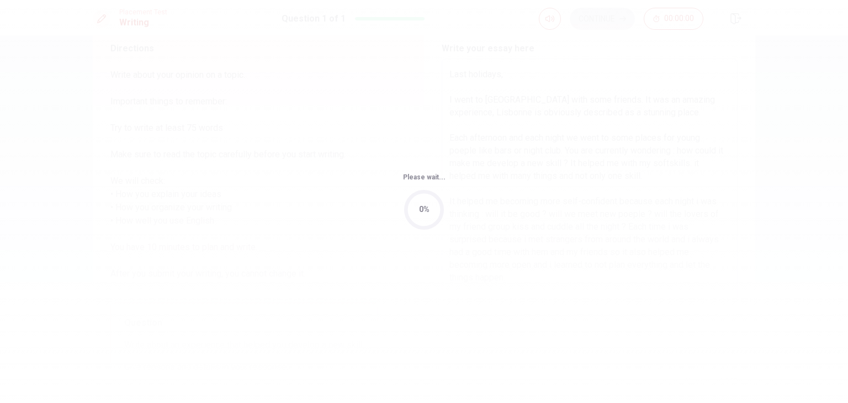
scroll to position [0, 0]
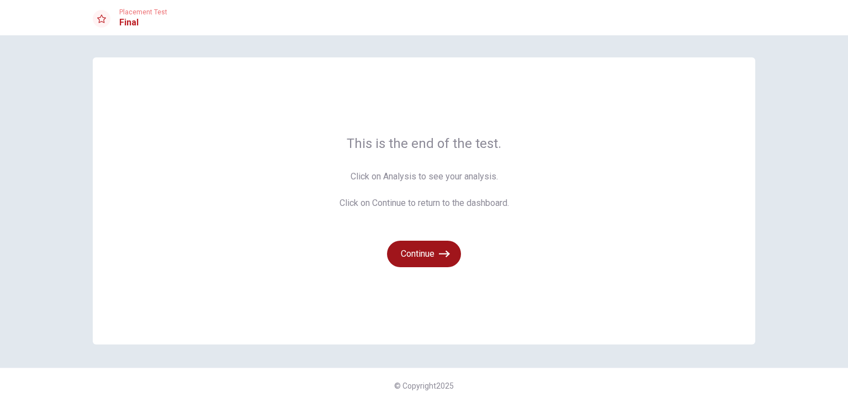
click at [429, 252] on button "Continue" at bounding box center [424, 254] width 74 height 26
